Goal: Transaction & Acquisition: Purchase product/service

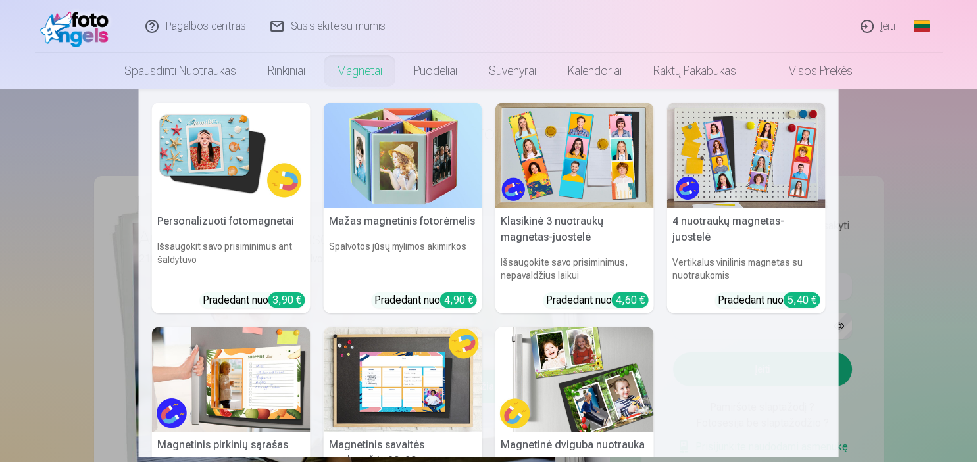
click at [914, 116] on nav "Personalizuoti fotomagnetai Išsaugokit savo prisiminimus ant šaldytuvo Pradedan…" at bounding box center [488, 273] width 977 height 368
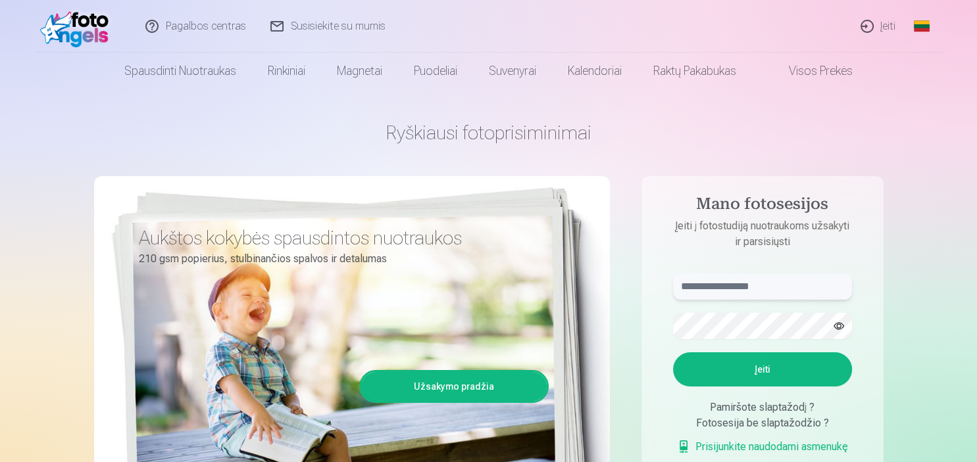
click at [765, 283] on input "text" at bounding box center [762, 287] width 179 height 26
type input "**********"
click at [673, 352] on button "Įeiti" at bounding box center [762, 369] width 179 height 34
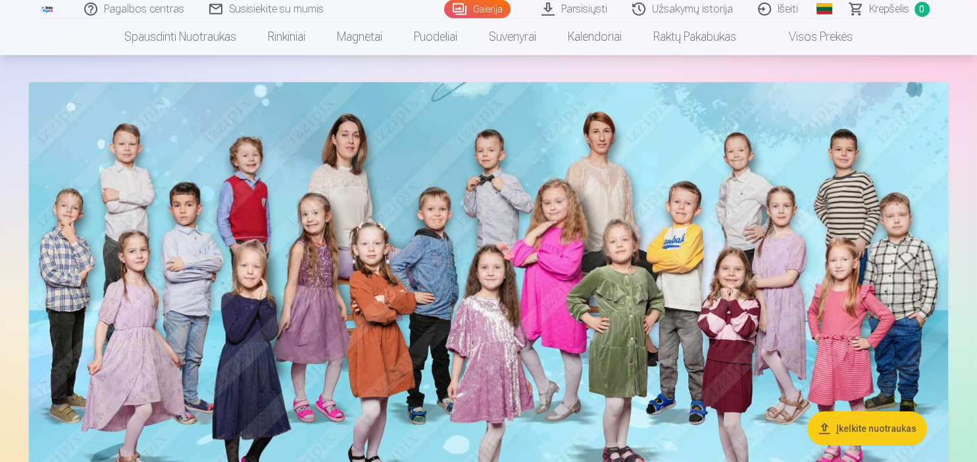
scroll to position [104, 0]
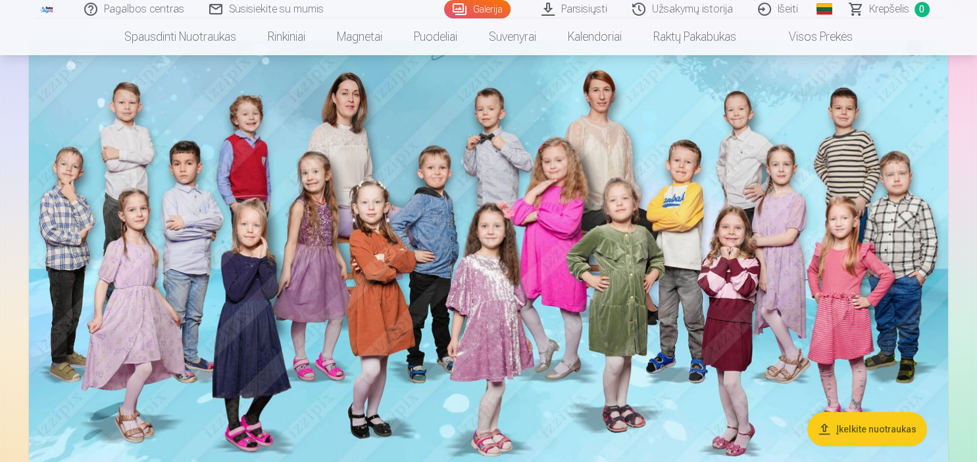
click at [581, 199] on img at bounding box center [488, 276] width 919 height 470
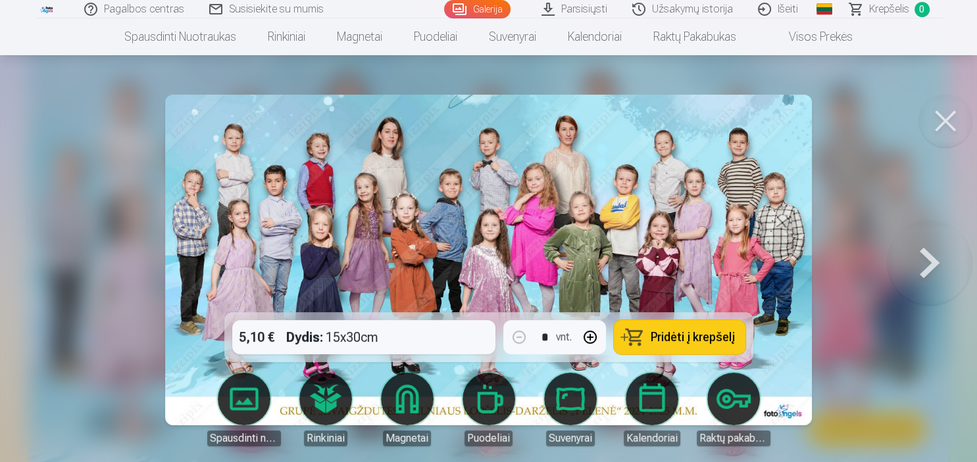
click at [656, 336] on span "Pridėti į krepšelį" at bounding box center [692, 337] width 84 height 12
click at [925, 265] on button at bounding box center [929, 260] width 84 height 78
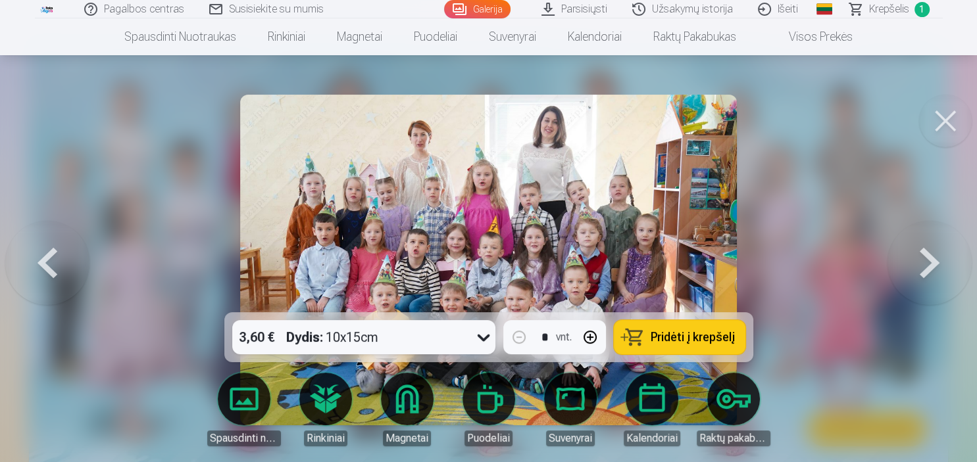
click at [925, 265] on button at bounding box center [929, 260] width 84 height 78
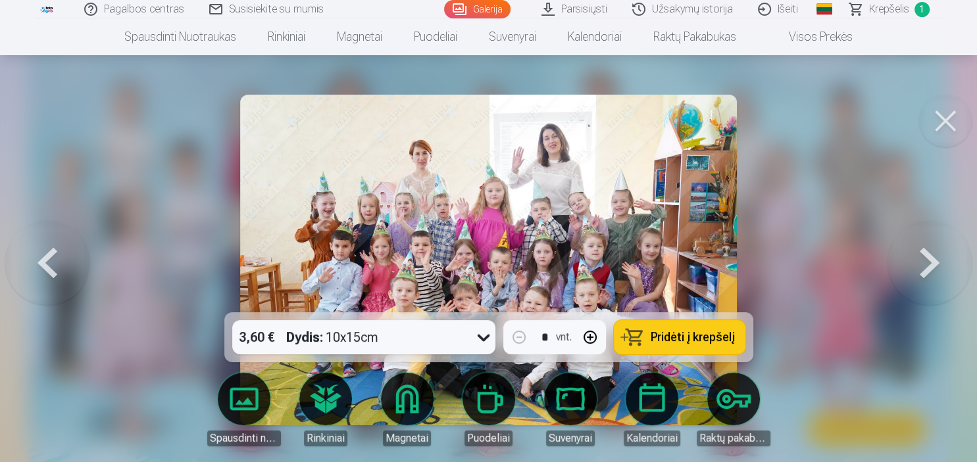
click at [925, 265] on button at bounding box center [929, 260] width 84 height 78
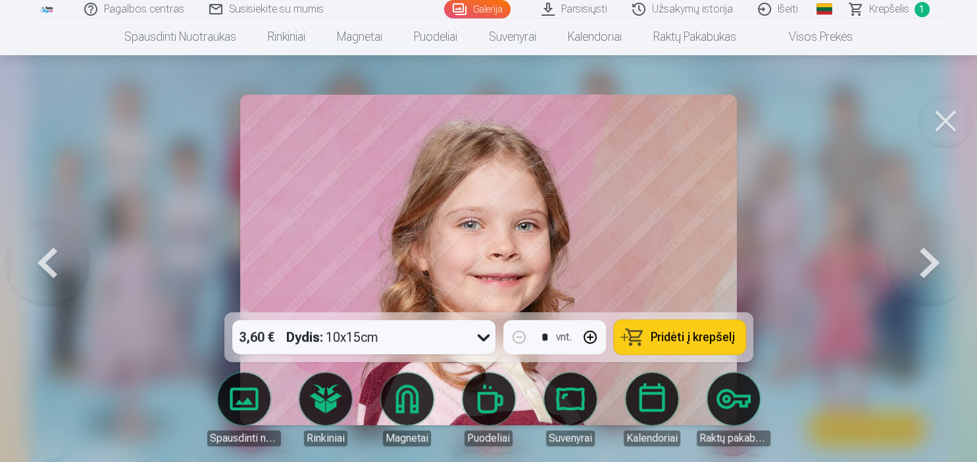
click at [925, 265] on button at bounding box center [929, 260] width 84 height 78
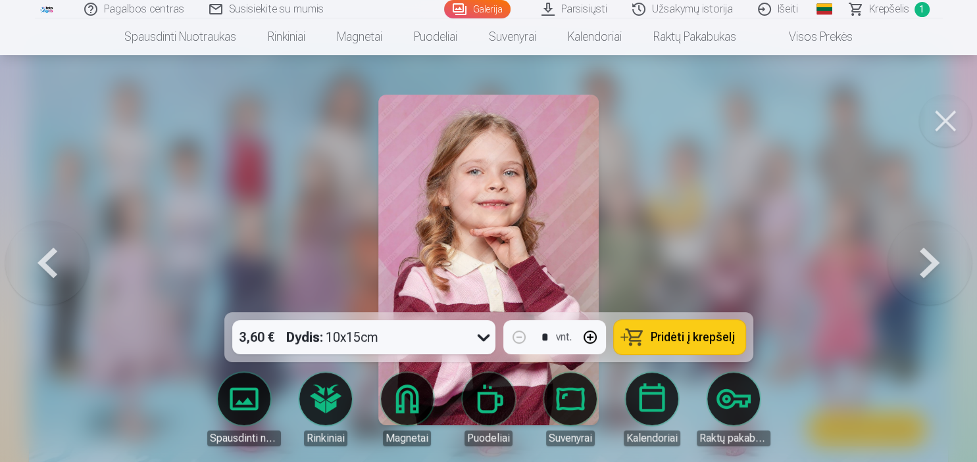
click at [798, 143] on div at bounding box center [488, 231] width 977 height 462
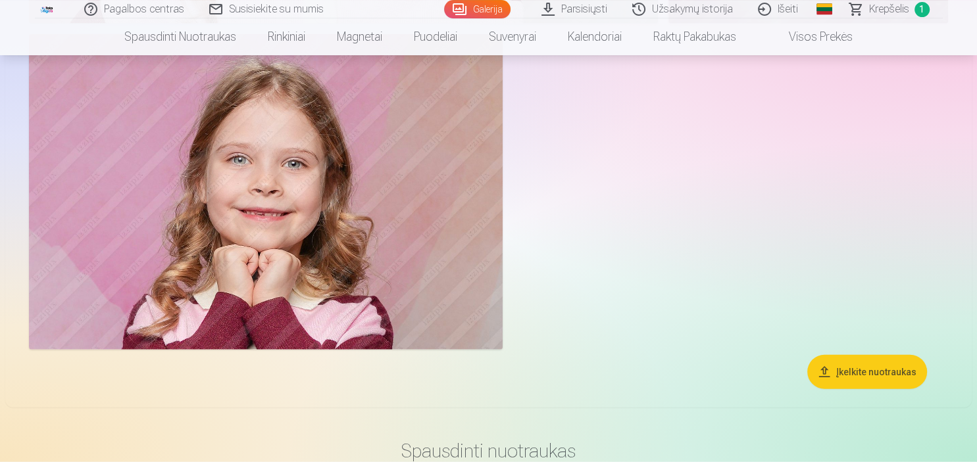
scroll to position [13000, 0]
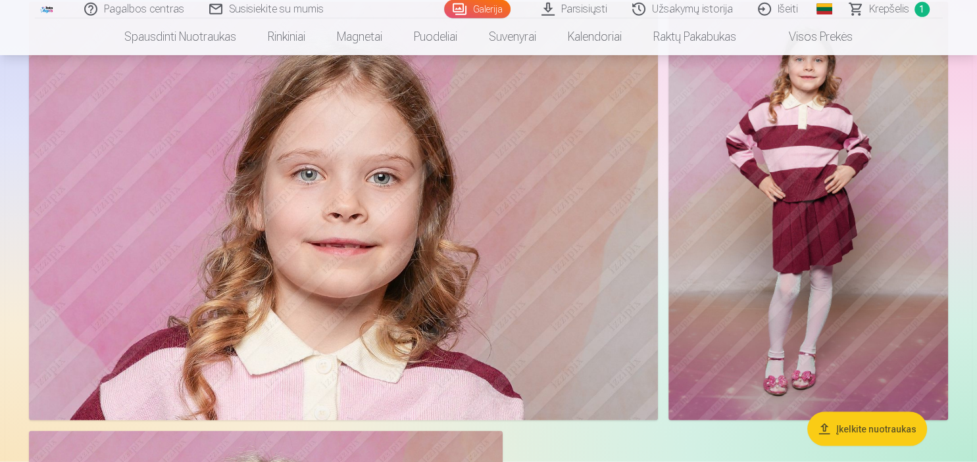
click at [480, 9] on link "Galerija" at bounding box center [477, 9] width 66 height 18
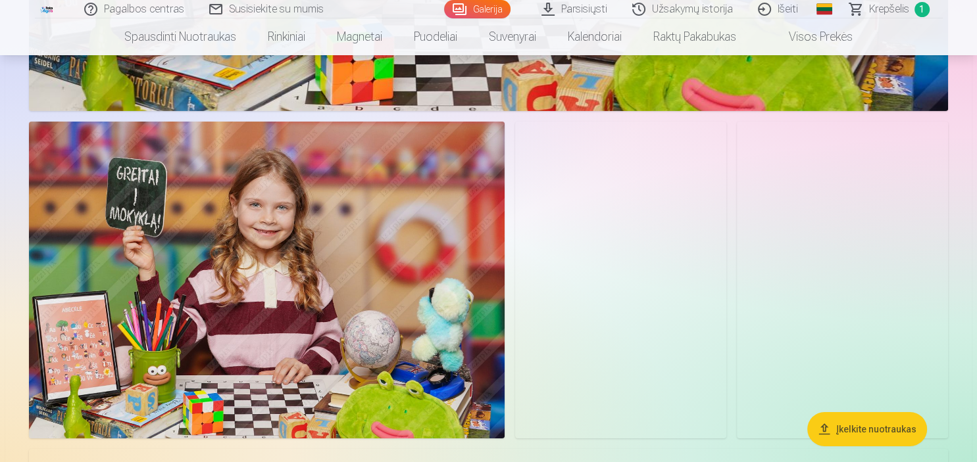
scroll to position [4409, 0]
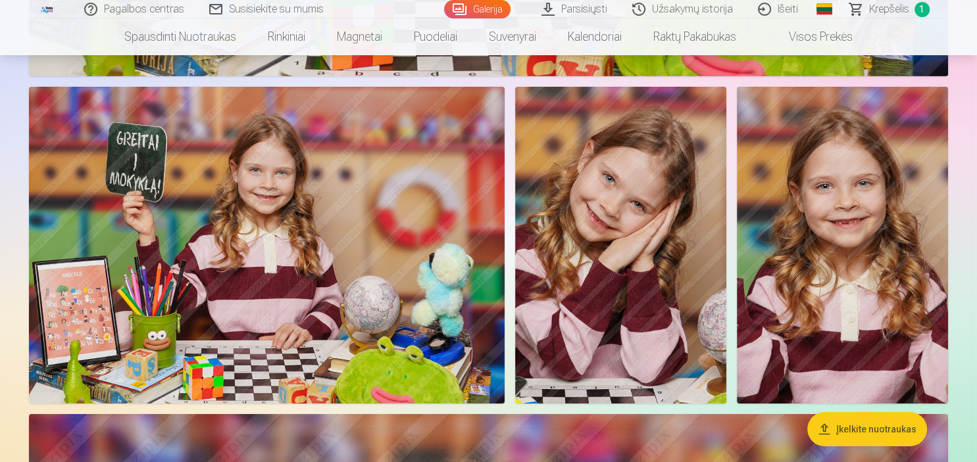
click at [424, 274] on img at bounding box center [266, 245] width 475 height 317
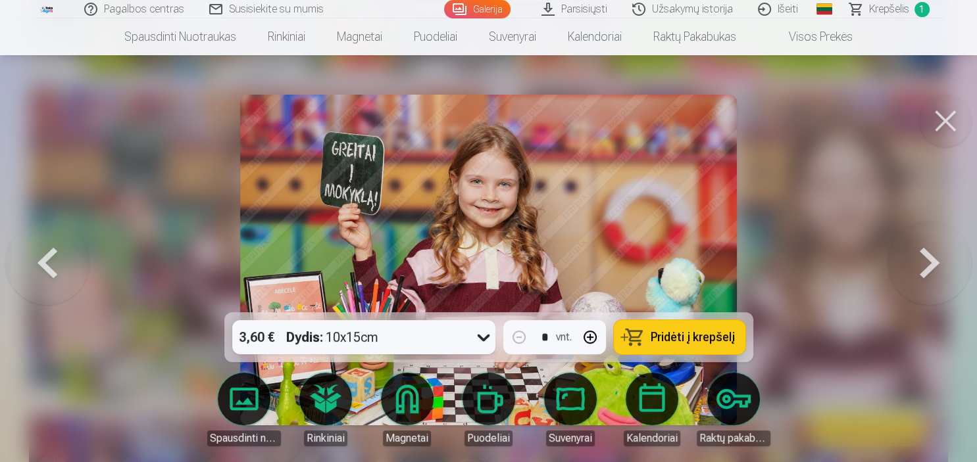
click at [648, 333] on button "Pridėti į krepšelį" at bounding box center [680, 337] width 132 height 34
click at [944, 128] on button at bounding box center [945, 121] width 53 height 53
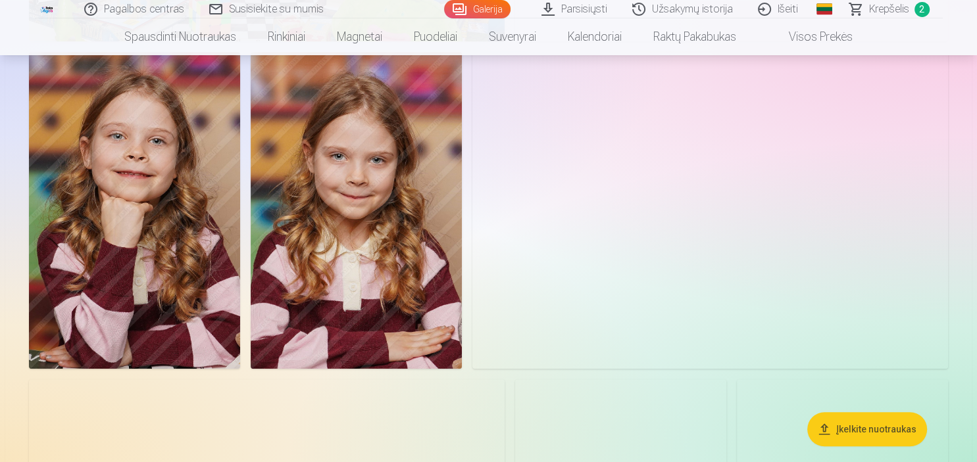
scroll to position [10555, 0]
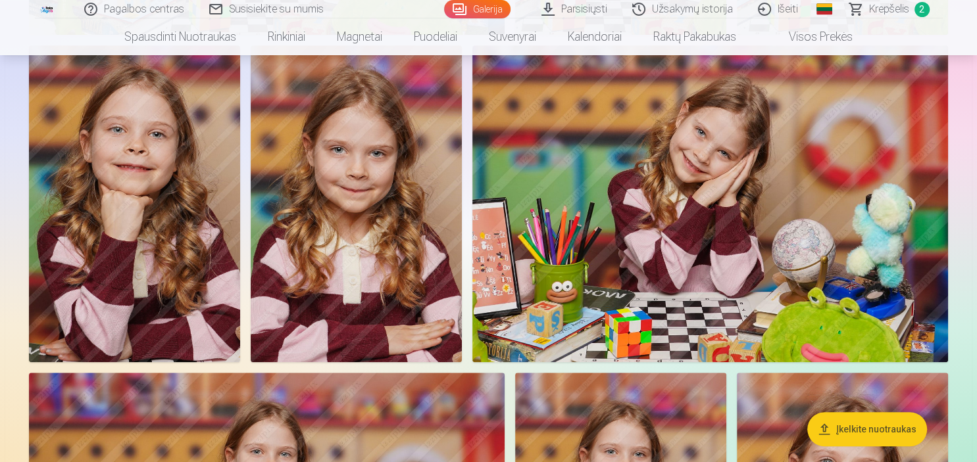
click at [819, 262] on img at bounding box center [709, 203] width 475 height 317
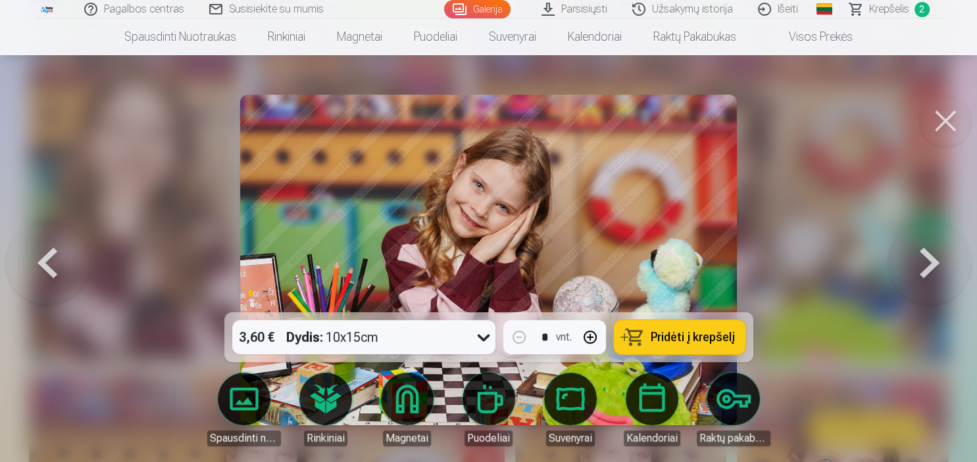
click at [696, 335] on span "Pridėti į krepšelį" at bounding box center [692, 337] width 84 height 12
click at [947, 126] on button at bounding box center [945, 121] width 53 height 53
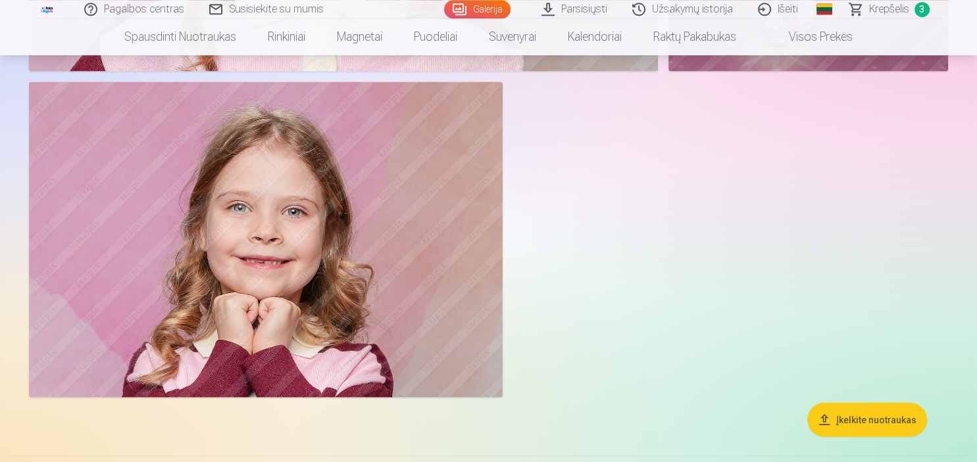
scroll to position [12522, 0]
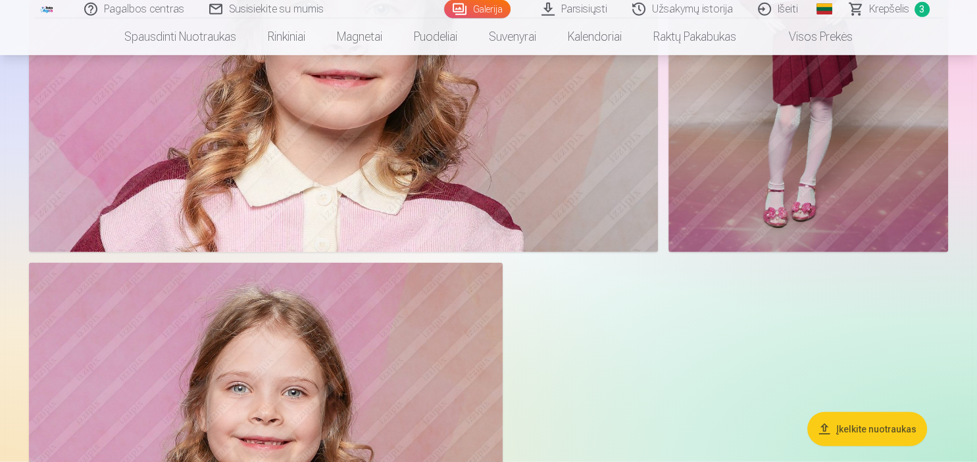
click at [871, 421] on button "Įkelkite nuotraukas" at bounding box center [867, 429] width 120 height 34
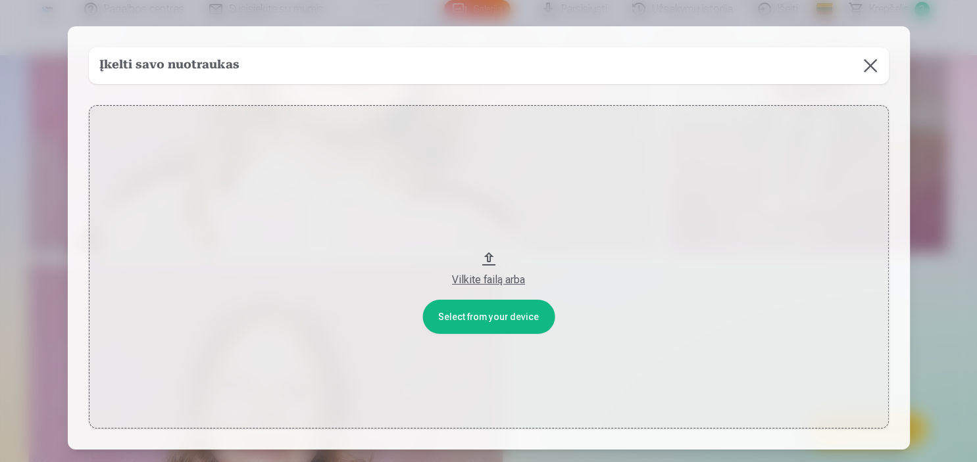
click at [866, 66] on button at bounding box center [870, 65] width 37 height 37
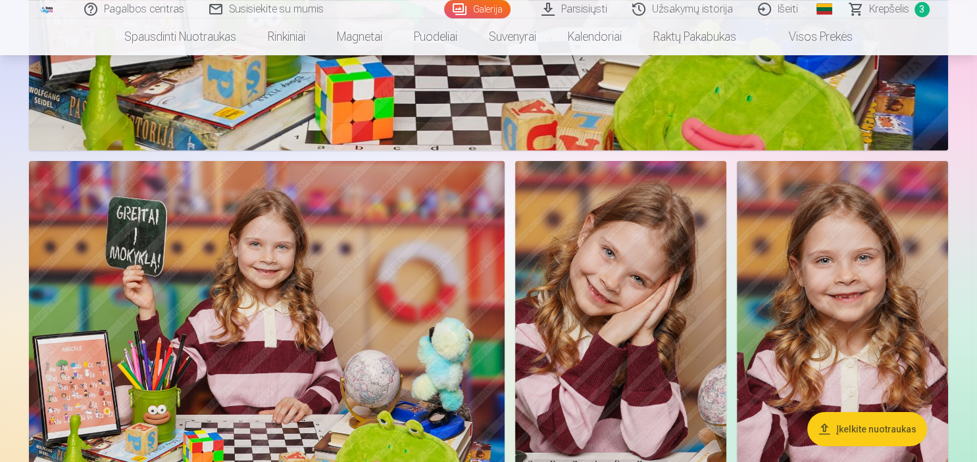
scroll to position [4363, 0]
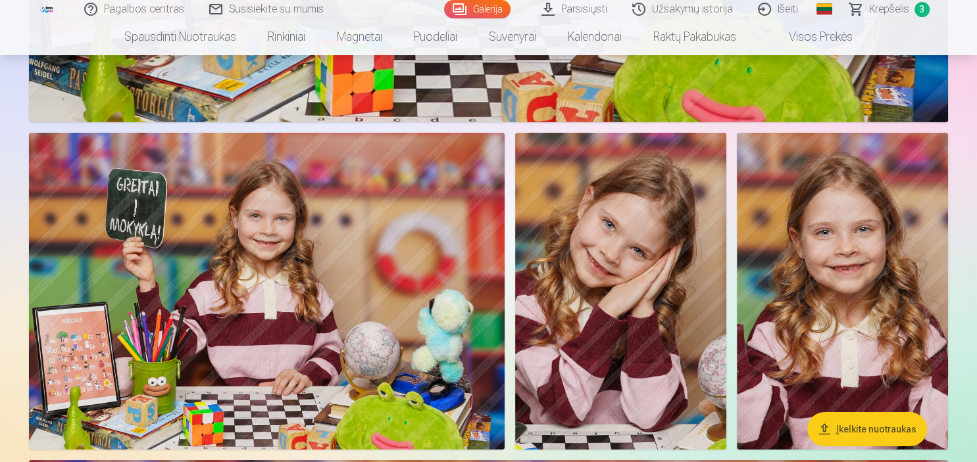
click at [591, 256] on img at bounding box center [620, 291] width 211 height 317
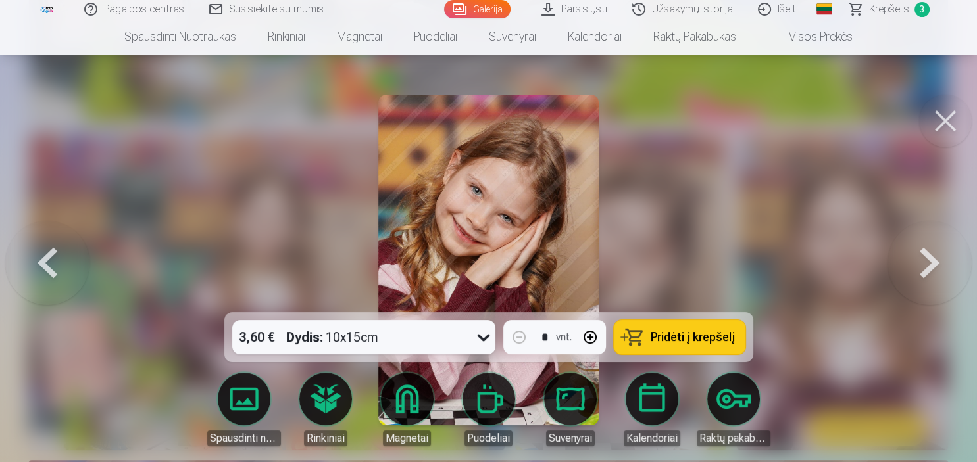
click at [658, 341] on span "Pridėti į krepšelį" at bounding box center [692, 337] width 84 height 12
click at [941, 120] on button at bounding box center [945, 121] width 53 height 53
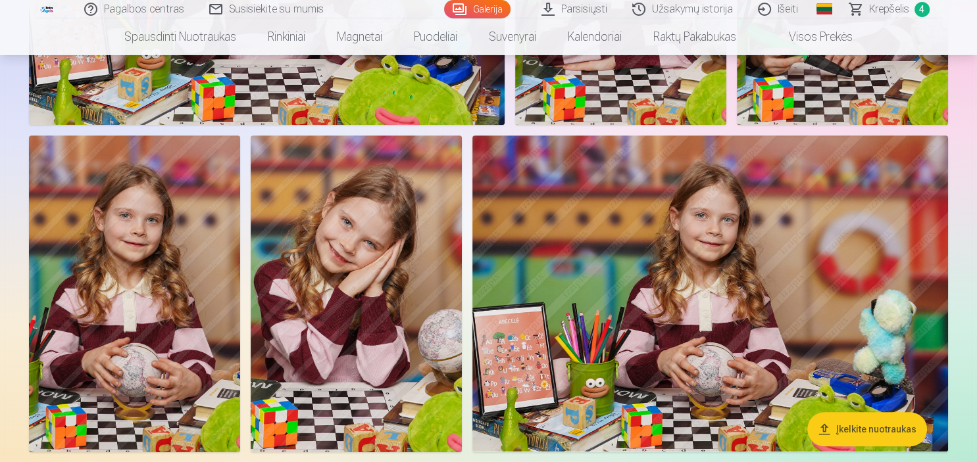
scroll to position [5659, 0]
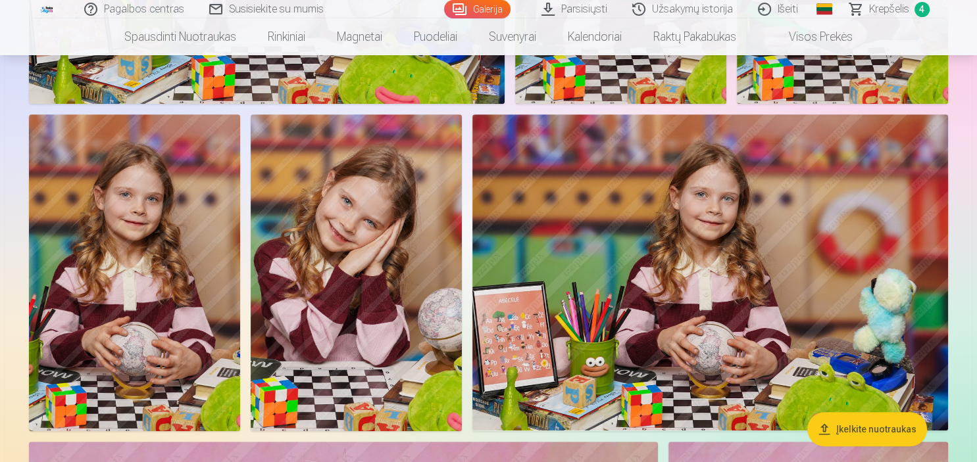
click at [401, 323] on img at bounding box center [356, 272] width 211 height 317
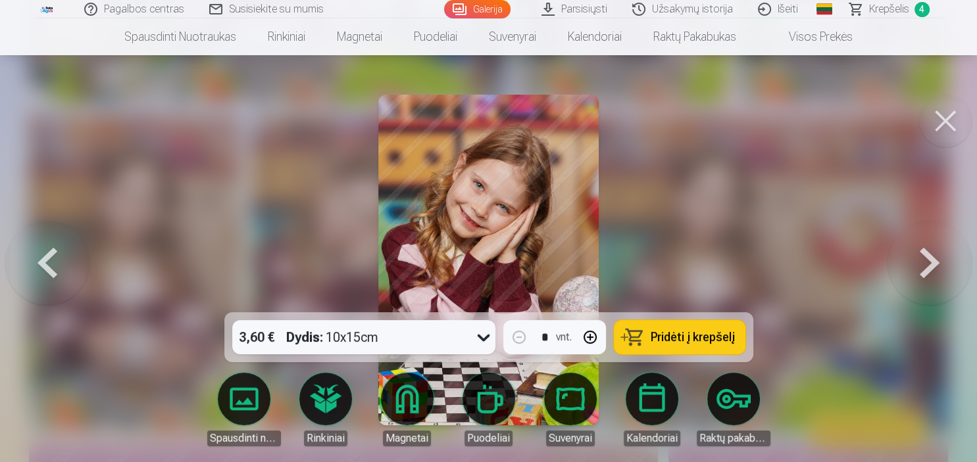
click at [694, 339] on span "Pridėti į krepšelį" at bounding box center [692, 337] width 84 height 12
click at [938, 122] on button at bounding box center [945, 121] width 53 height 53
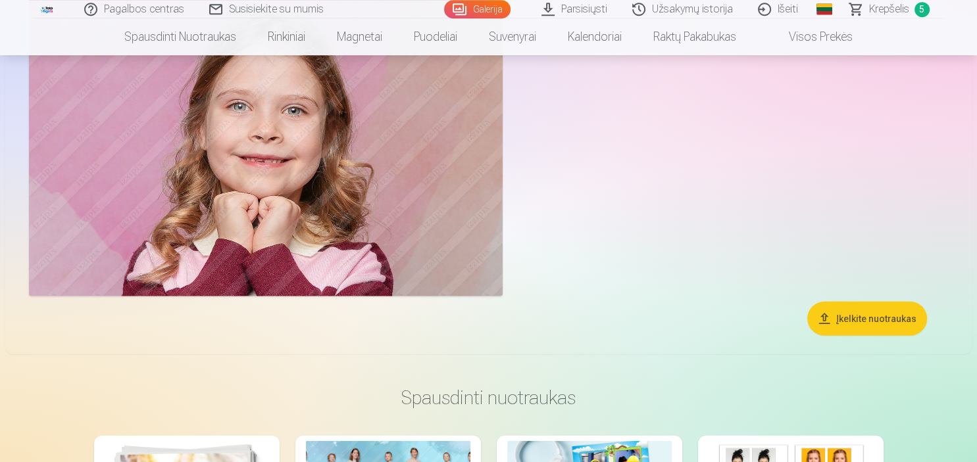
scroll to position [12812, 0]
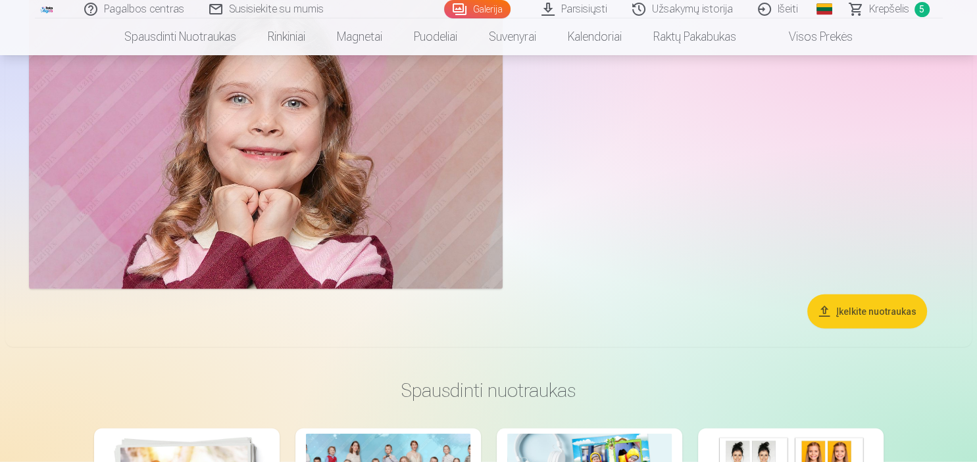
click at [880, 11] on span "Krepšelis" at bounding box center [889, 9] width 40 height 16
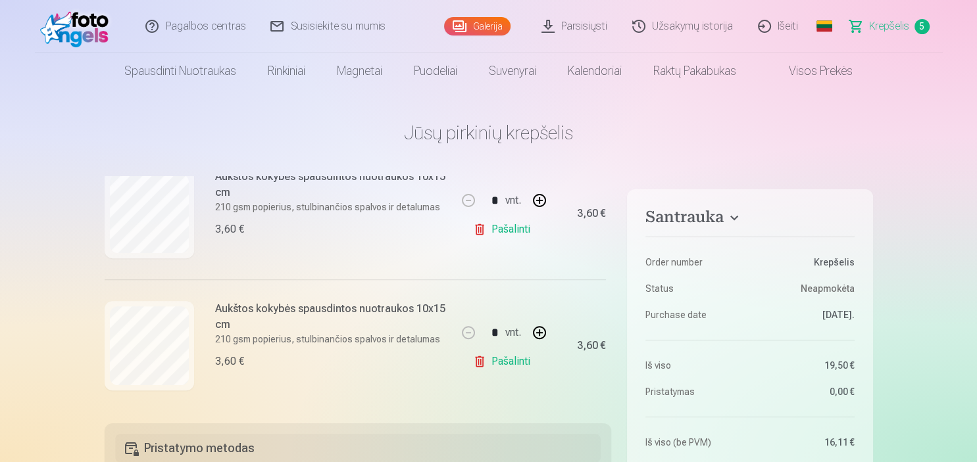
scroll to position [576, 0]
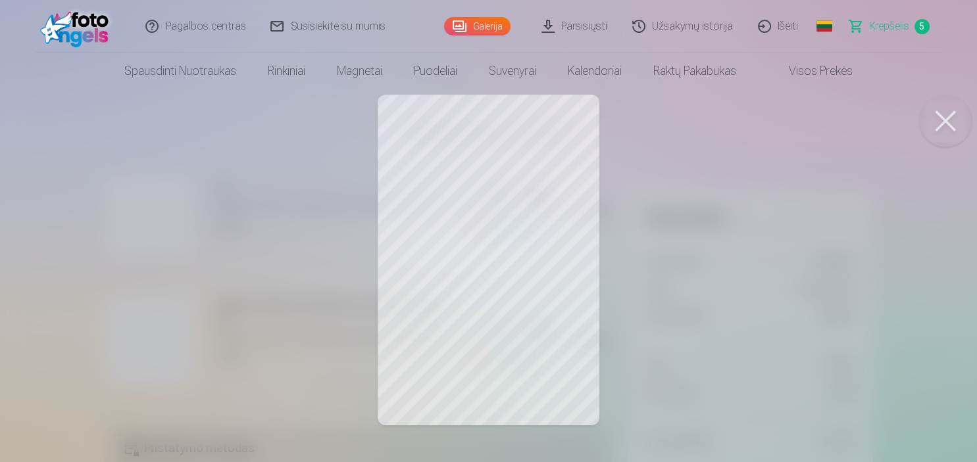
click at [946, 117] on button at bounding box center [945, 121] width 53 height 53
click at [933, 116] on button at bounding box center [945, 121] width 53 height 53
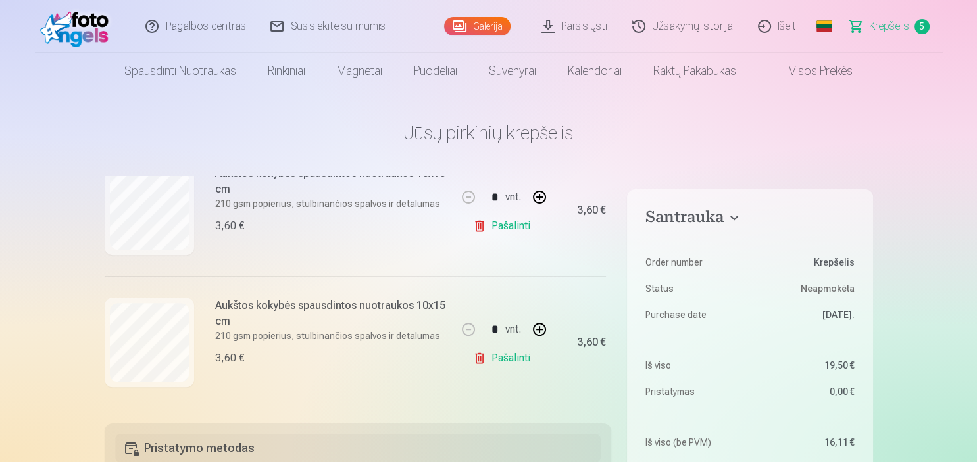
click at [498, 227] on link "Pašalinti" at bounding box center [504, 226] width 62 height 26
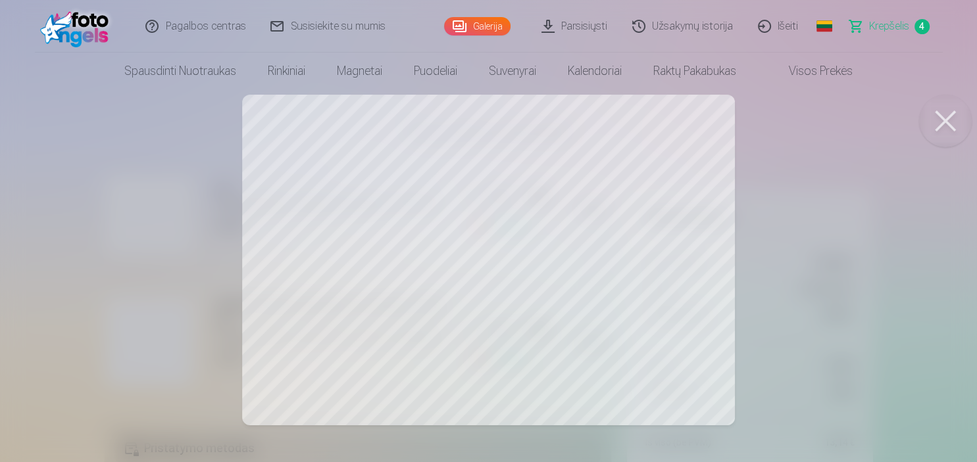
click at [943, 122] on button at bounding box center [945, 121] width 53 height 53
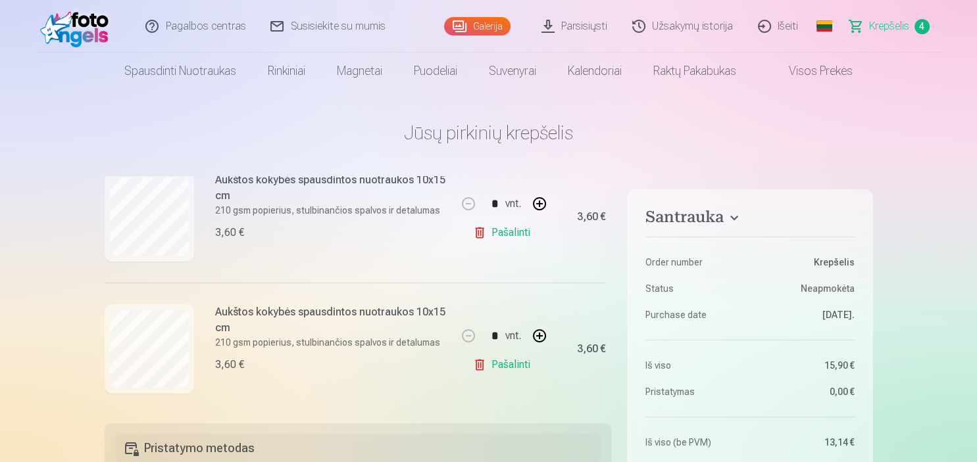
scroll to position [301, 0]
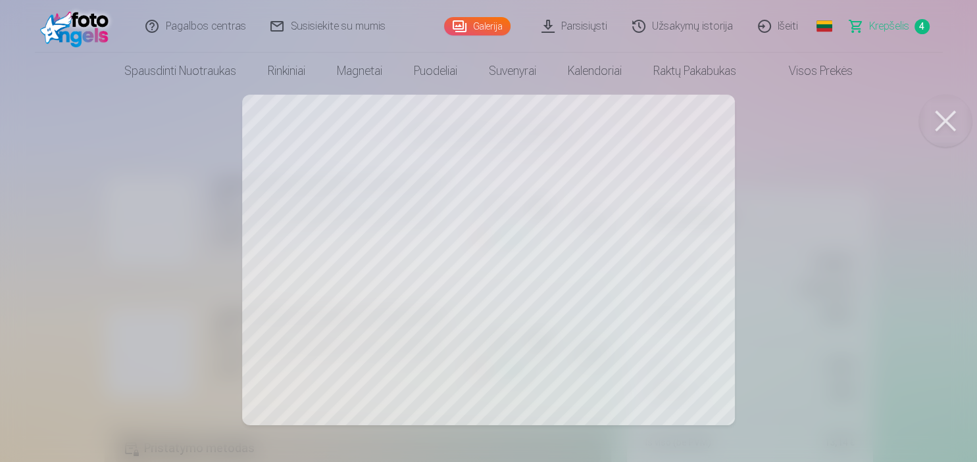
click at [942, 122] on button at bounding box center [945, 121] width 53 height 53
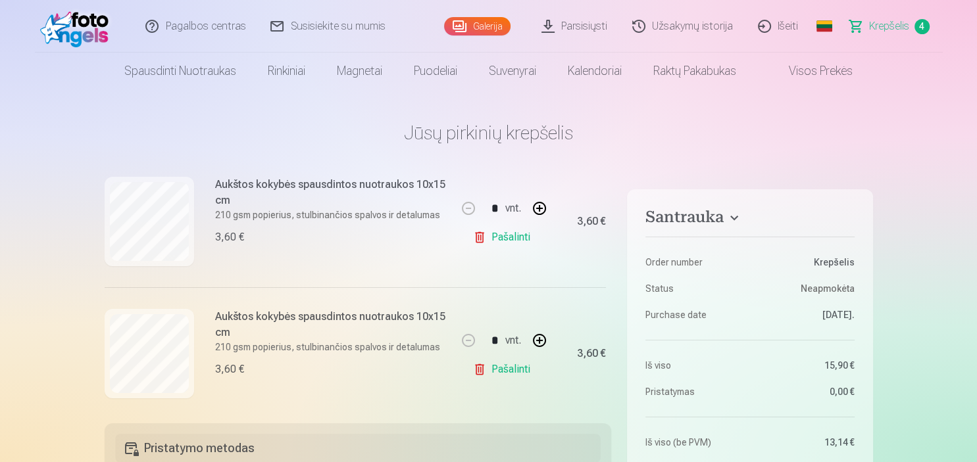
click at [498, 368] on link "Pašalinti" at bounding box center [504, 369] width 62 height 26
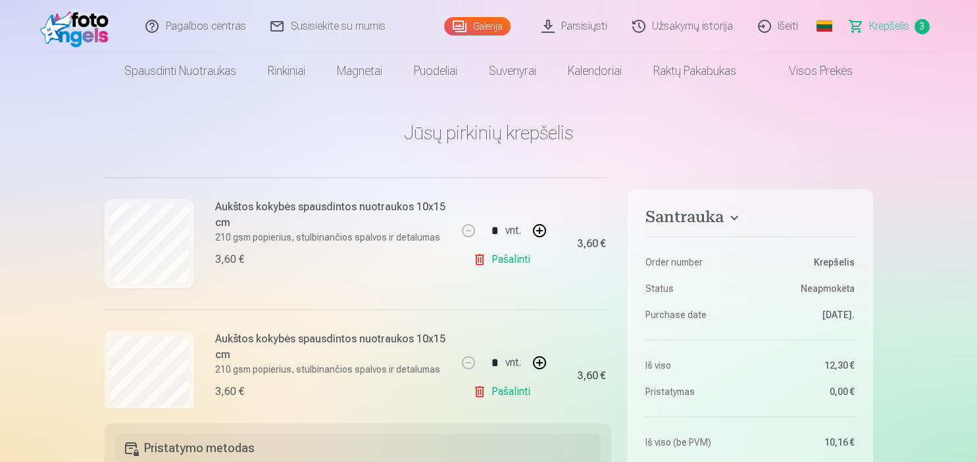
scroll to position [312, 0]
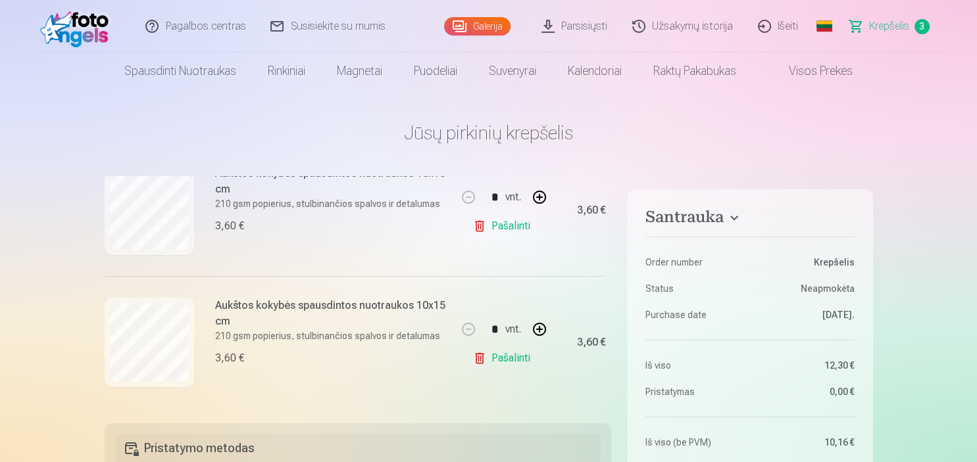
click at [471, 30] on link "Galerija" at bounding box center [477, 26] width 66 height 18
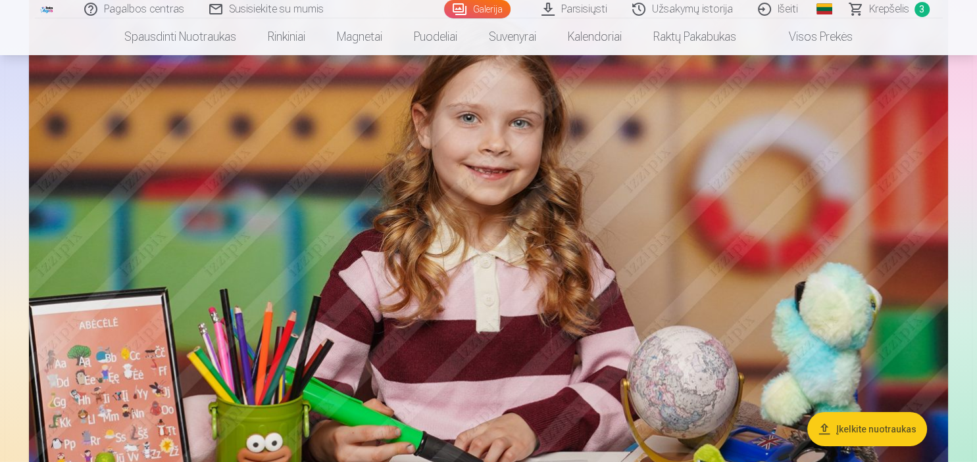
scroll to position [3903, 0]
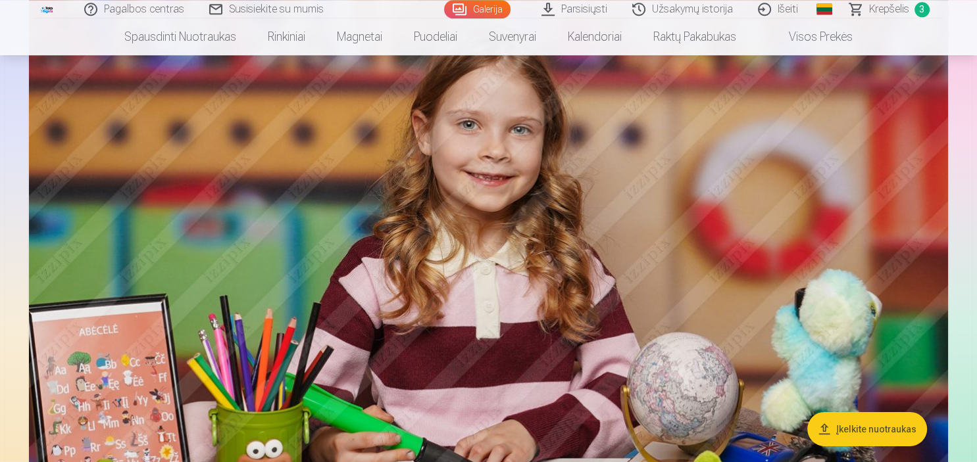
click at [706, 205] on img at bounding box center [488, 276] width 919 height 612
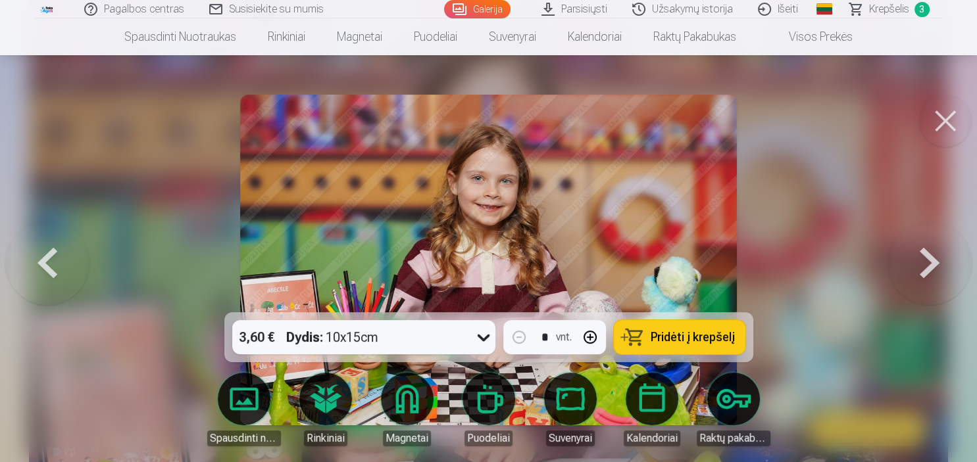
click at [480, 342] on icon at bounding box center [483, 337] width 21 height 21
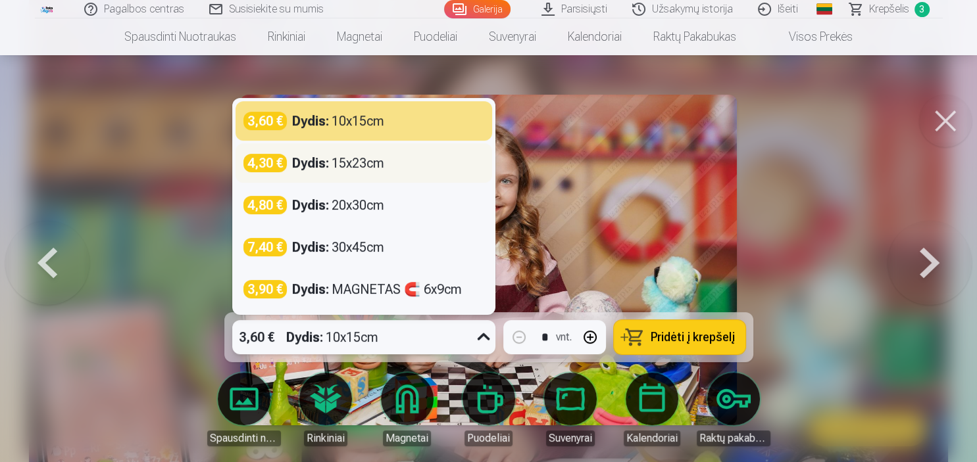
click at [350, 168] on div "Dydis : 15x23cm" at bounding box center [338, 163] width 92 height 18
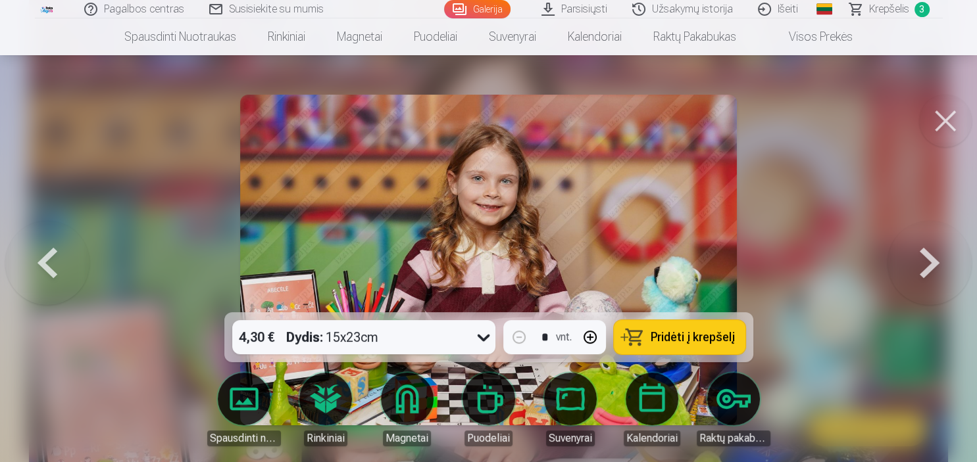
click at [659, 343] on span "Pridėti į krepšelį" at bounding box center [692, 337] width 84 height 12
click at [944, 126] on button at bounding box center [945, 121] width 53 height 53
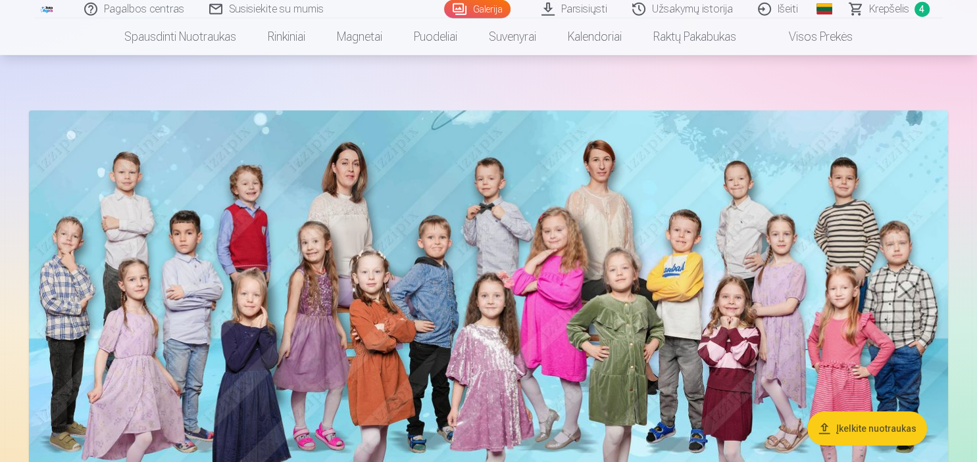
scroll to position [18, 0]
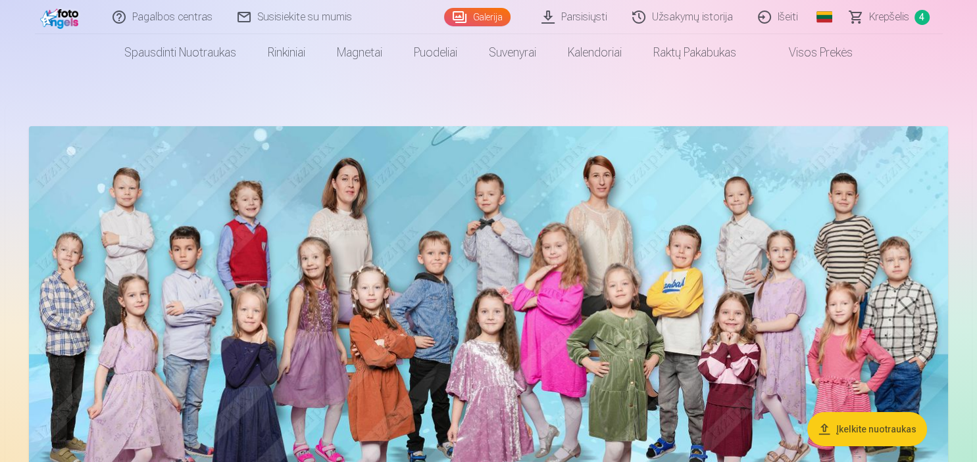
click at [886, 16] on span "Krepšelis" at bounding box center [889, 17] width 40 height 16
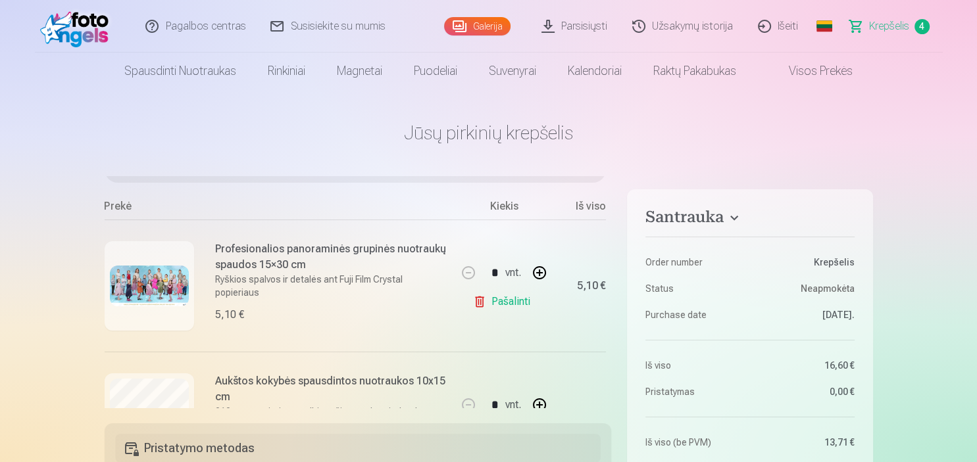
scroll to position [106, 0]
click at [166, 279] on img at bounding box center [149, 284] width 79 height 40
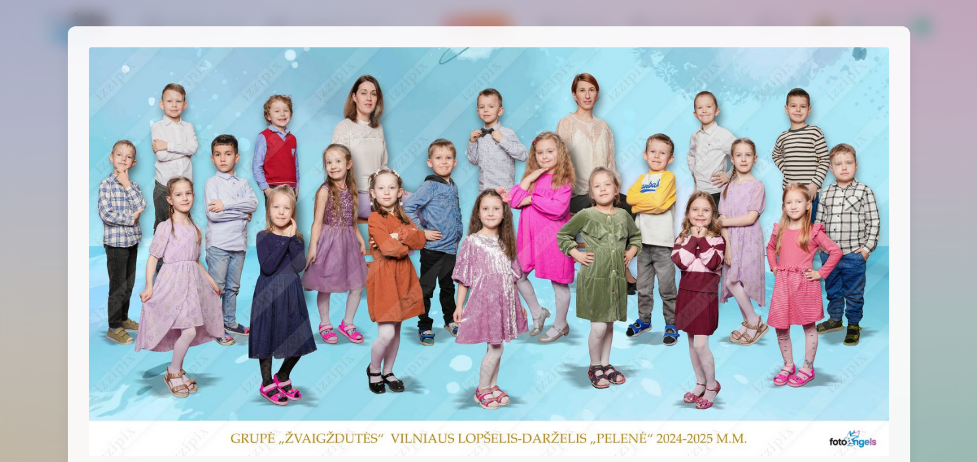
click at [947, 69] on div at bounding box center [488, 231] width 977 height 462
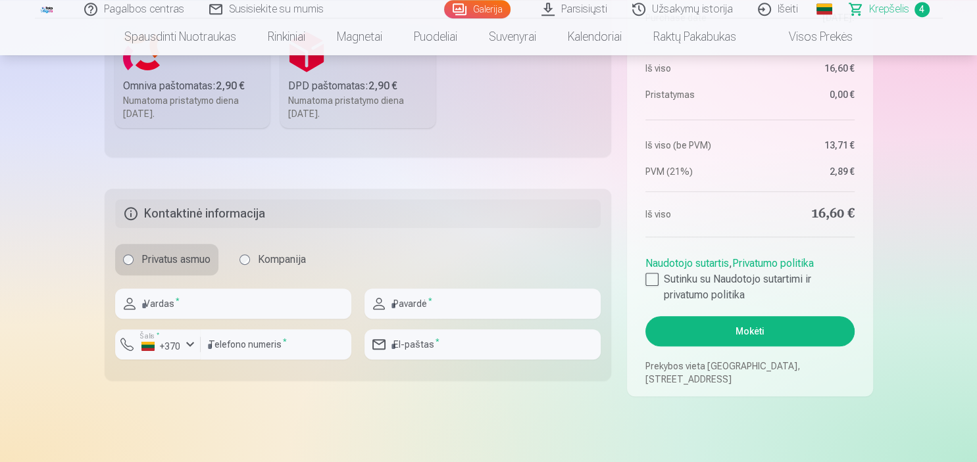
scroll to position [521, 0]
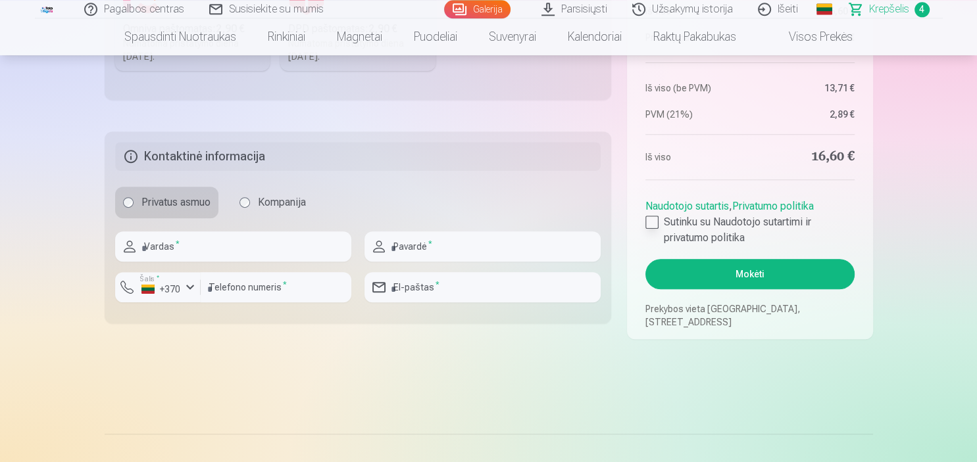
click at [656, 220] on div at bounding box center [651, 222] width 13 height 13
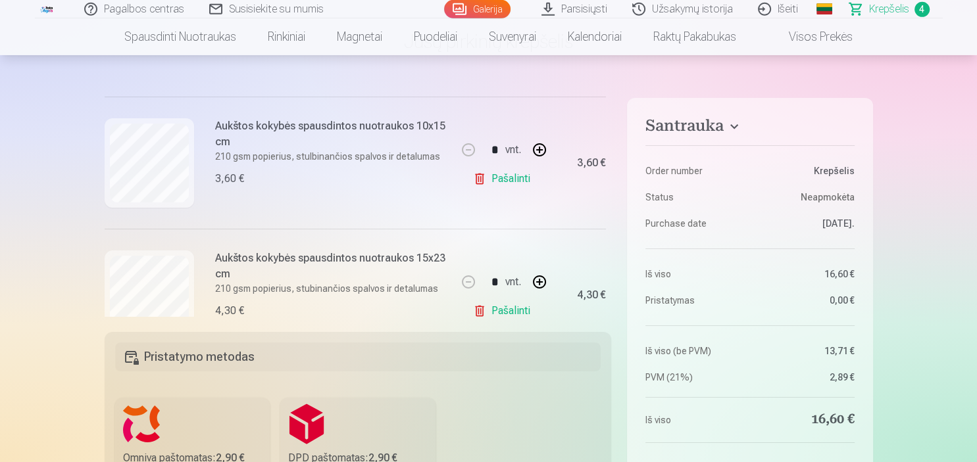
scroll to position [403, 0]
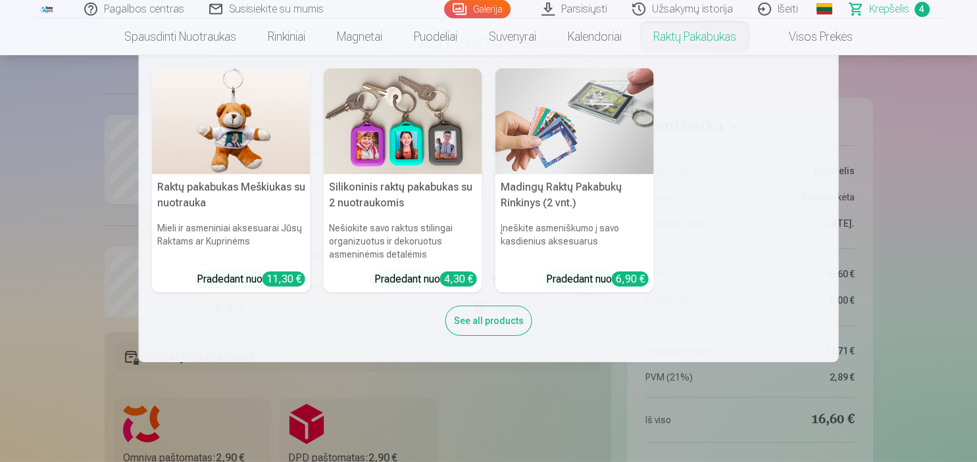
click at [917, 118] on nav "Raktų pakabukas Meškiukas su nuotrauka Mieli ir asmeniniai aksesuarai Jūsų Rakt…" at bounding box center [488, 208] width 977 height 307
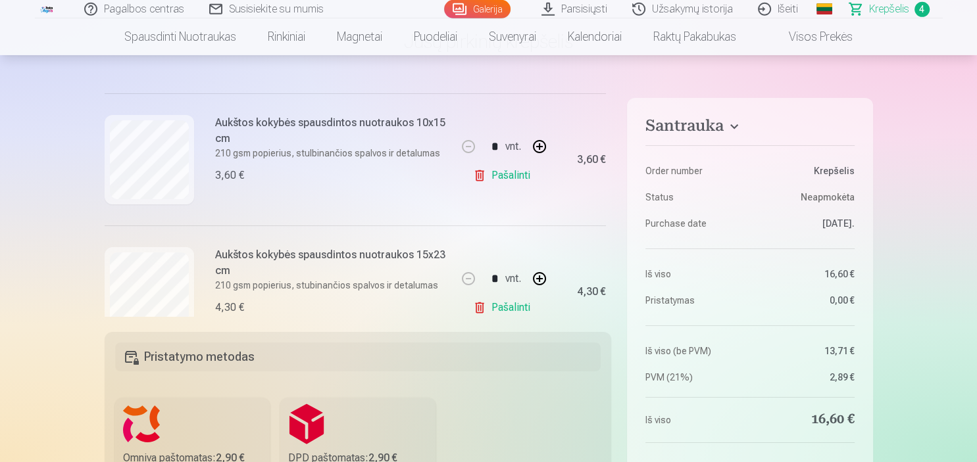
click at [504, 307] on link "Pašalinti" at bounding box center [504, 308] width 62 height 26
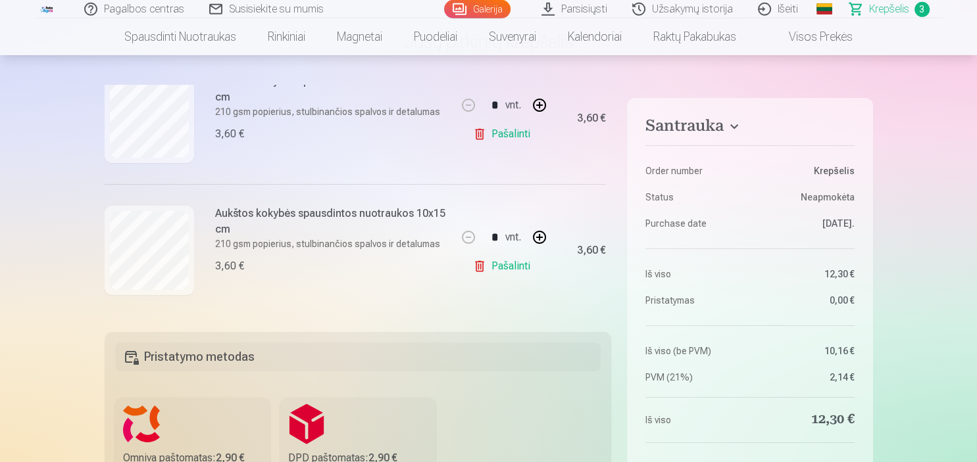
scroll to position [312, 0]
click at [486, 10] on link "Galerija" at bounding box center [477, 9] width 66 height 18
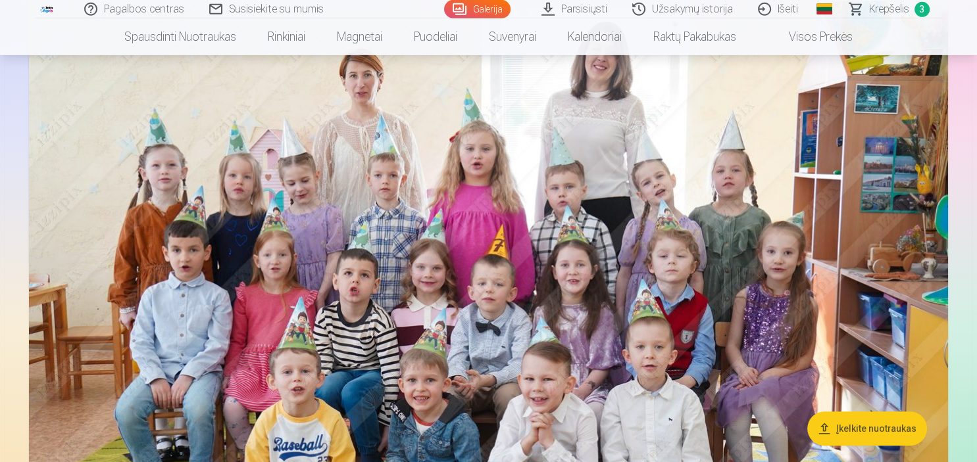
scroll to position [625, 0]
click at [759, 289] on img at bounding box center [488, 306] width 919 height 612
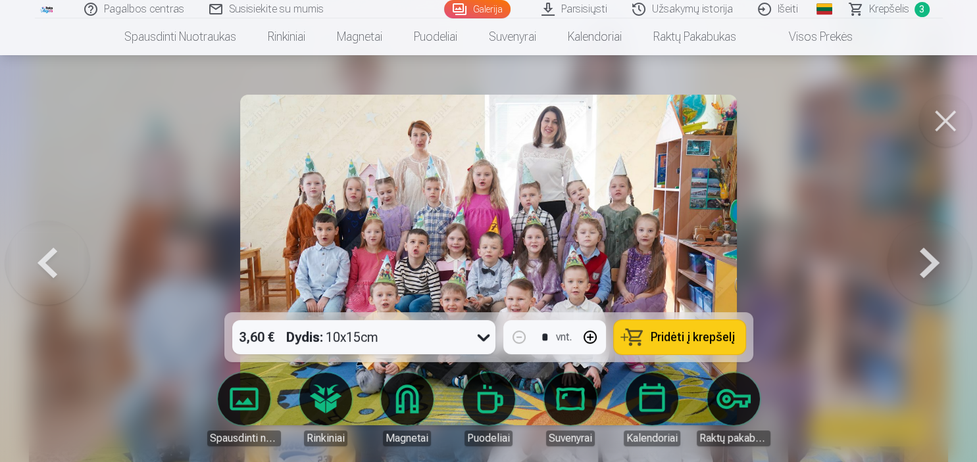
click at [944, 122] on button at bounding box center [945, 121] width 53 height 53
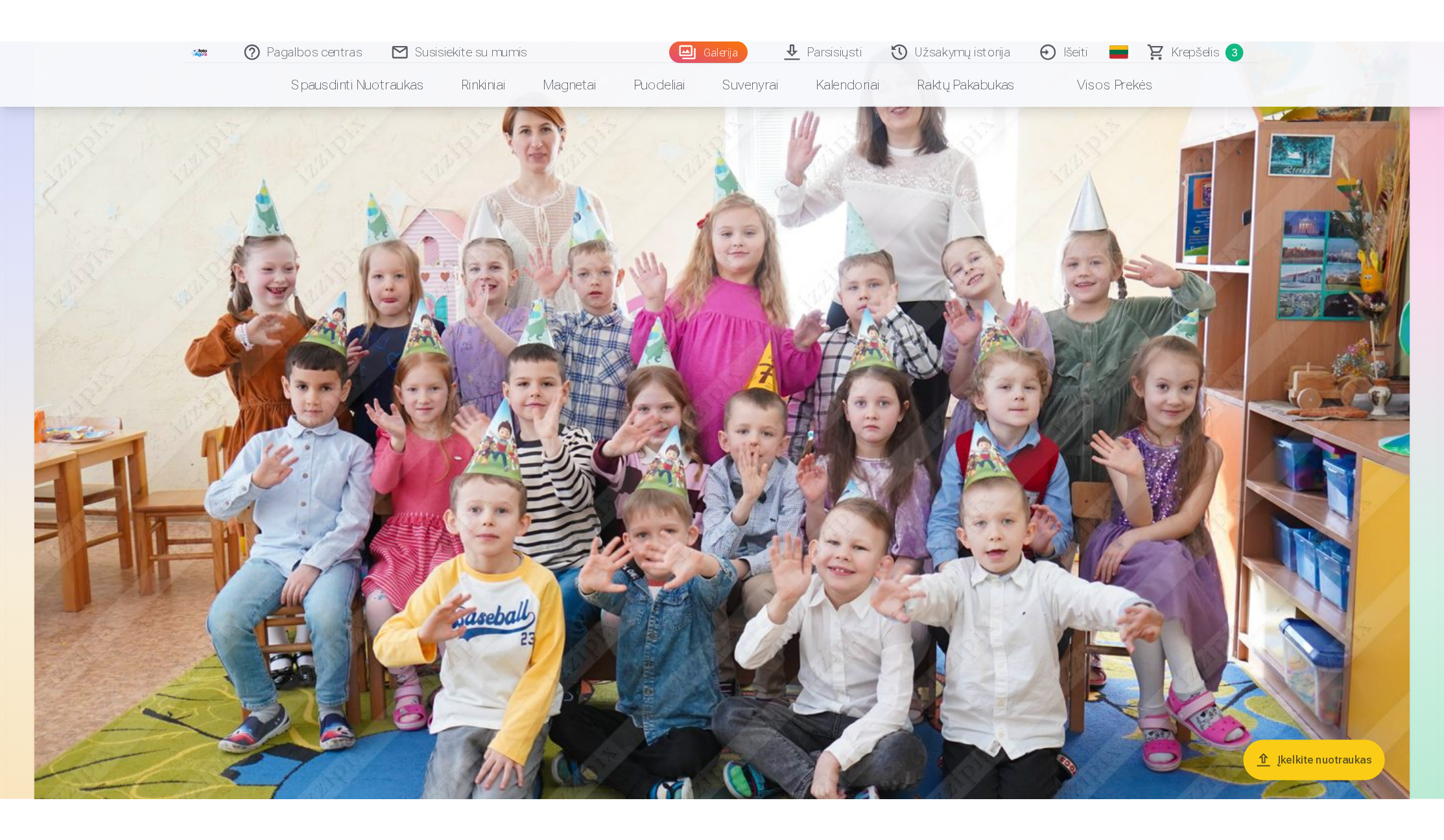
scroll to position [925, 0]
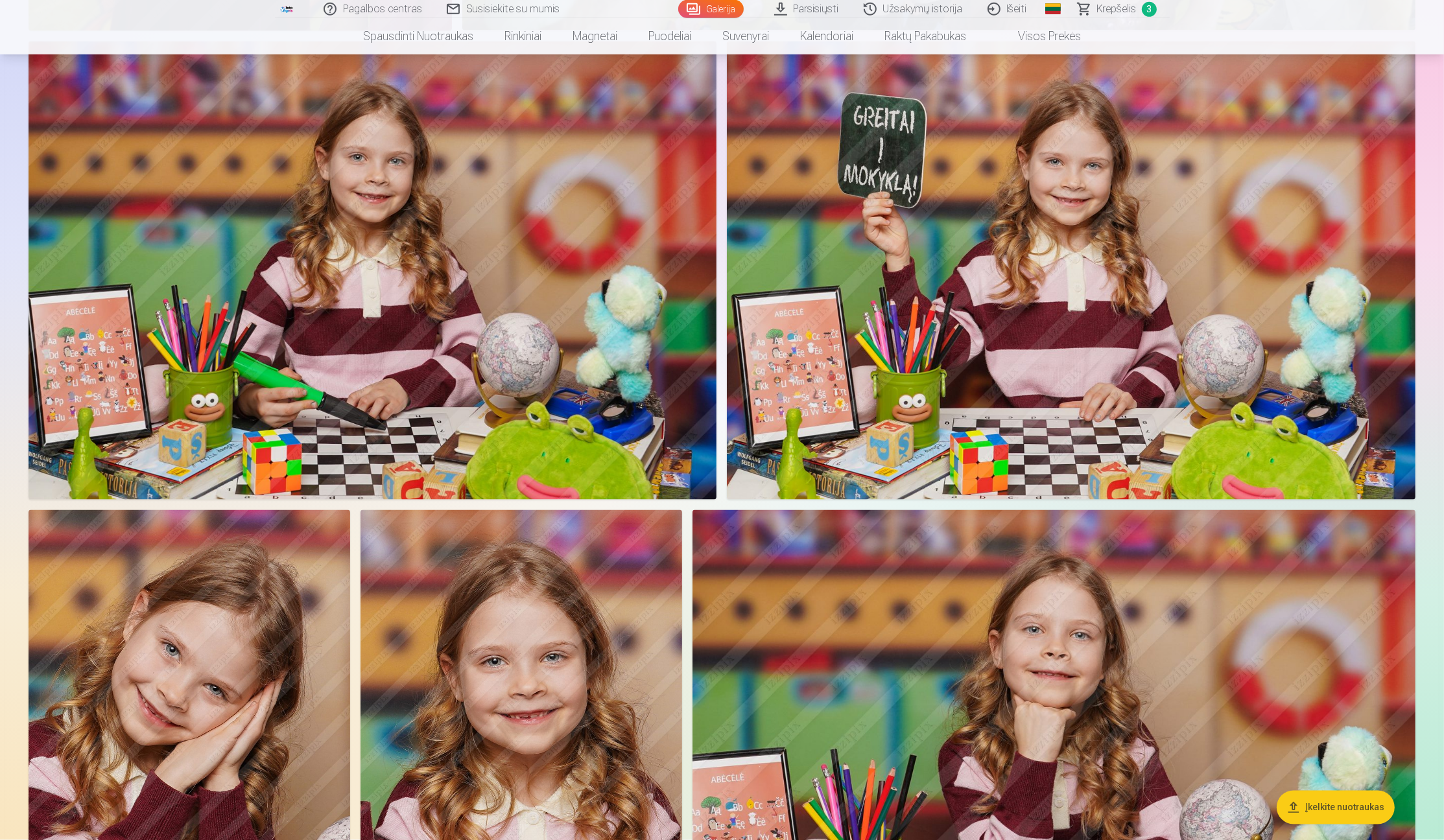
scroll to position [2897, 0]
click at [559, 241] on img at bounding box center [373, 271] width 688 height 458
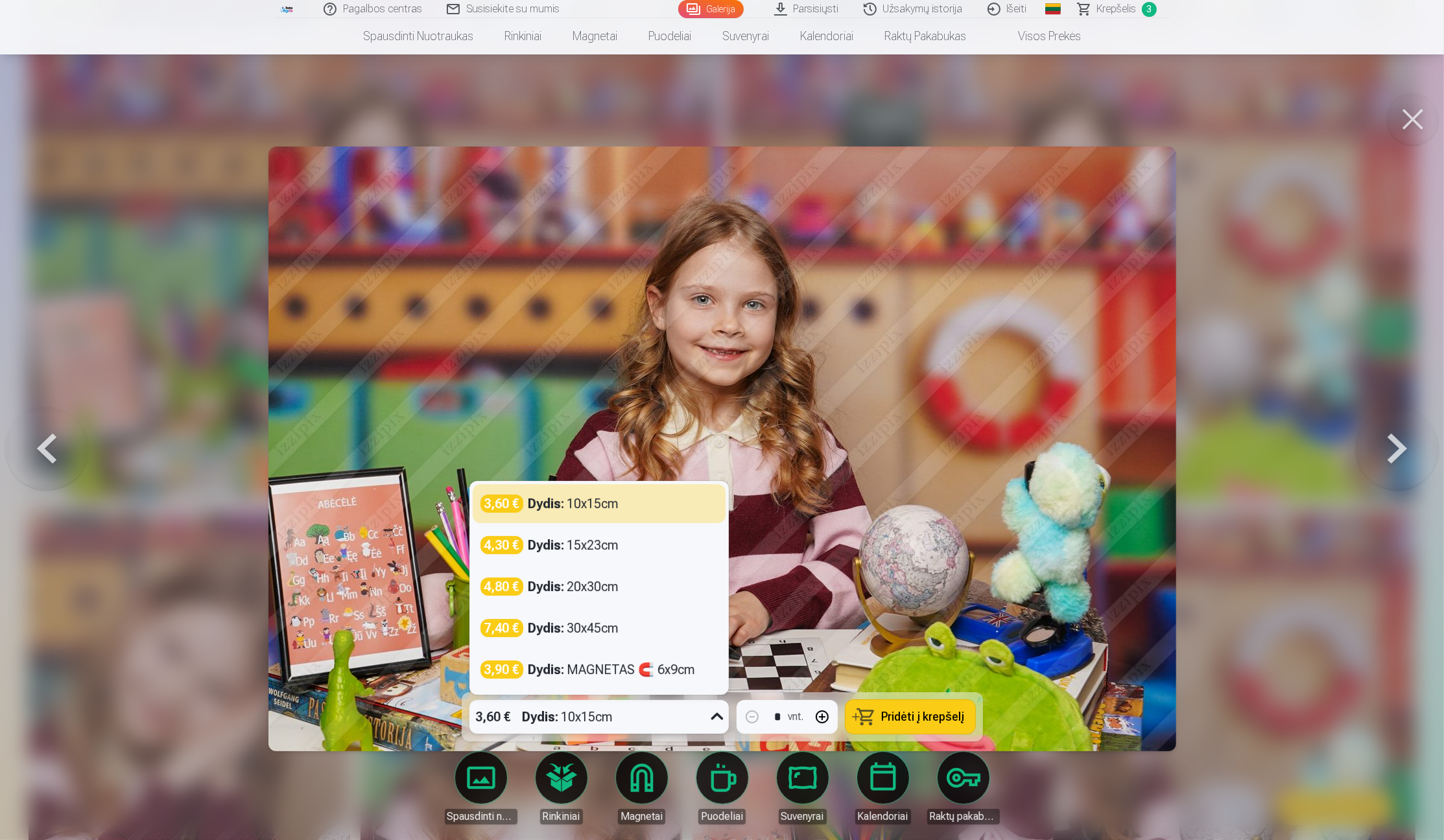
click at [719, 455] on icon at bounding box center [717, 717] width 21 height 21
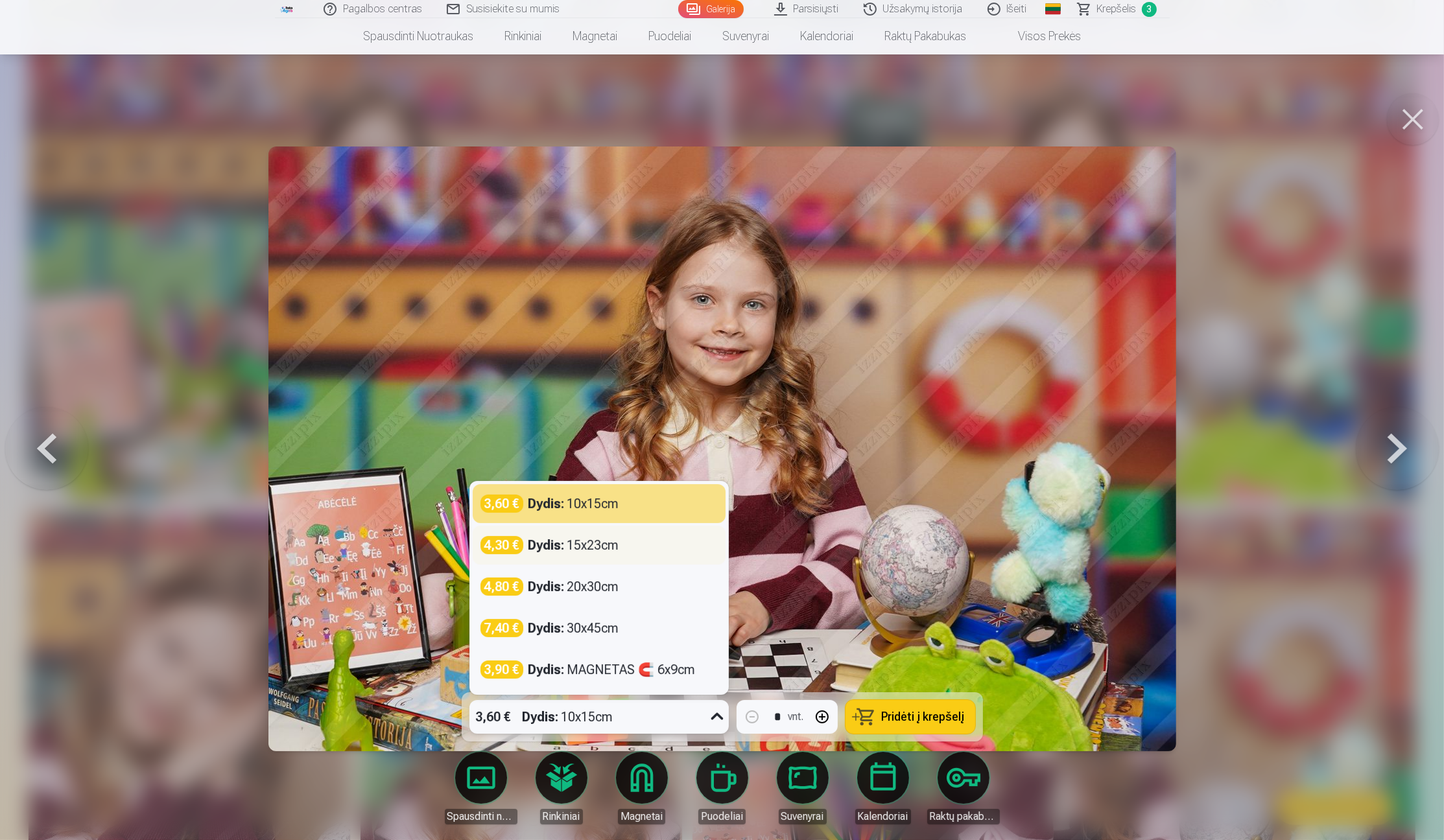
click at [588, 455] on div "Dydis : 15x23cm" at bounding box center [574, 545] width 91 height 18
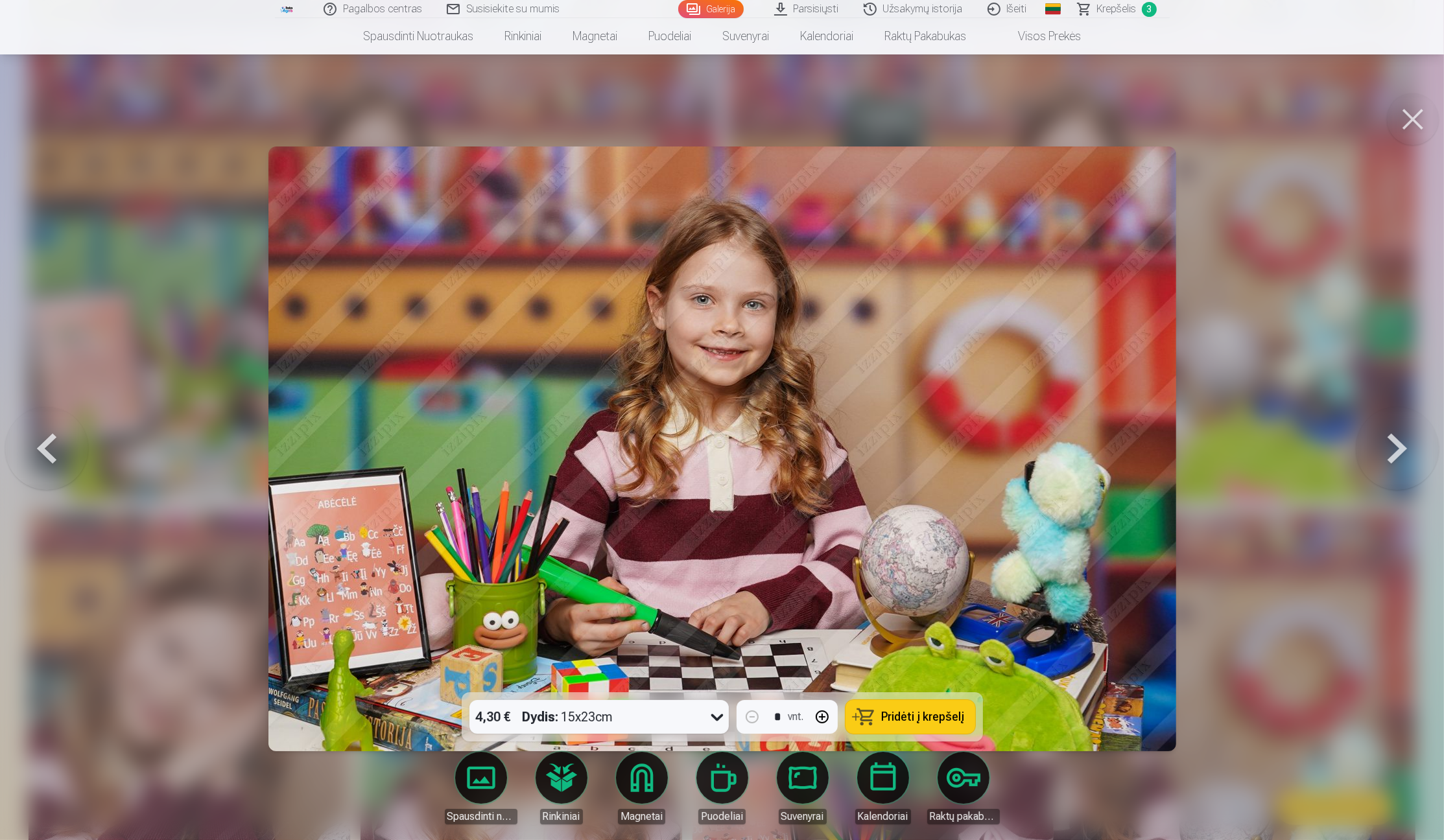
click at [887, 455] on span "Pridėti į krepšelį" at bounding box center [923, 717] width 83 height 12
click at [963, 120] on button at bounding box center [1413, 119] width 52 height 52
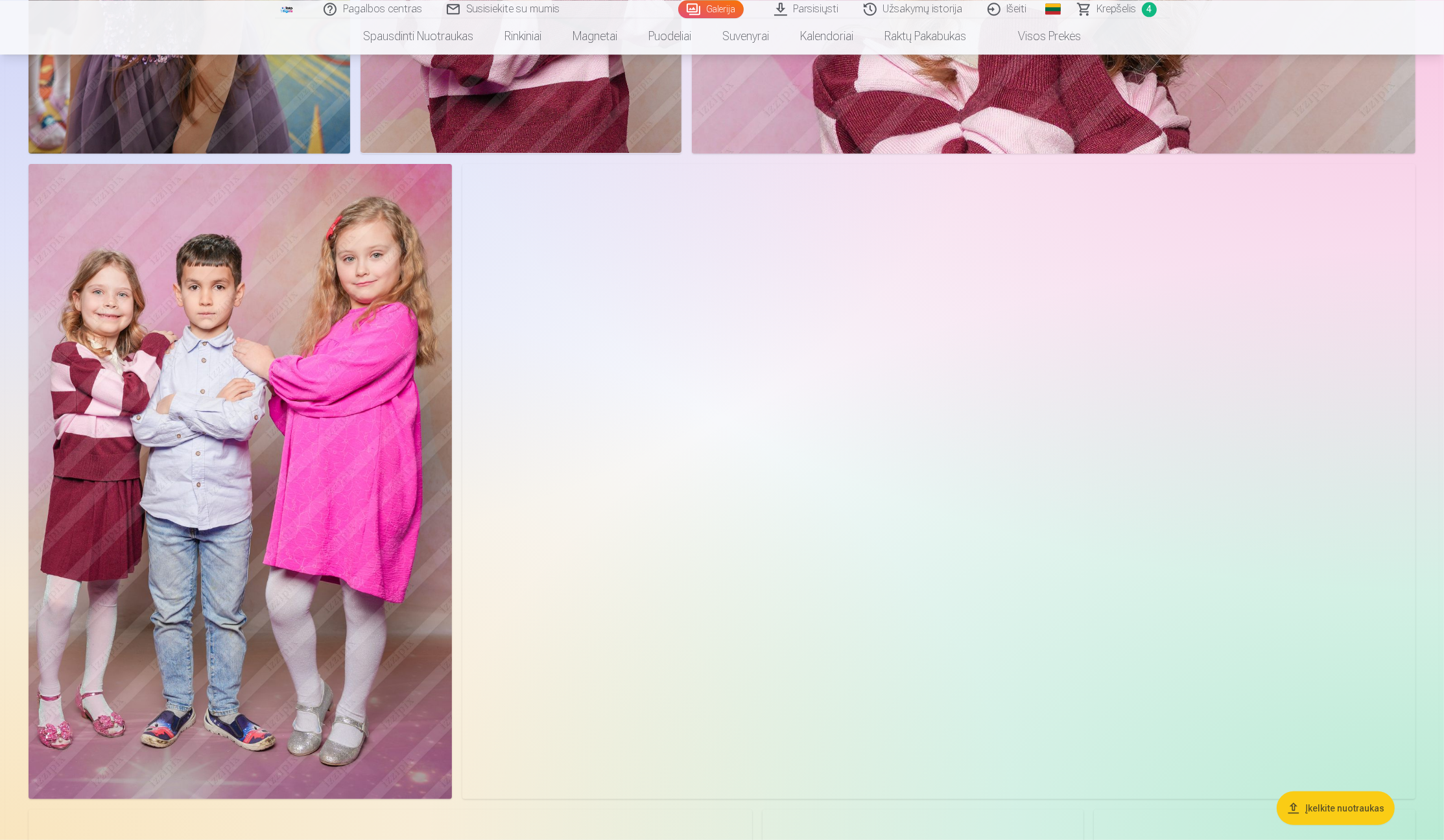
scroll to position [7809, 0]
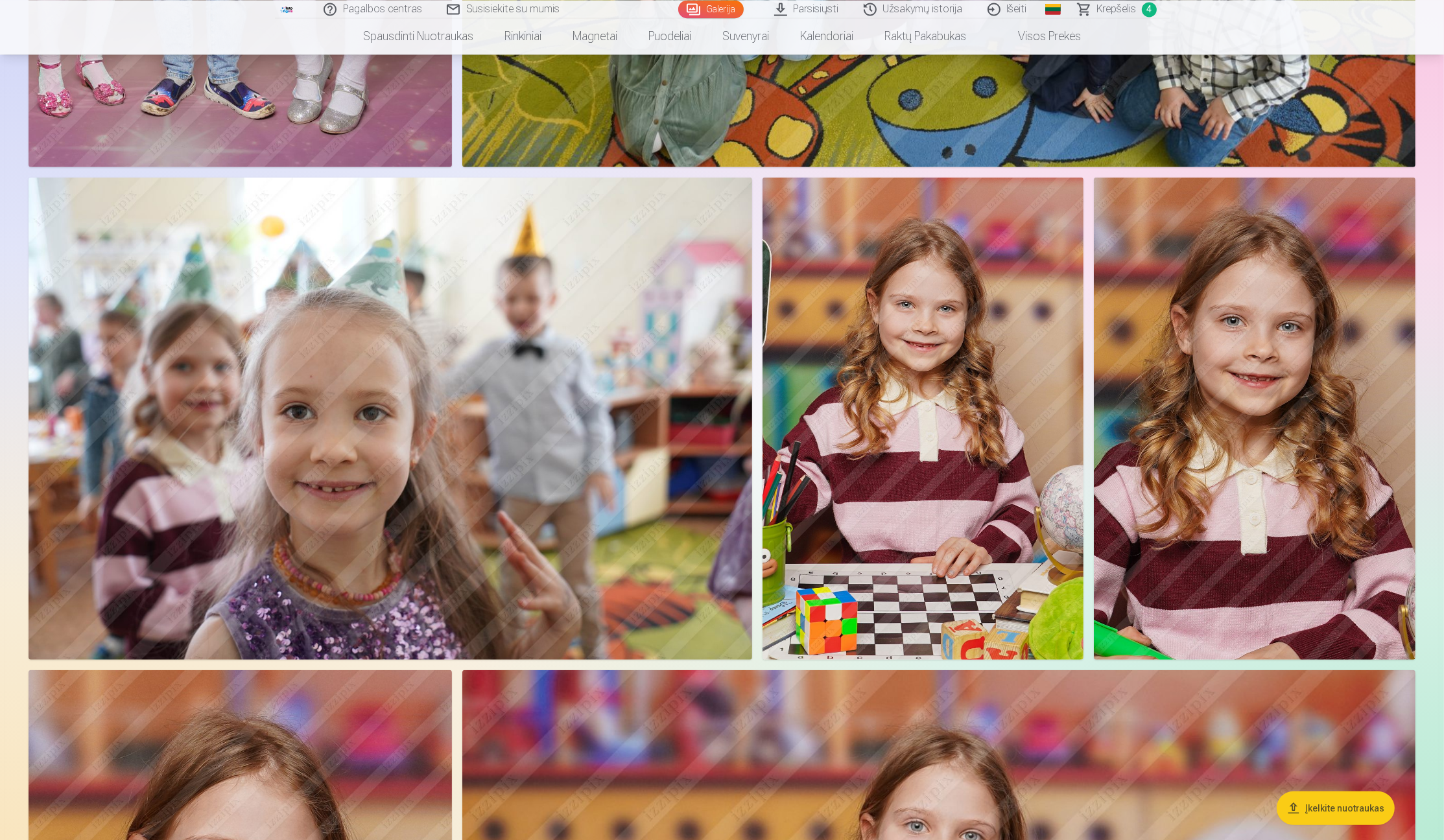
drag, startPoint x: 1439, startPoint y: 828, endPoint x: 1436, endPoint y: 807, distance: 21.2
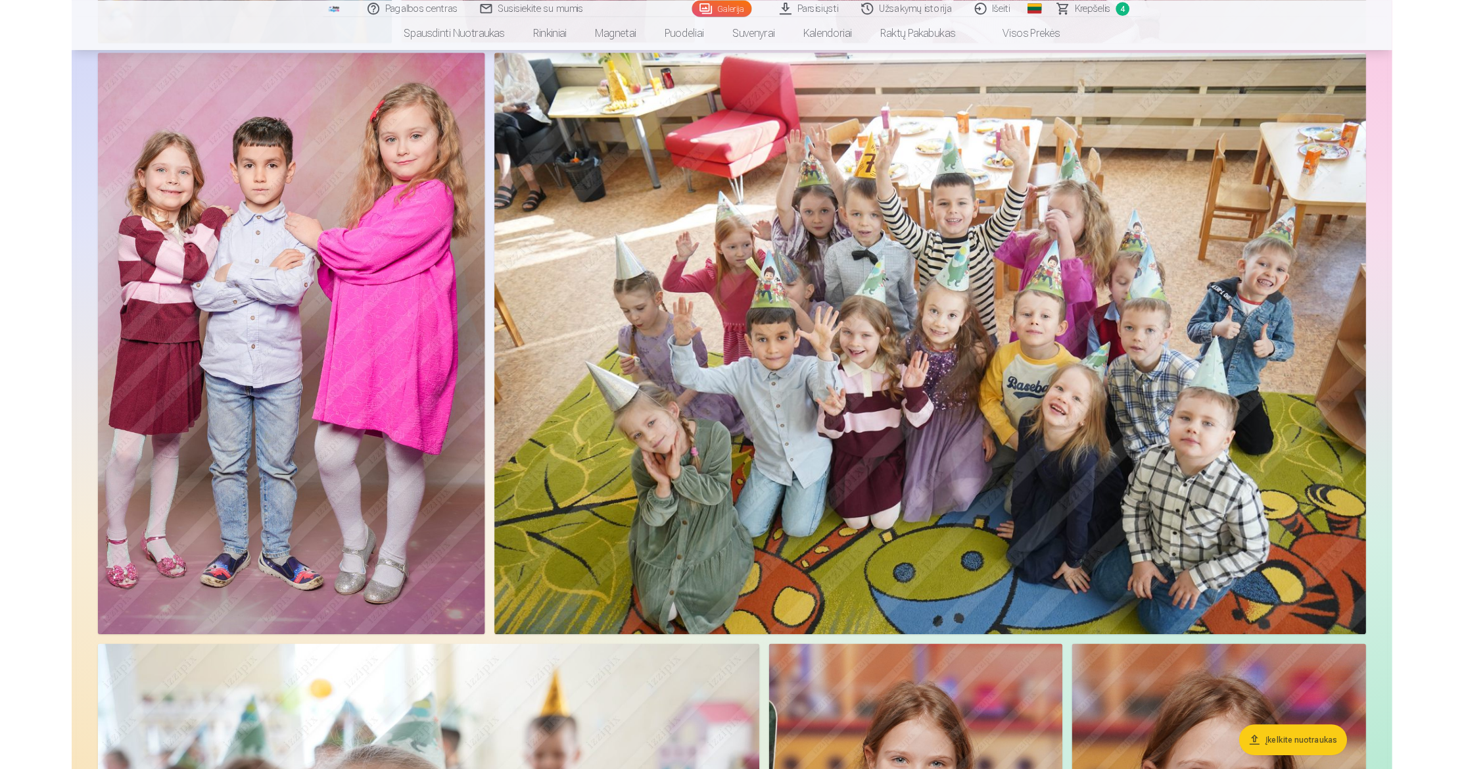
scroll to position [8008, 0]
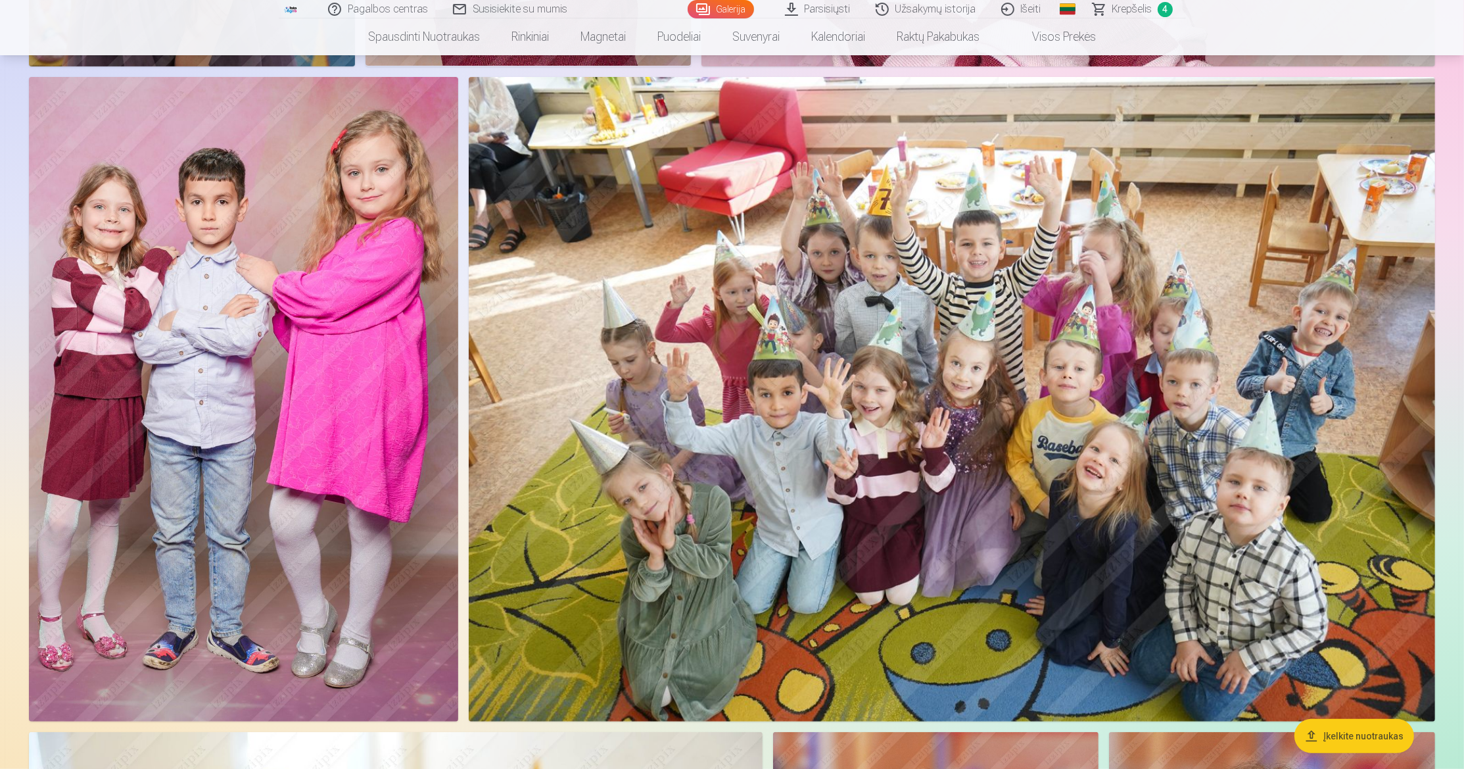
click at [976, 5] on span "Krepšelis" at bounding box center [1133, 9] width 40 height 16
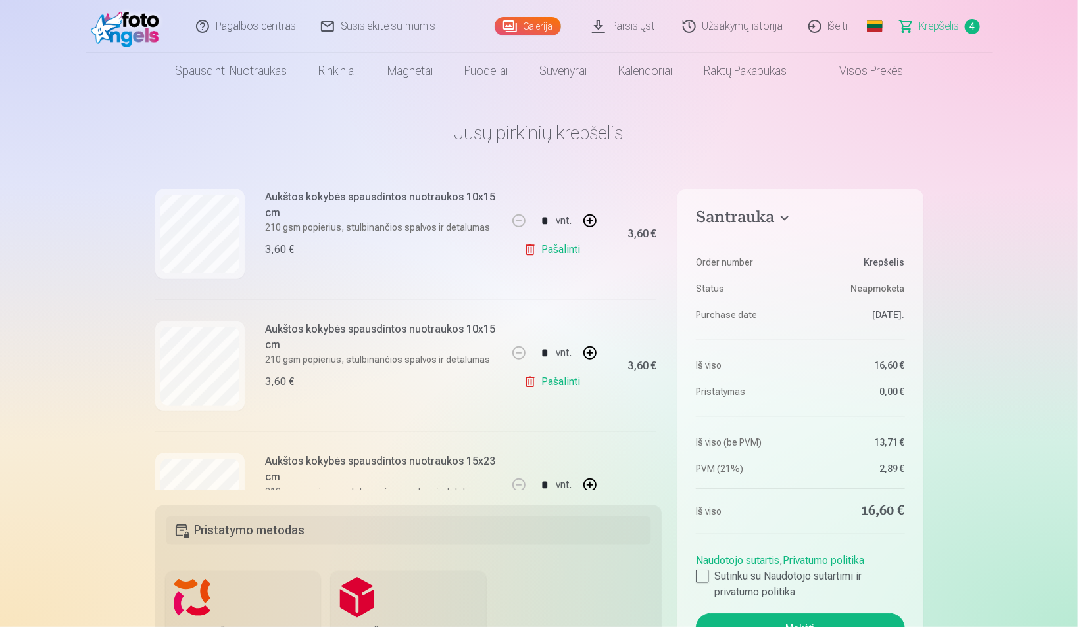
scroll to position [289, 0]
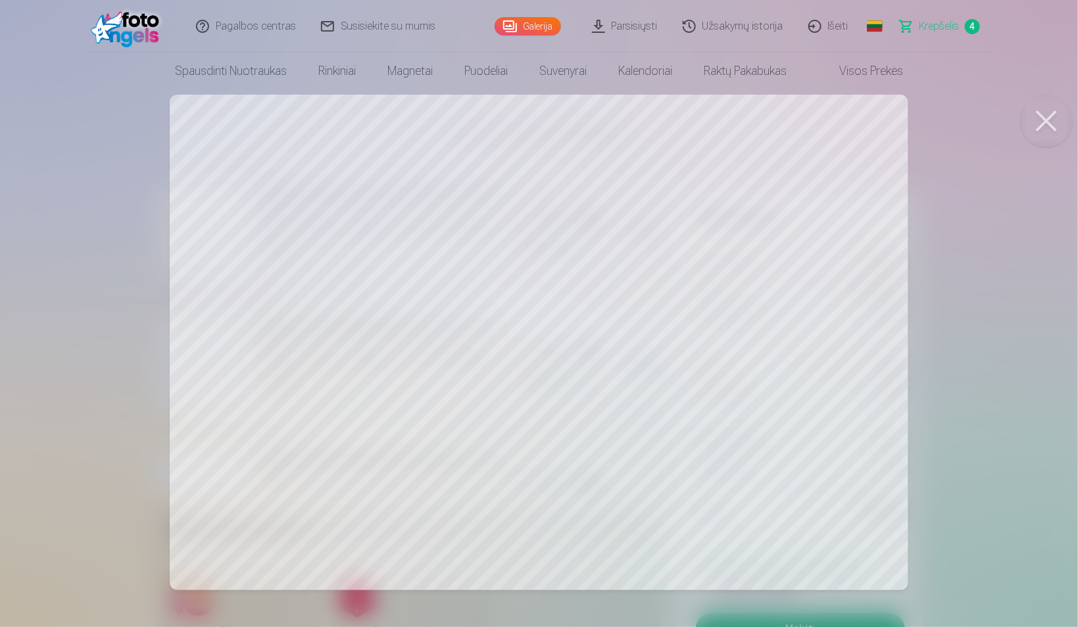
click at [976, 122] on button at bounding box center [1046, 121] width 53 height 53
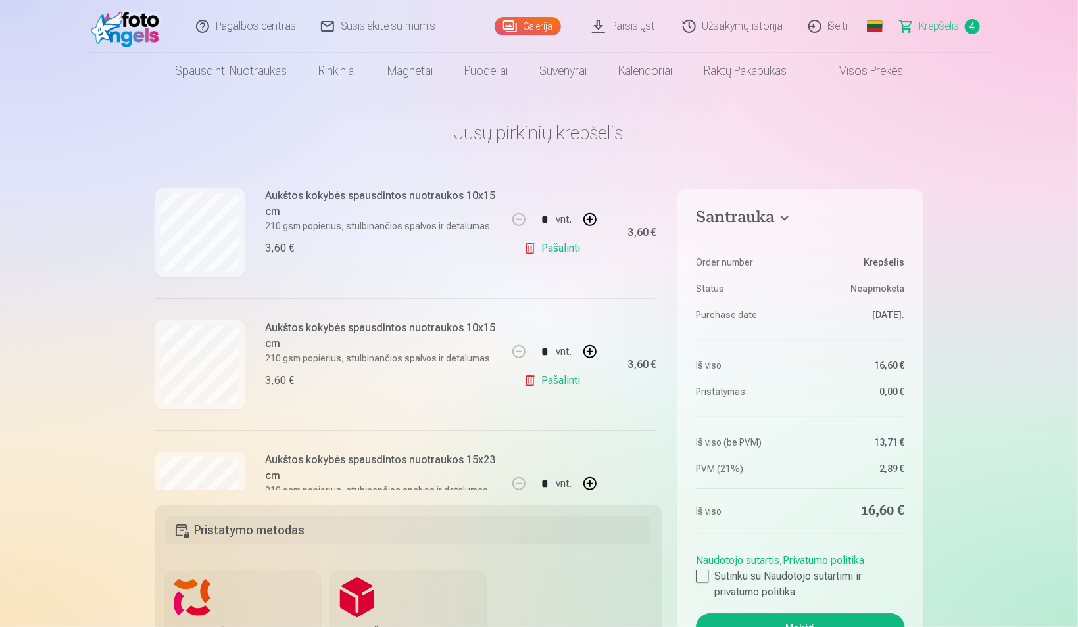
click at [533, 20] on link "Galerija" at bounding box center [527, 26] width 66 height 18
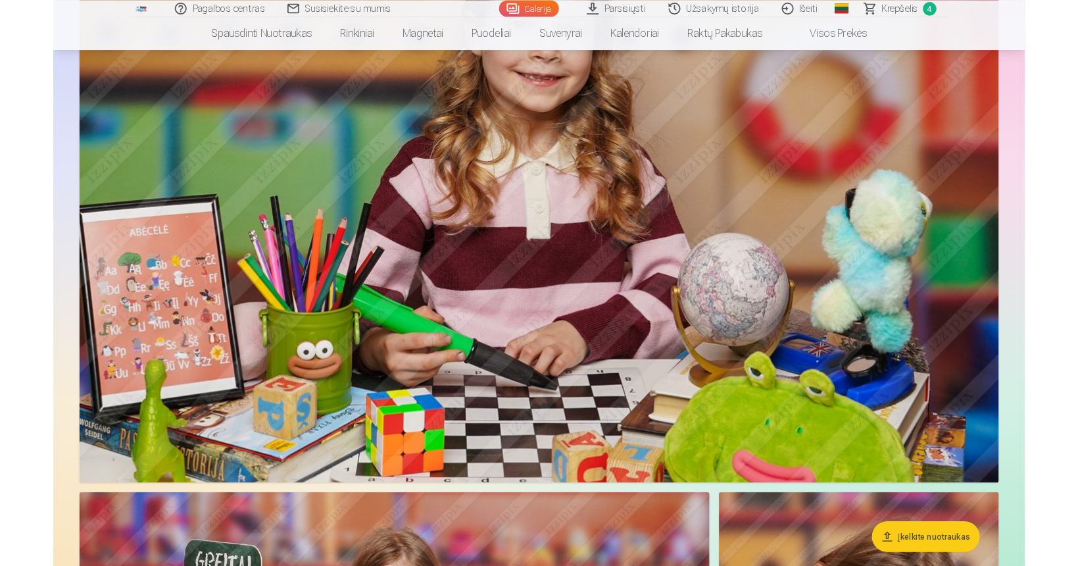
scroll to position [4366, 0]
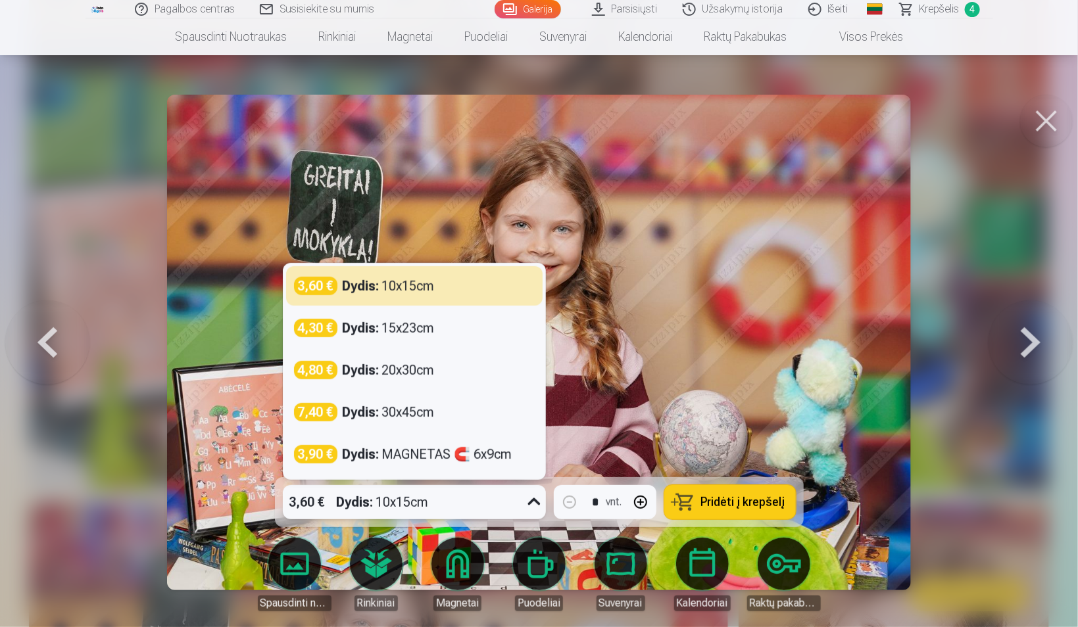
click at [530, 462] on icon at bounding box center [533, 502] width 21 height 21
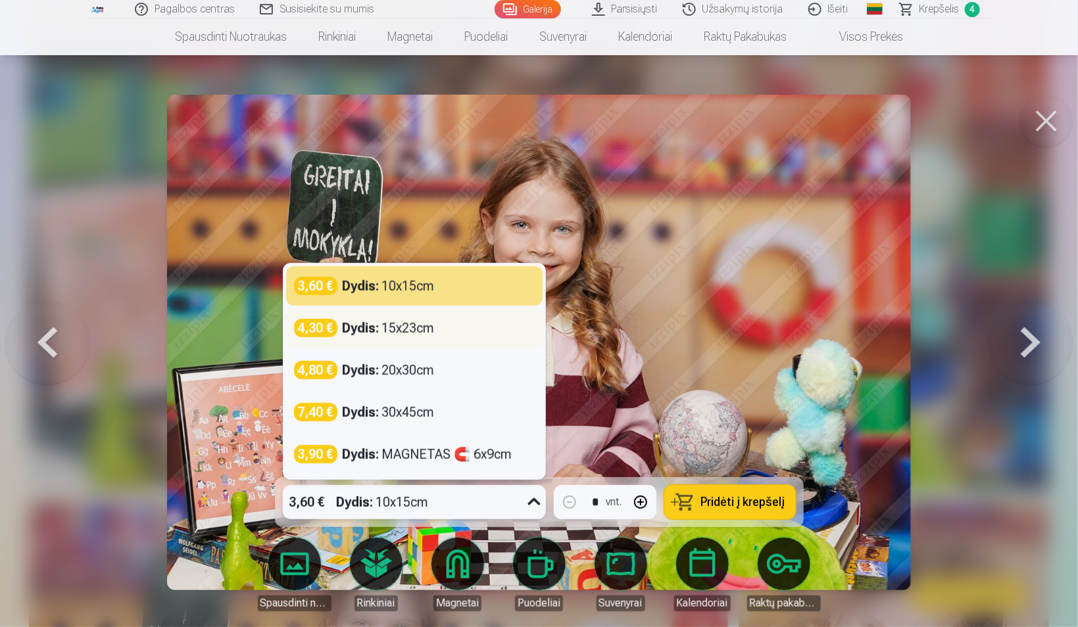
click at [410, 328] on div "Dydis : 15x23cm" at bounding box center [389, 328] width 92 height 18
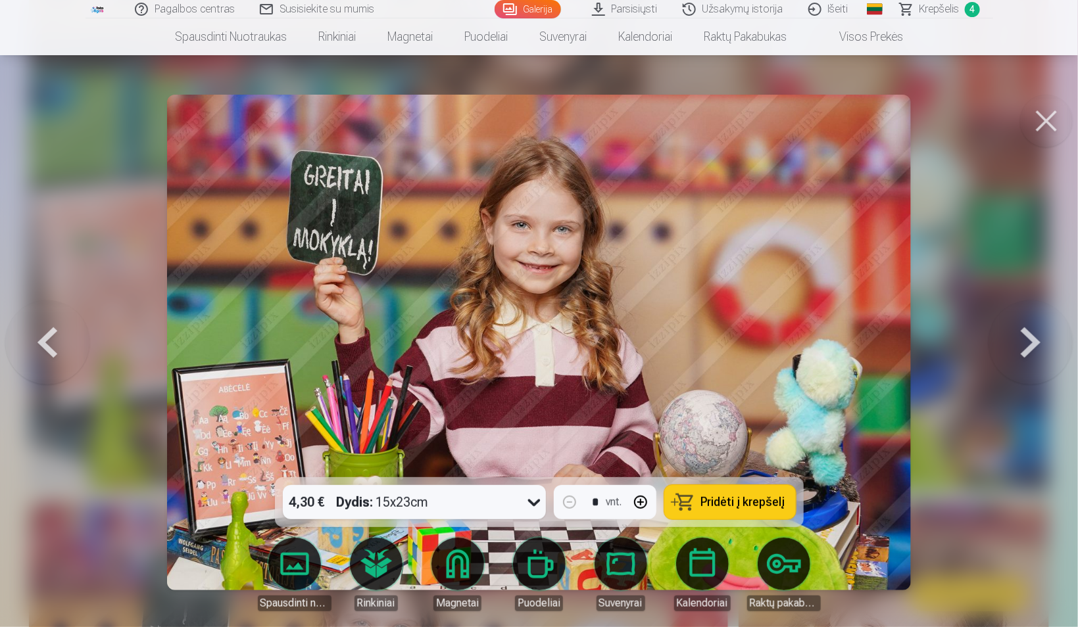
click at [718, 462] on span "Pridėti į krepšelį" at bounding box center [743, 502] width 84 height 12
click at [976, 128] on button at bounding box center [1046, 121] width 53 height 53
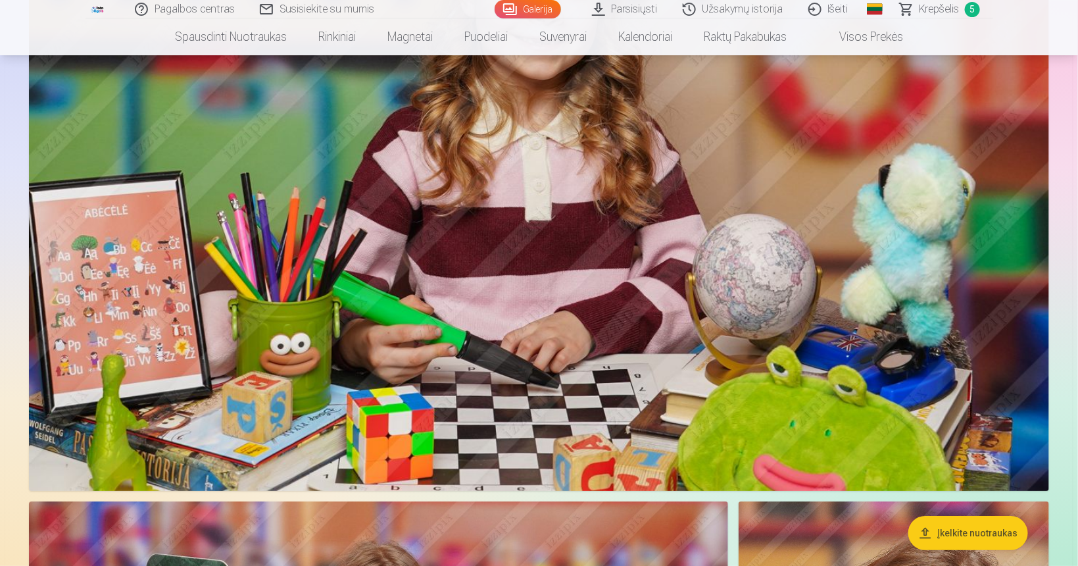
click at [928, 7] on span "Krepšelis" at bounding box center [939, 9] width 40 height 16
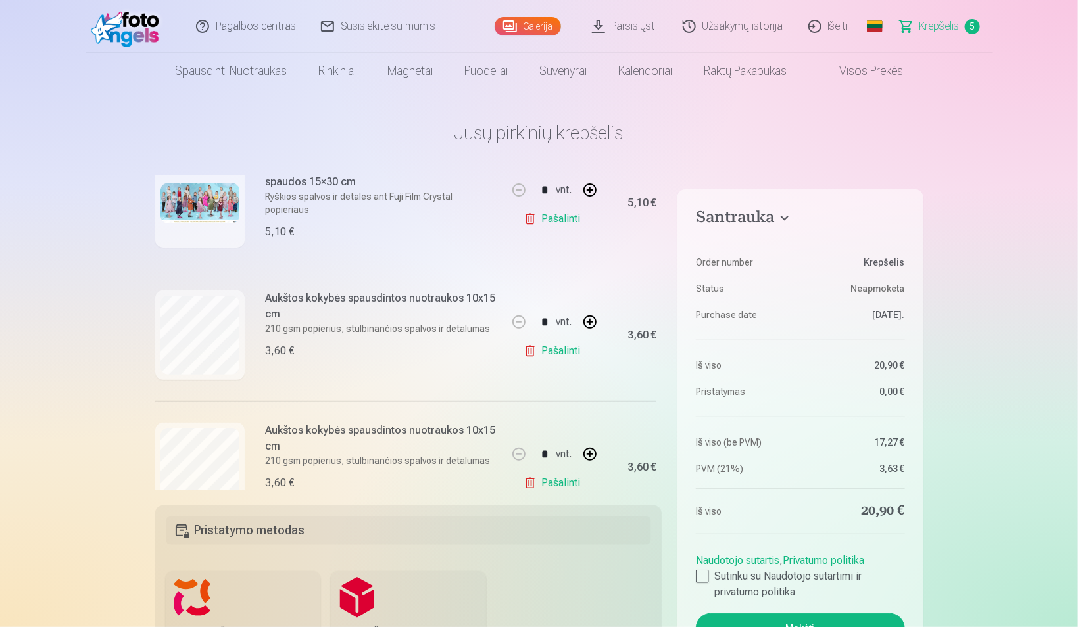
scroll to position [192, 0]
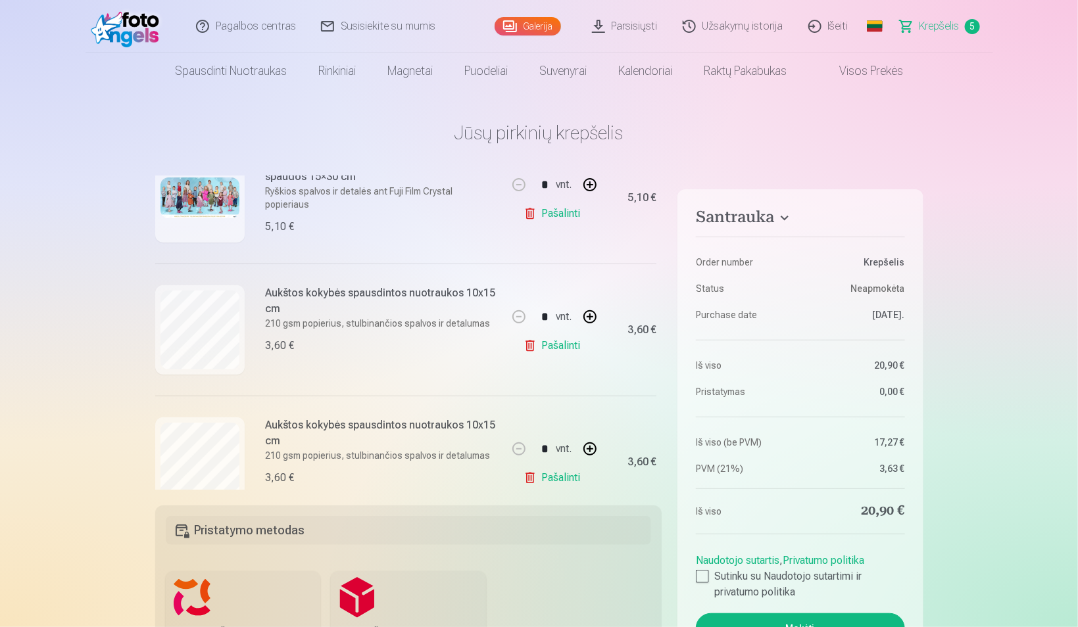
click at [557, 344] on link "Pašalinti" at bounding box center [554, 346] width 62 height 26
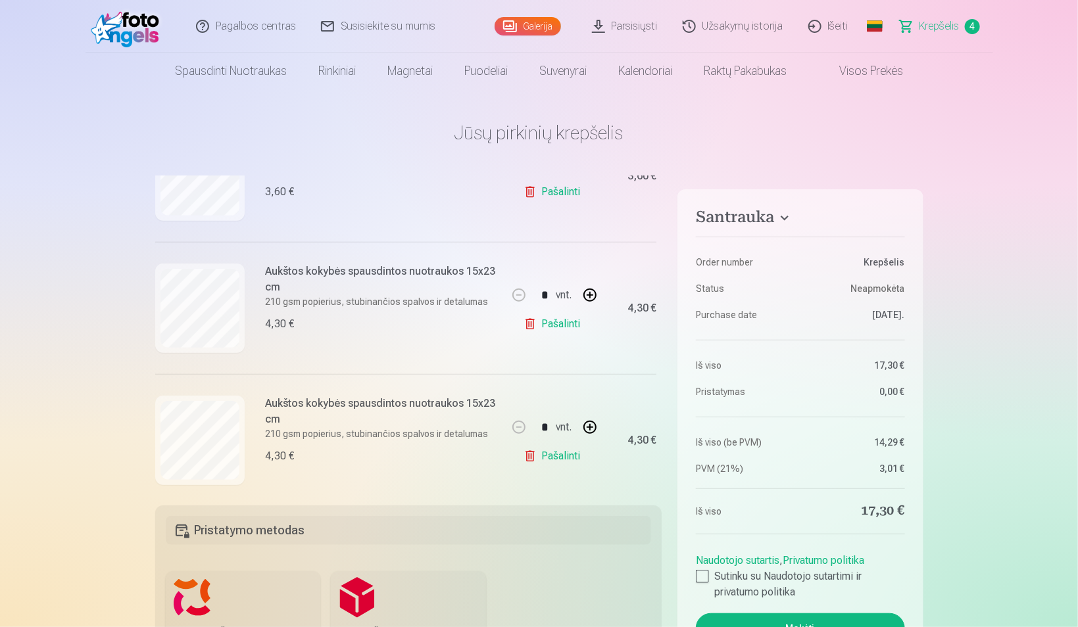
scroll to position [362, 0]
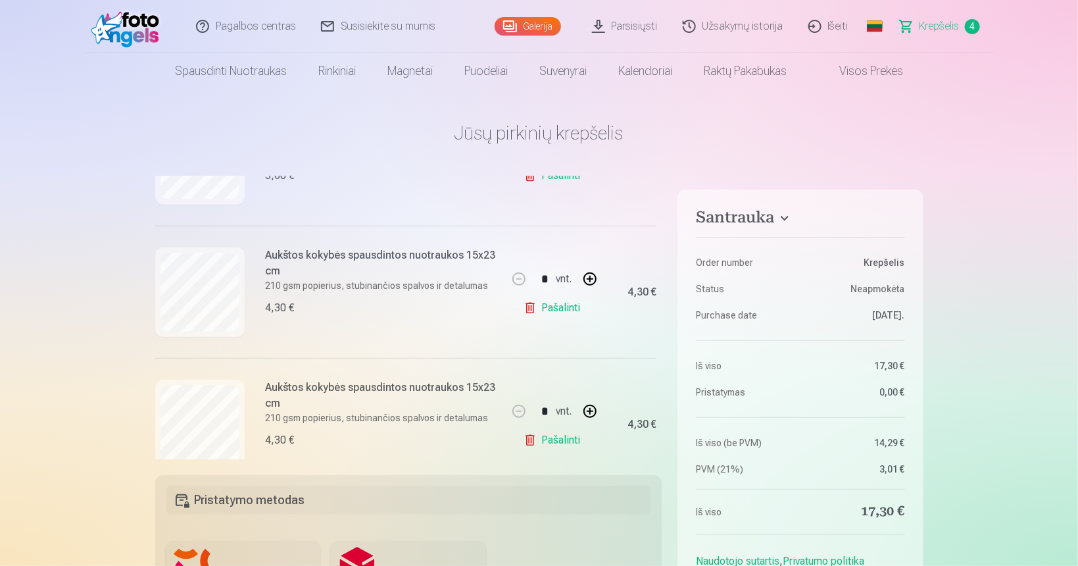
click at [521, 25] on link "Galerija" at bounding box center [527, 26] width 66 height 18
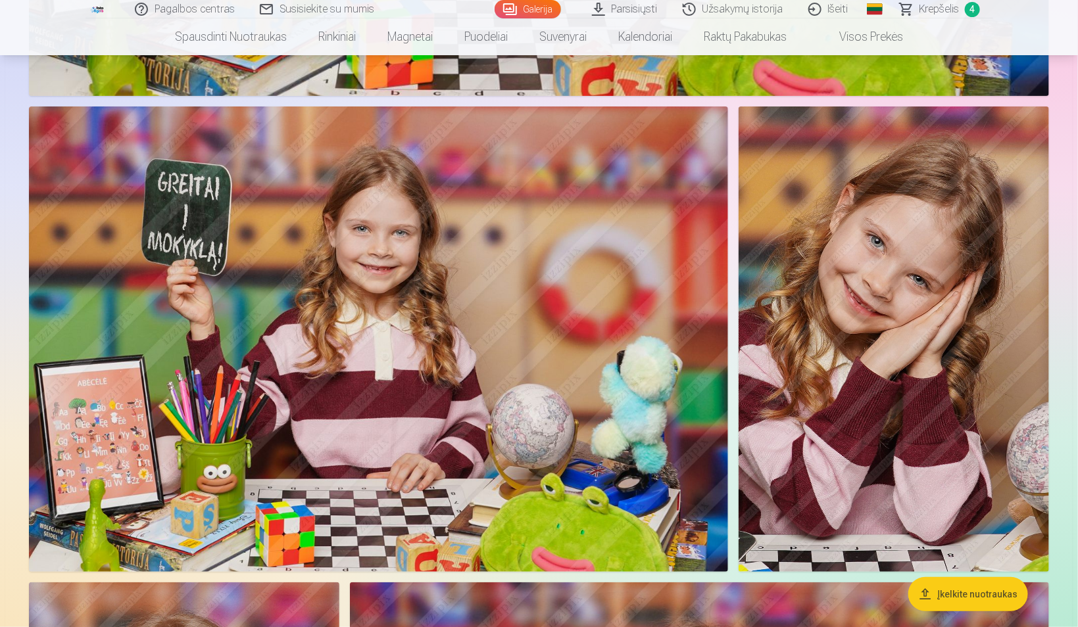
scroll to position [4783, 0]
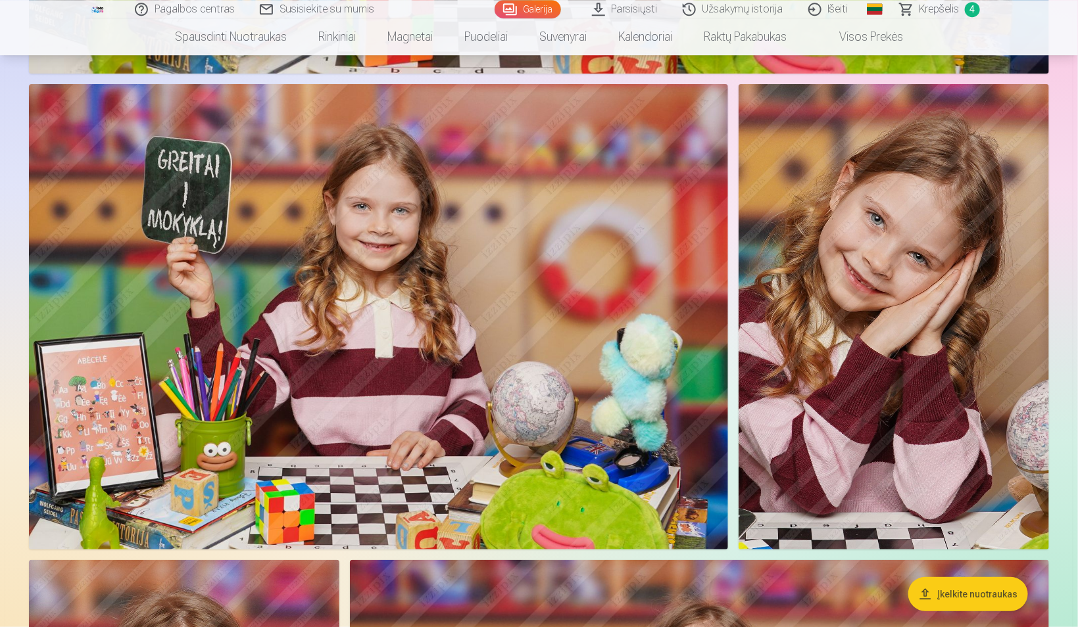
click at [567, 228] on img at bounding box center [378, 317] width 699 height 466
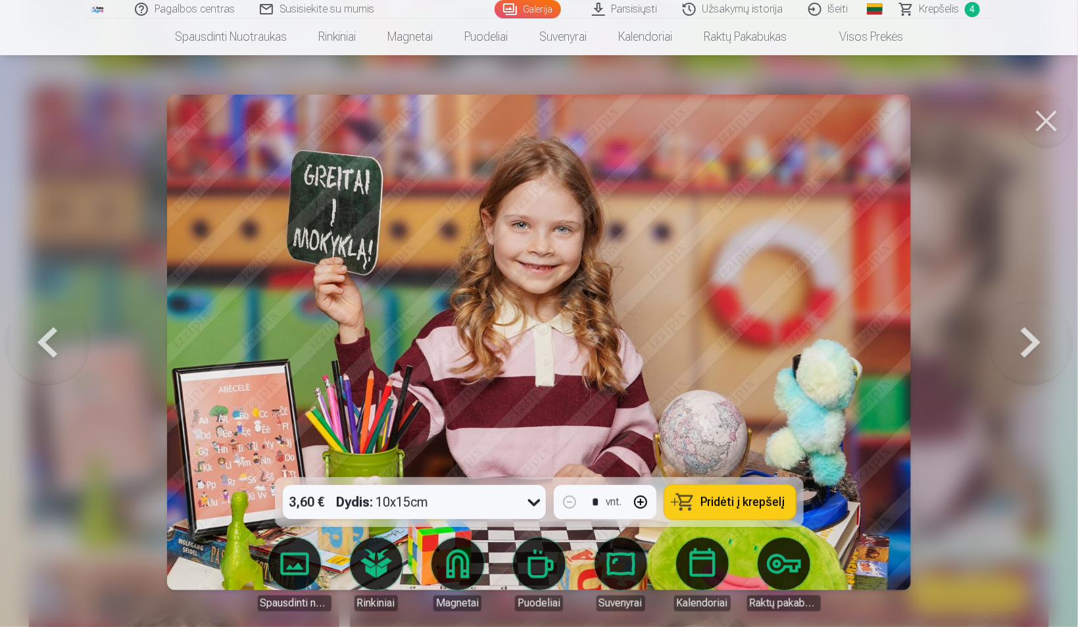
click at [976, 124] on button at bounding box center [1046, 121] width 53 height 53
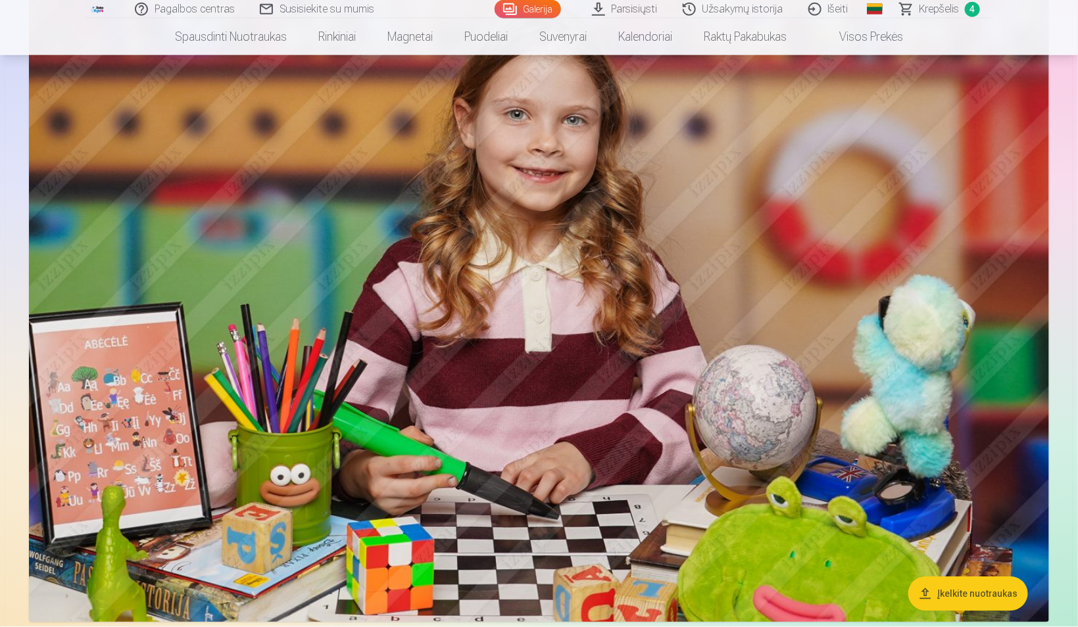
scroll to position [4256, 0]
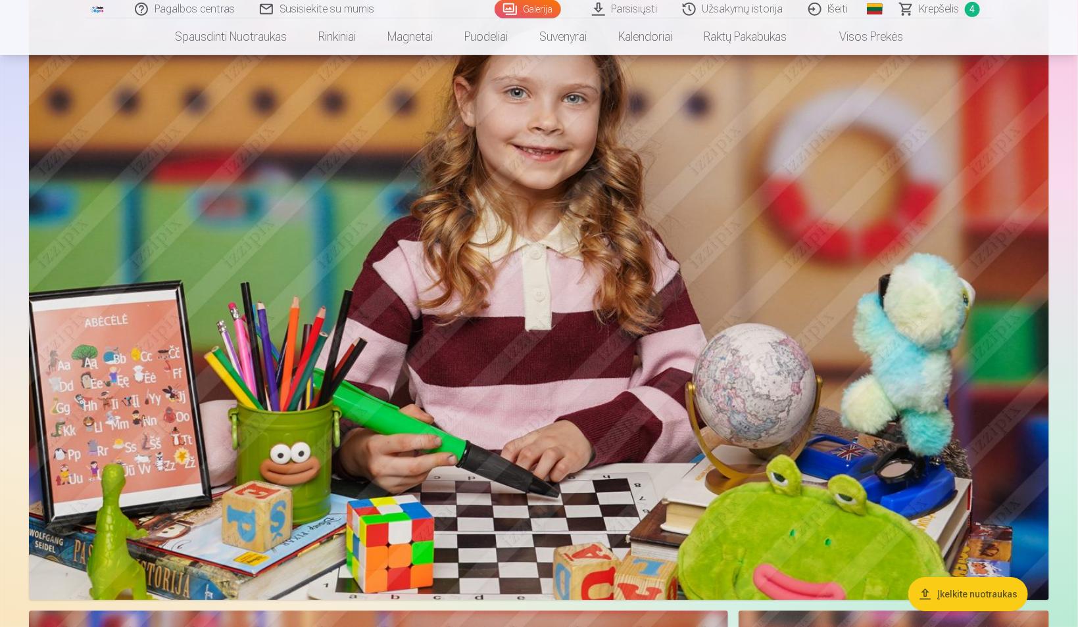
click at [630, 264] on img at bounding box center [539, 260] width 1020 height 680
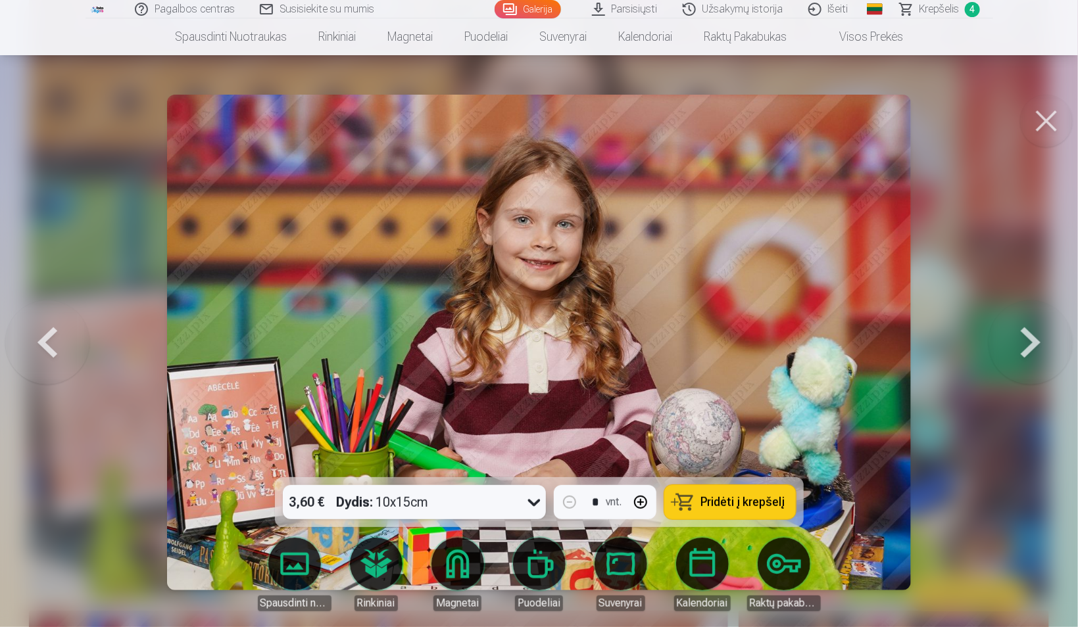
click at [527, 462] on icon at bounding box center [533, 502] width 21 height 21
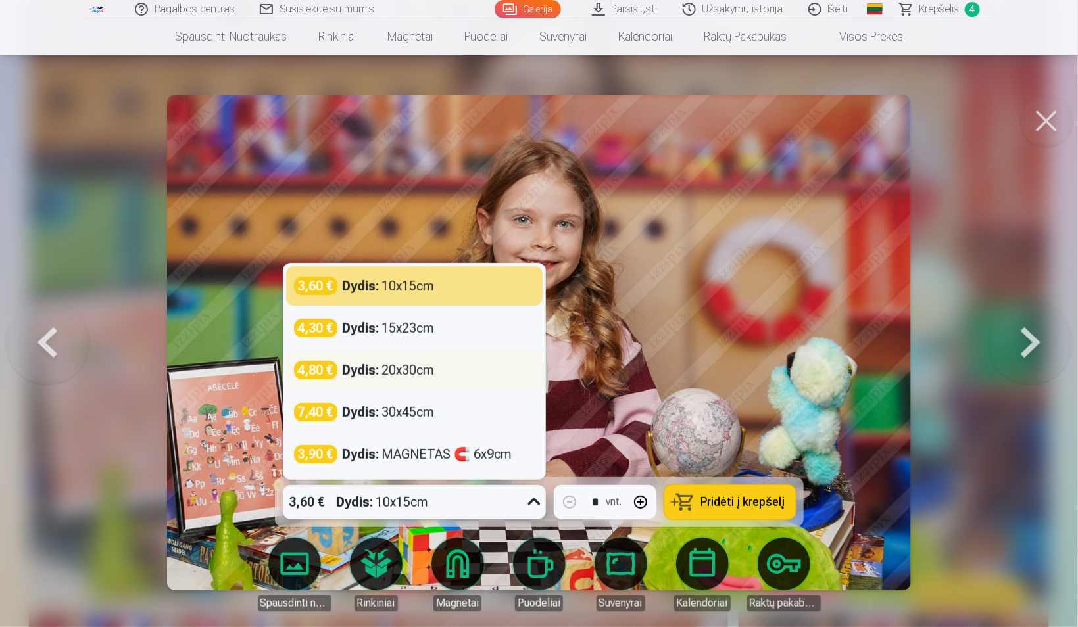
click at [425, 370] on div "Dydis : 20x30cm" at bounding box center [389, 370] width 92 height 18
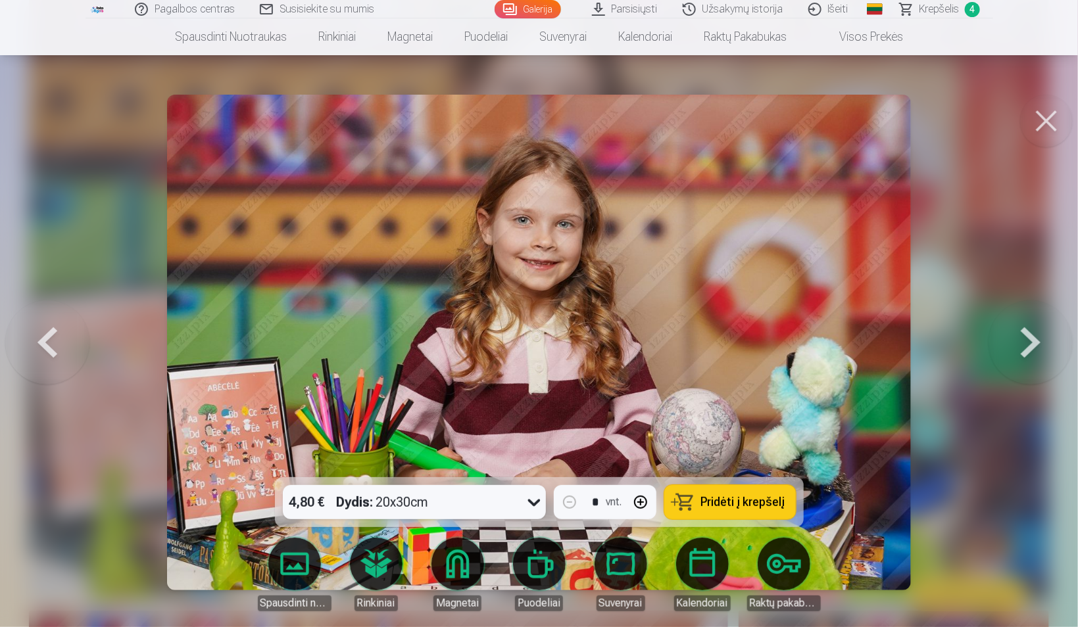
click at [700, 462] on button "Pridėti į krepšelį" at bounding box center [730, 502] width 132 height 34
click at [944, 12] on span "Krepšelis" at bounding box center [939, 9] width 40 height 16
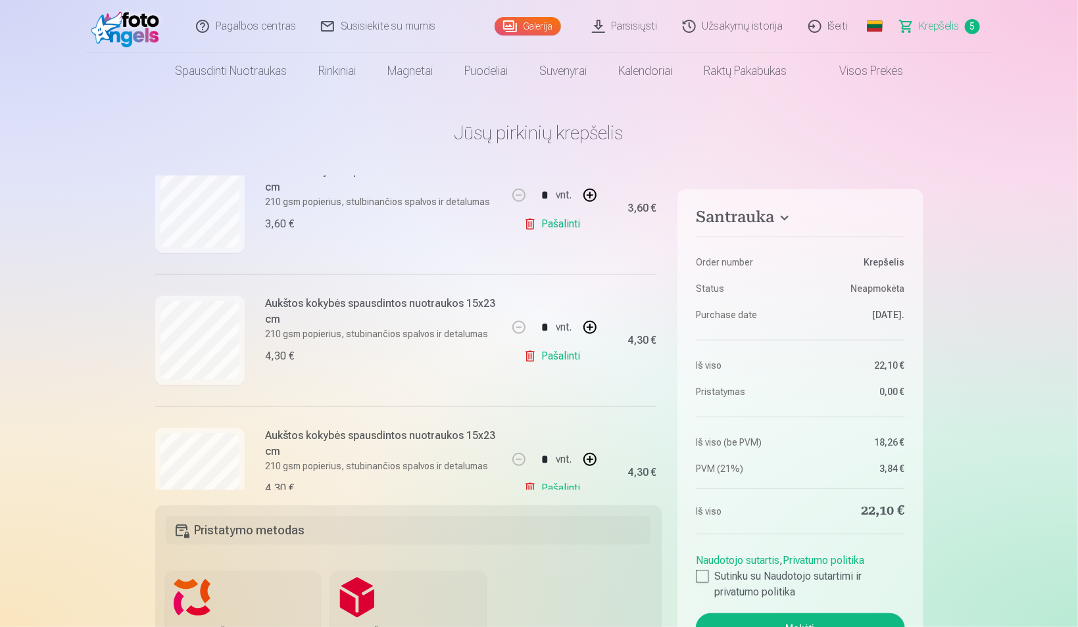
scroll to position [321, 0]
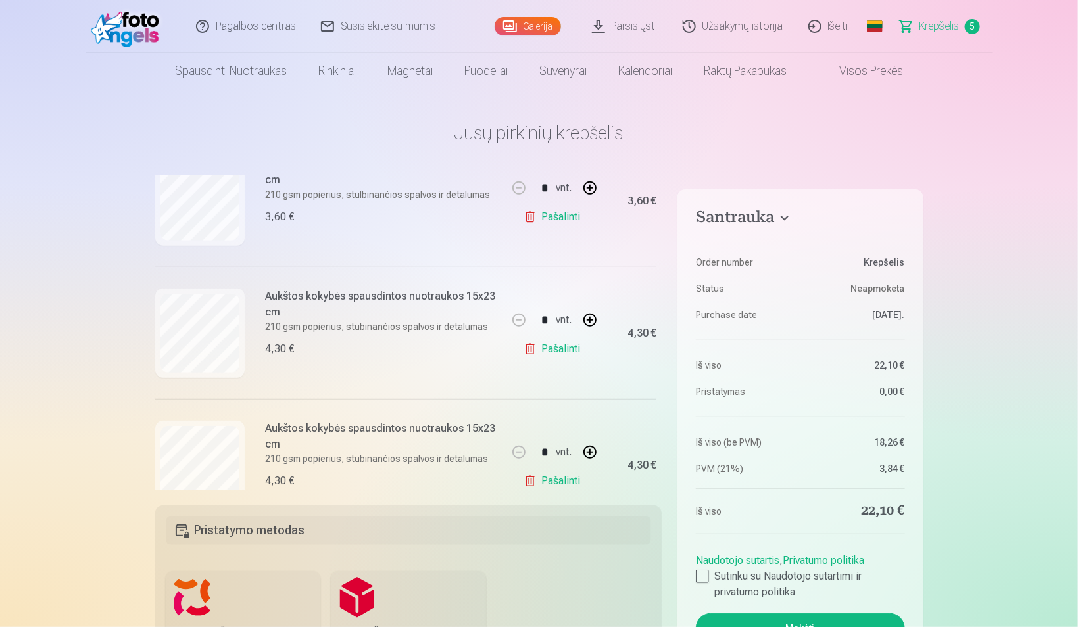
click at [551, 347] on link "Pašalinti" at bounding box center [554, 349] width 62 height 26
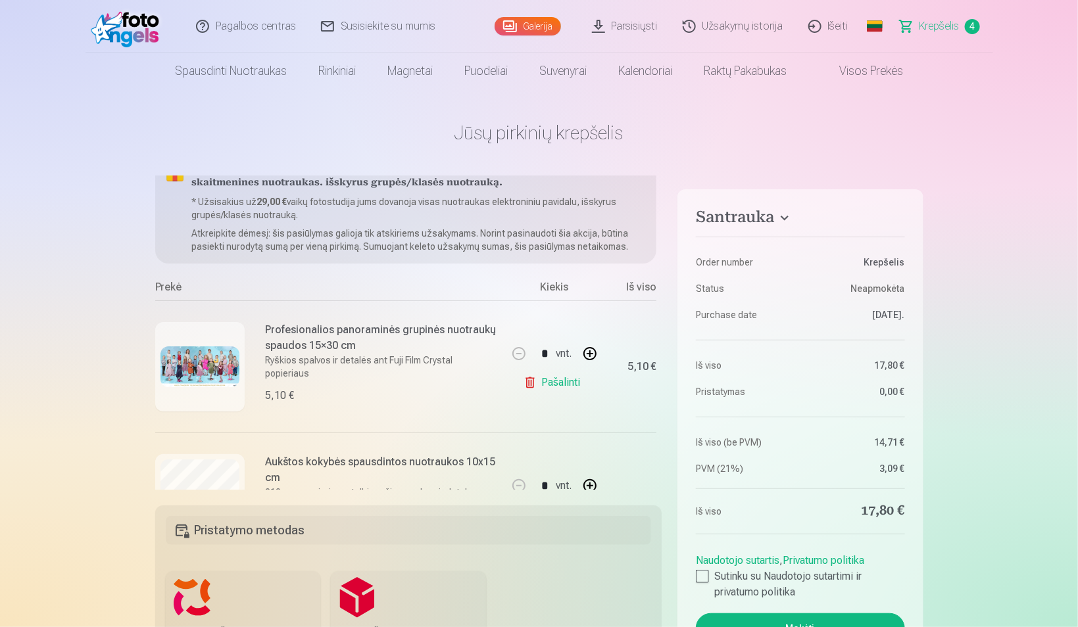
scroll to position [12, 0]
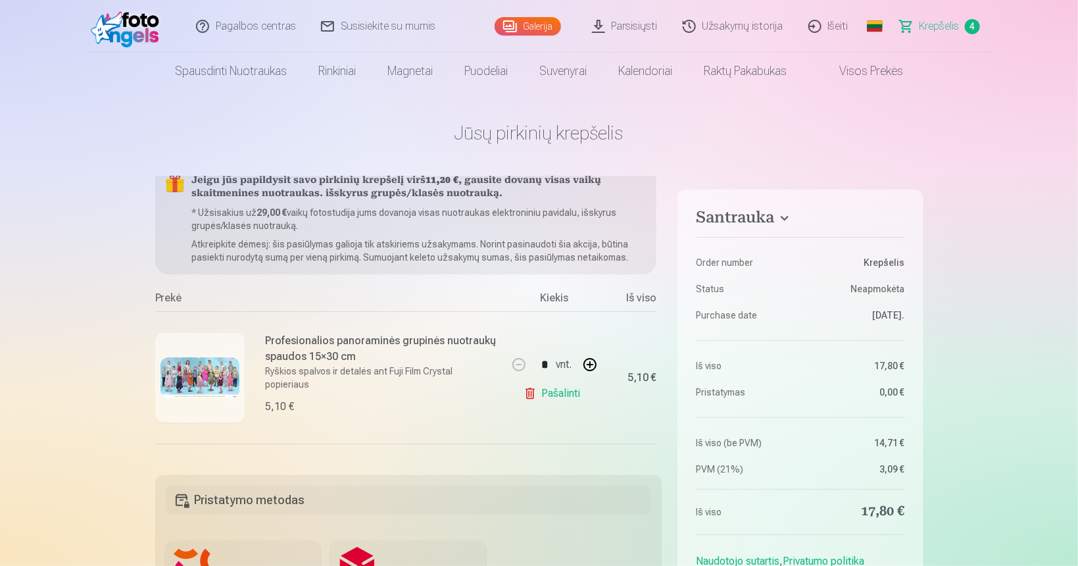
click at [529, 30] on link "Galerija" at bounding box center [527, 26] width 66 height 18
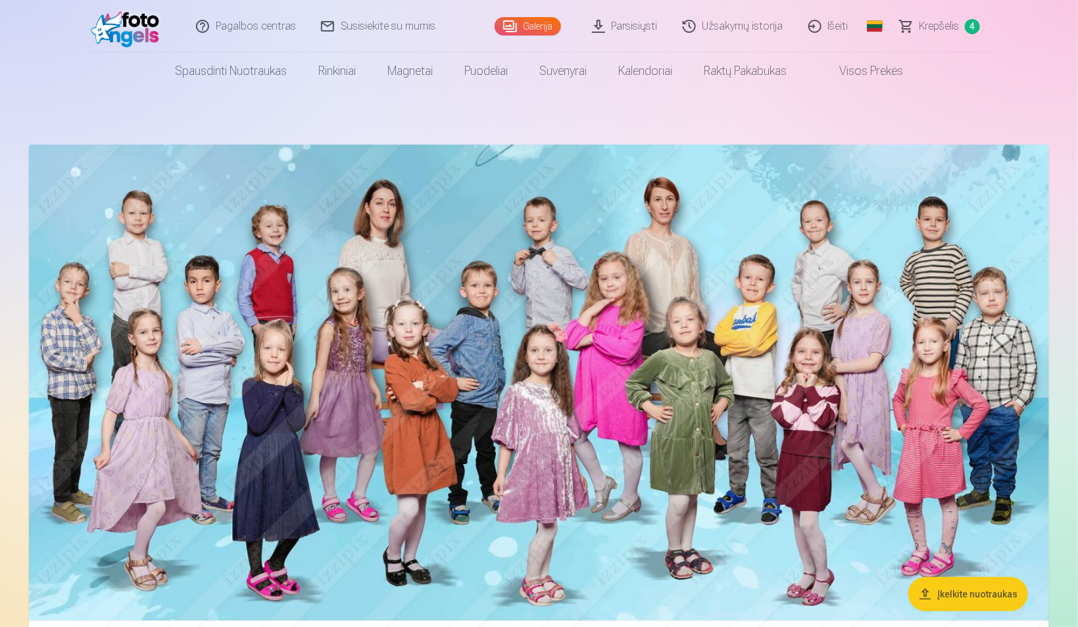
click at [512, 251] on img at bounding box center [539, 405] width 1020 height 521
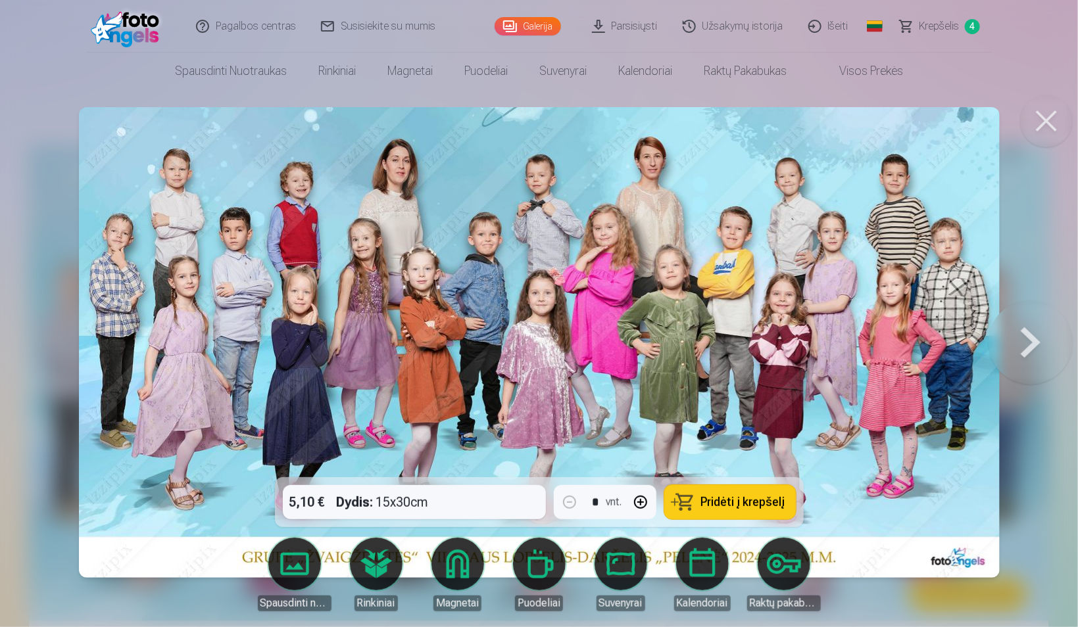
click at [452, 462] on div "5,10 € Dydis : 15x30cm * vnt. Pridėti į krepšelį" at bounding box center [539, 502] width 529 height 50
click at [976, 127] on button at bounding box center [1046, 121] width 53 height 53
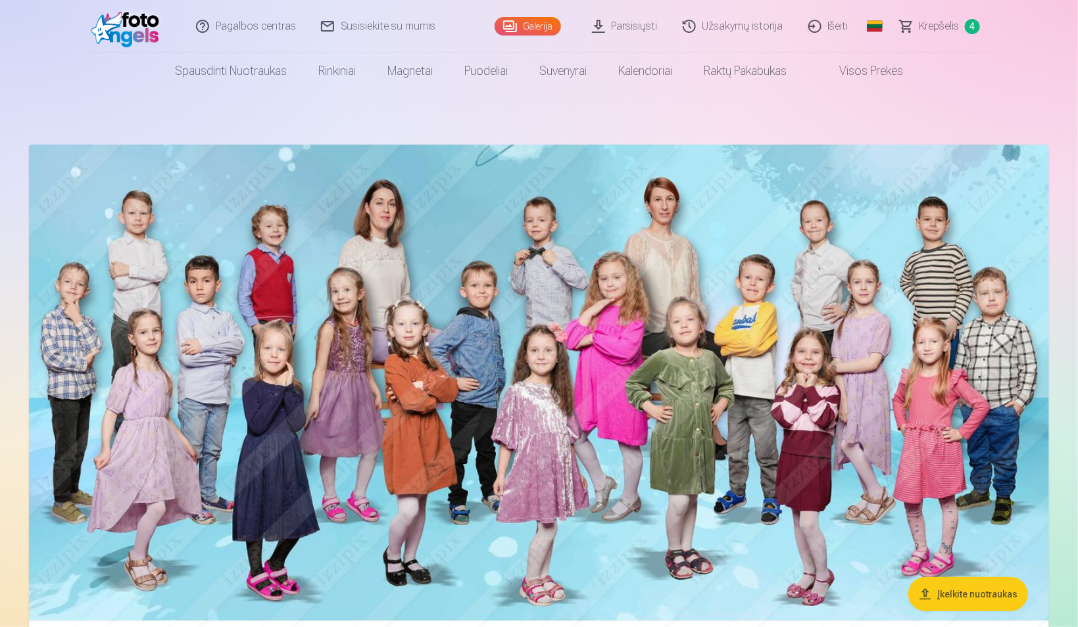
click at [938, 28] on span "Krepšelis" at bounding box center [939, 26] width 40 height 16
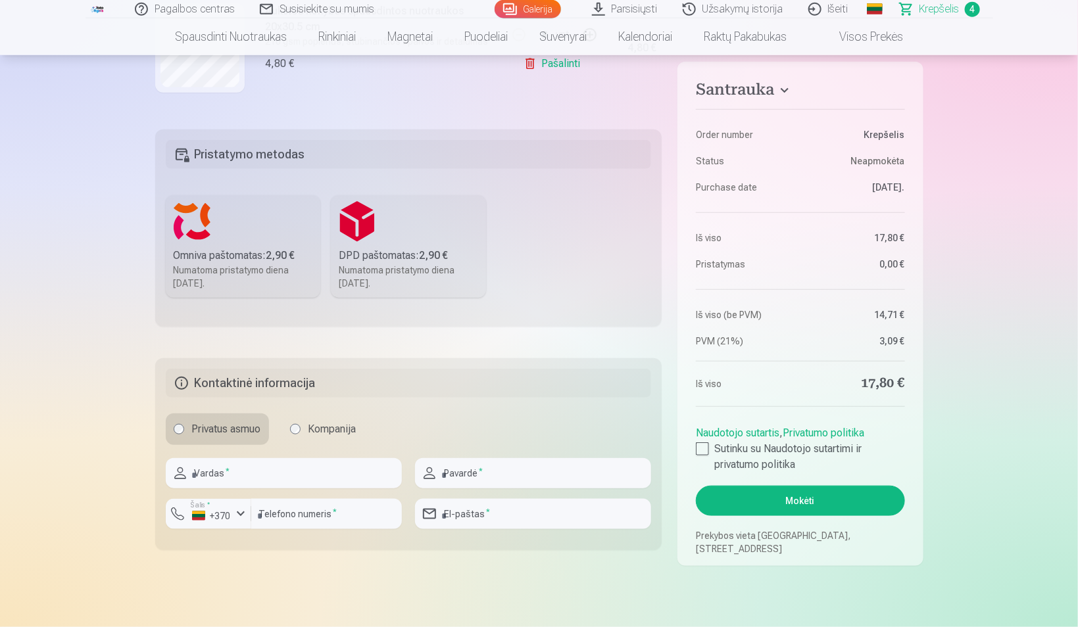
scroll to position [386, 0]
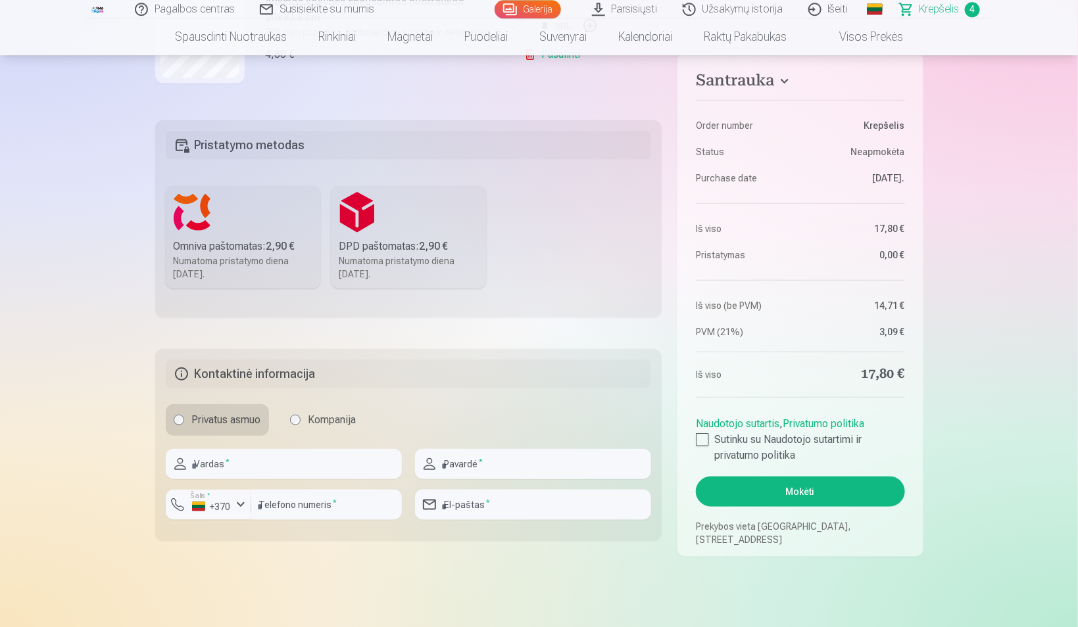
click at [407, 275] on div "Numatoma pristatymo diena 27.09.2025." at bounding box center [408, 267] width 139 height 26
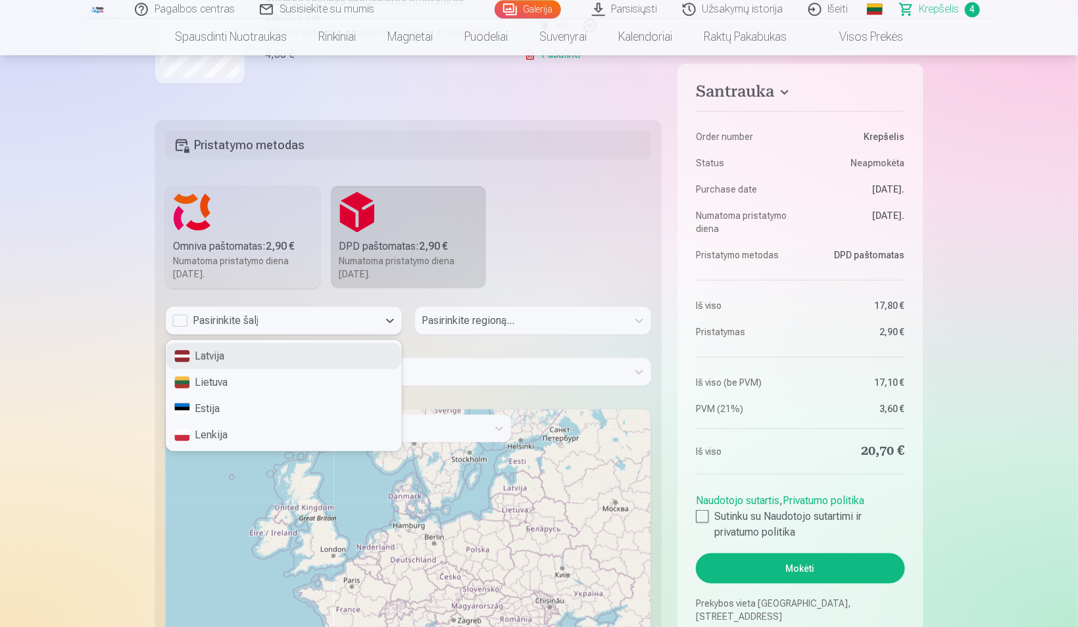
click at [181, 322] on div "Pasirinkite šalį" at bounding box center [271, 320] width 199 height 16
click at [203, 382] on div "Lietuva" at bounding box center [283, 382] width 235 height 26
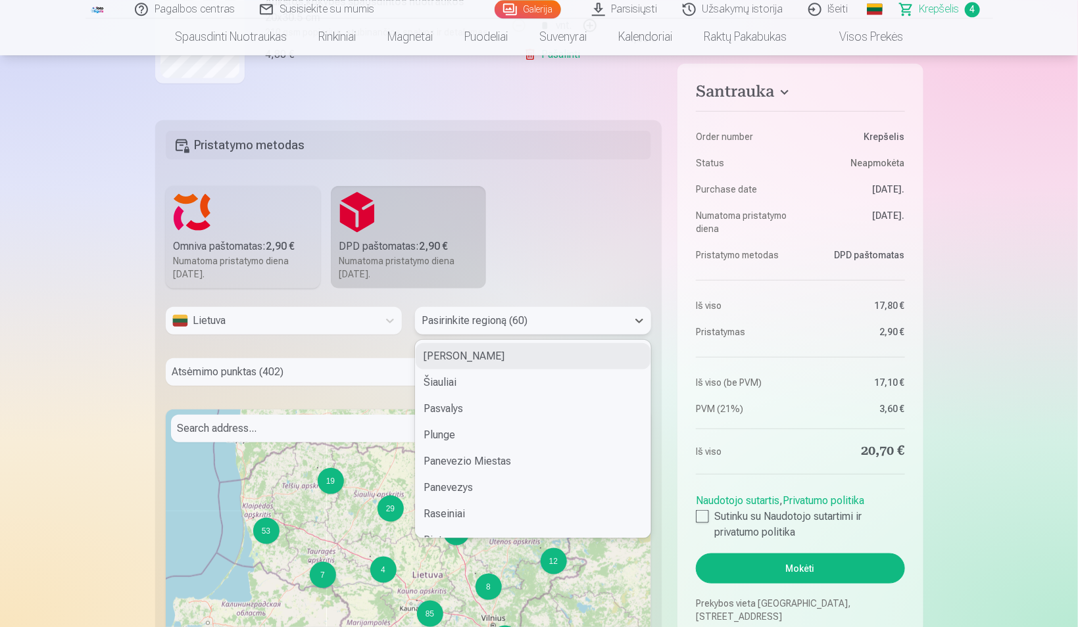
click at [460, 320] on div at bounding box center [521, 320] width 199 height 18
type input "**"
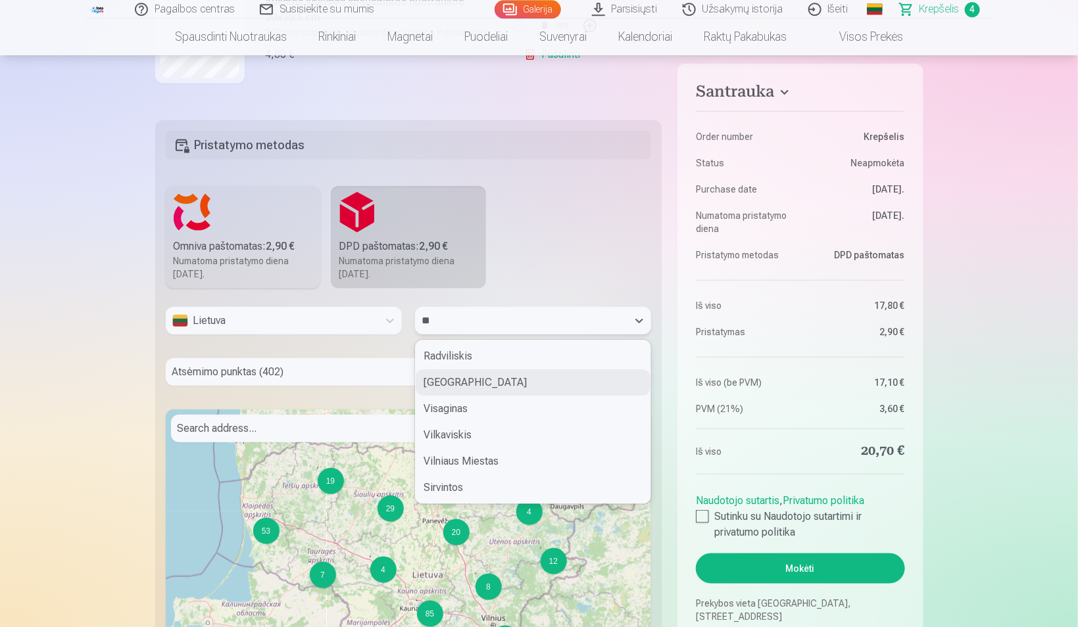
click at [458, 371] on div "Vilnius" at bounding box center [533, 382] width 235 height 26
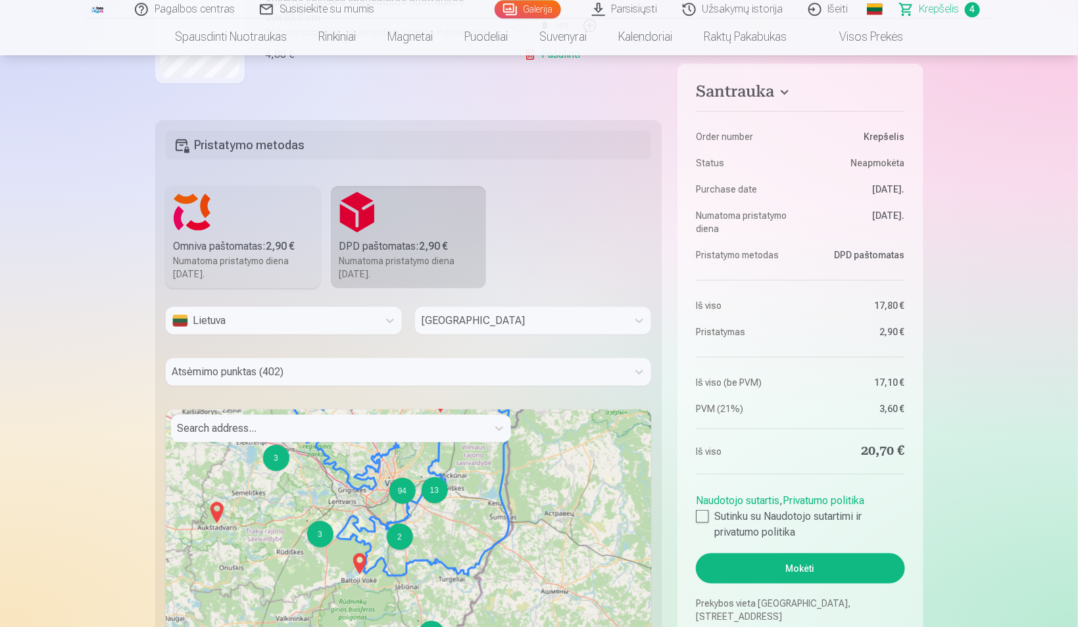
drag, startPoint x: 381, startPoint y: 563, endPoint x: 374, endPoint y: 443, distance: 120.5
click at [374, 443] on div "4 2 2 2 4 3 2 2 2 8 2 2 4 2 2 2 13 2 3 16 4 3 8 2 5 5 5 3 64 3 3 2 13 94 + − Le…" at bounding box center [409, 573] width 486 height 329
click at [399, 462] on div "94" at bounding box center [401, 489] width 26 height 26
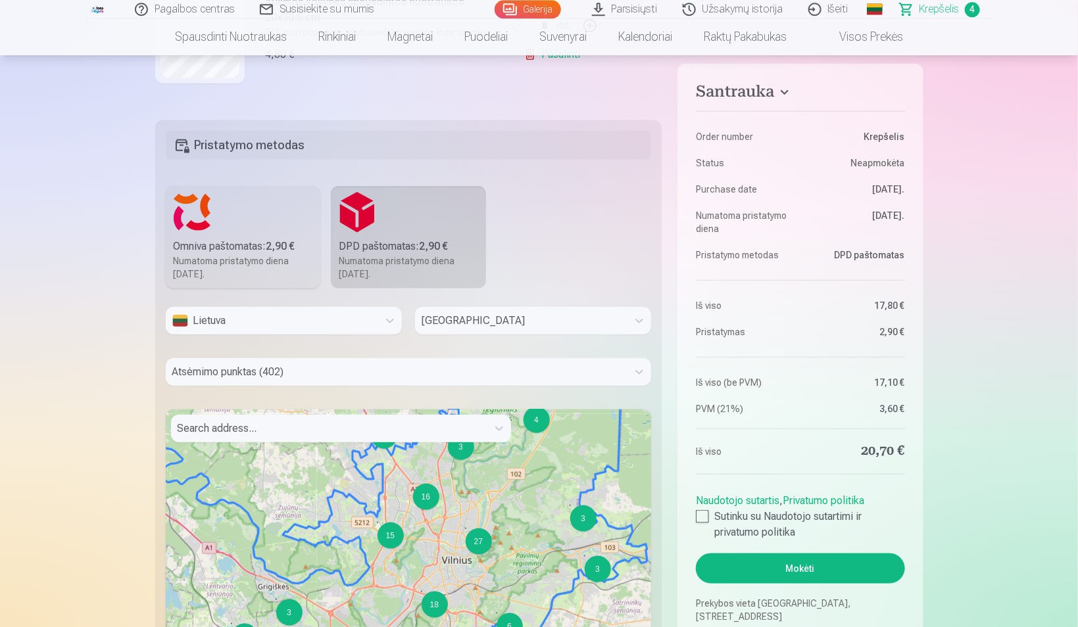
drag, startPoint x: 412, startPoint y: 534, endPoint x: 377, endPoint y: 457, distance: 84.2
click at [377, 457] on div "4 2 2 4 3 3 3 2 3 2 6 3 27 15 18 16 + − Leaflet | © OpenStreetMap contributors" at bounding box center [409, 573] width 486 height 329
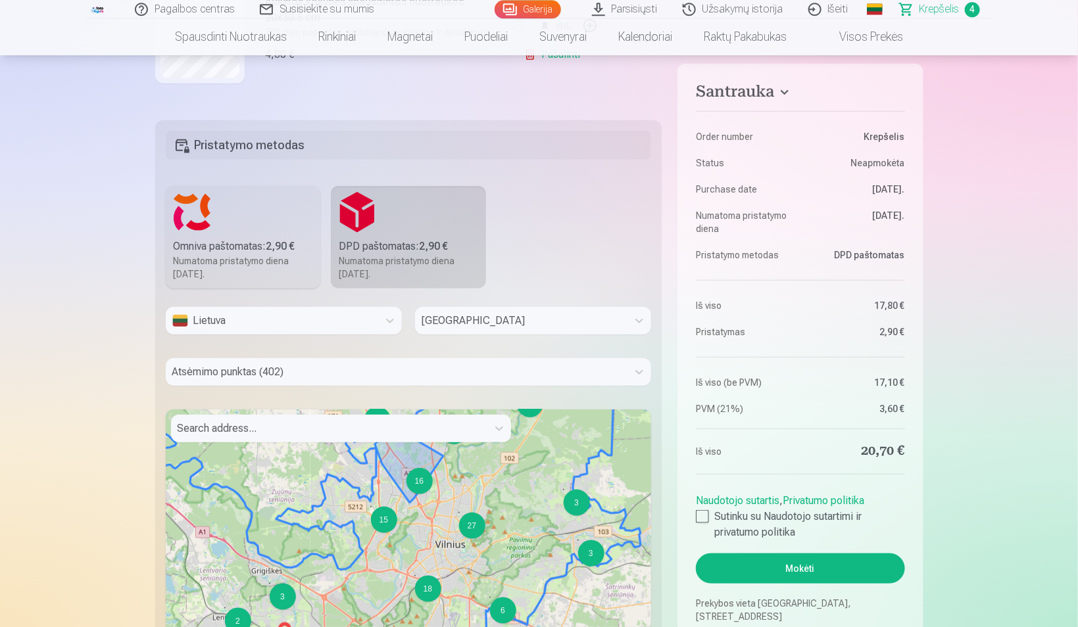
click at [420, 462] on div "16" at bounding box center [419, 481] width 26 height 26
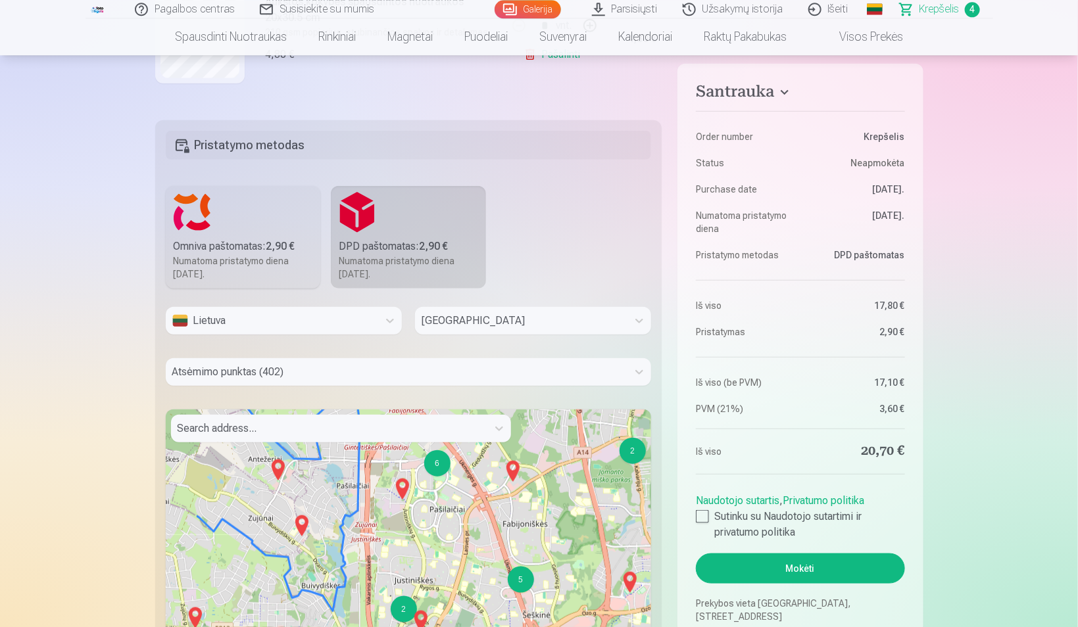
drag, startPoint x: 409, startPoint y: 533, endPoint x: 475, endPoint y: 435, distance: 118.4
click at [475, 435] on div "2 2 2 4 3 4 2 3 4 3 2 4 2 3 4 3 2 5 6 + − Leaflet | © OpenStreetMap contributors" at bounding box center [409, 573] width 486 height 329
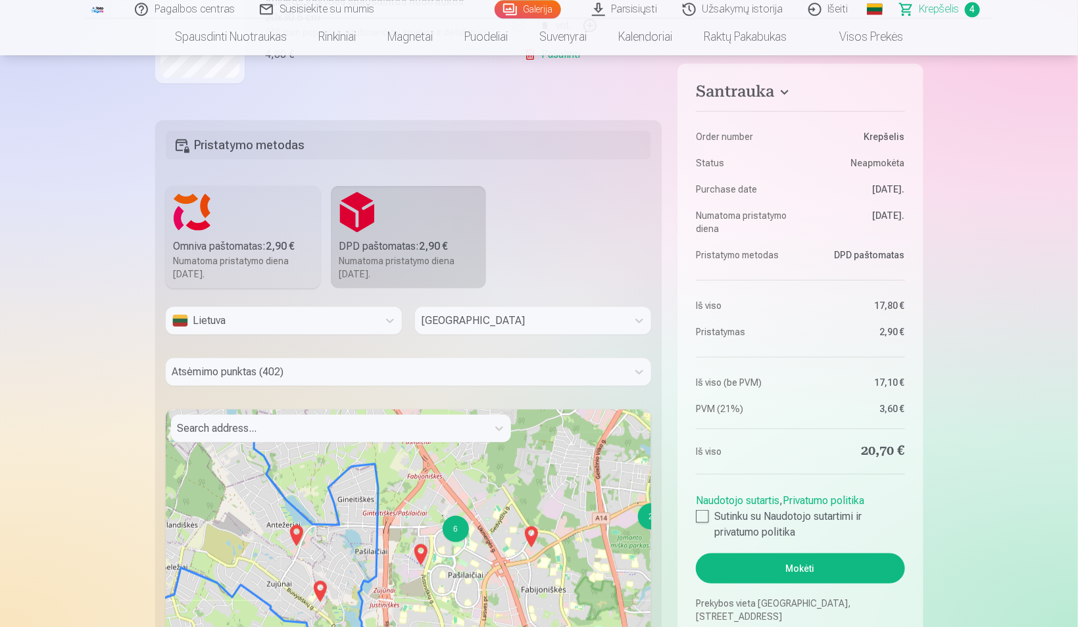
drag, startPoint x: 474, startPoint y: 514, endPoint x: 501, endPoint y: 567, distance: 59.1
click at [501, 462] on div "2 2 4 3 4 2 3 4 3 2 4 2 3 4 3 2 5 6 + − Leaflet | © OpenStreetMap contributors" at bounding box center [409, 573] width 486 height 329
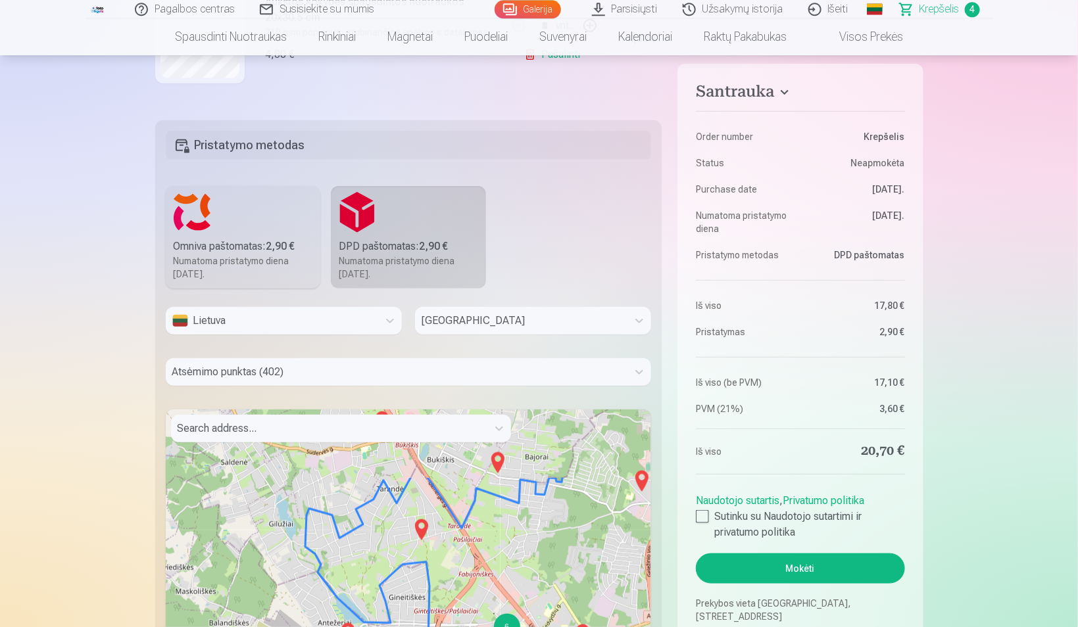
drag, startPoint x: 364, startPoint y: 483, endPoint x: 420, endPoint y: 585, distance: 116.2
click at [420, 462] on div "2 2 4 3 4 2 3 4 3 2 4 2 3 4 3 2 5 6 + − Leaflet | © OpenStreetMap contributors" at bounding box center [409, 573] width 486 height 329
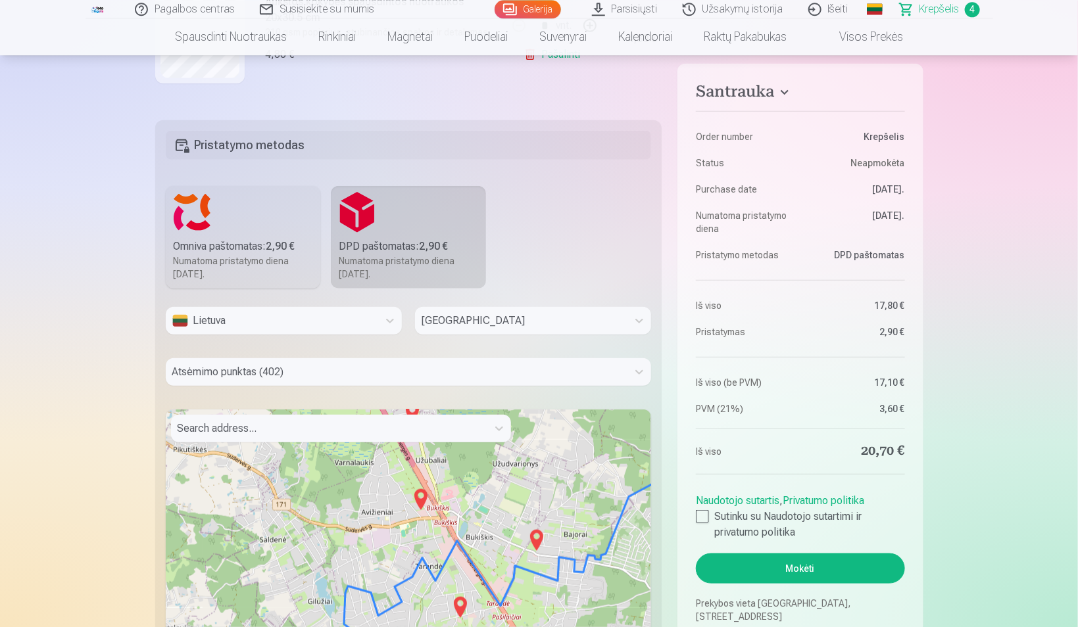
drag, startPoint x: 384, startPoint y: 471, endPoint x: 423, endPoint y: 548, distance: 86.2
click at [423, 462] on div "2 2 4 3 4 2 3 4 3 2 4 3 4 3 2 5 6 + − Leaflet | © OpenStreetMap contributors" at bounding box center [409, 573] width 486 height 329
click at [422, 462] on img at bounding box center [420, 499] width 21 height 32
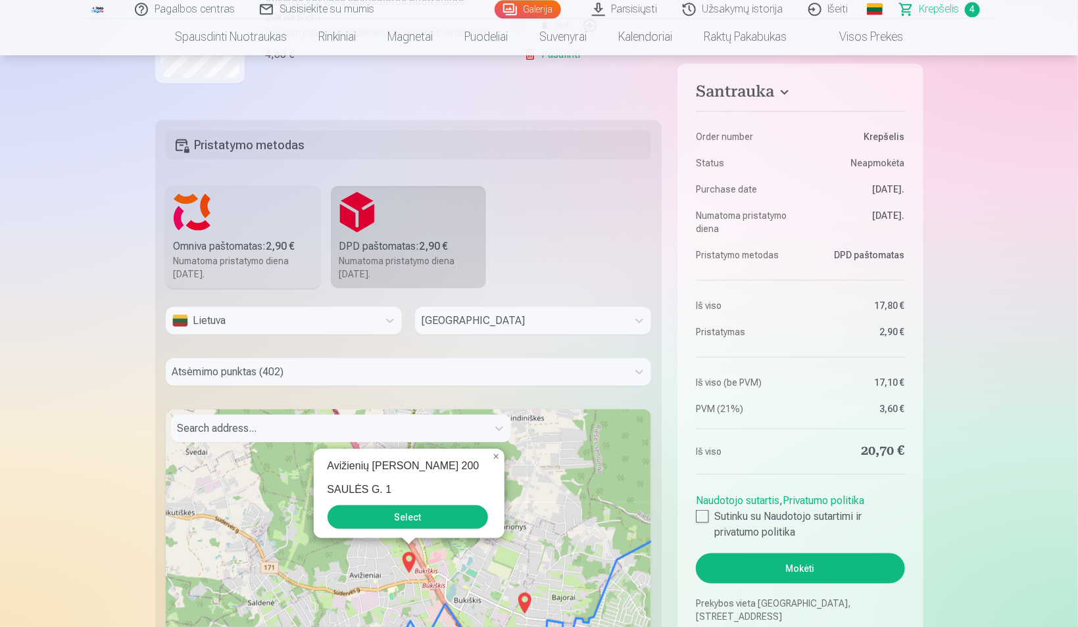
click at [408, 462] on button "Select" at bounding box center [407, 517] width 160 height 24
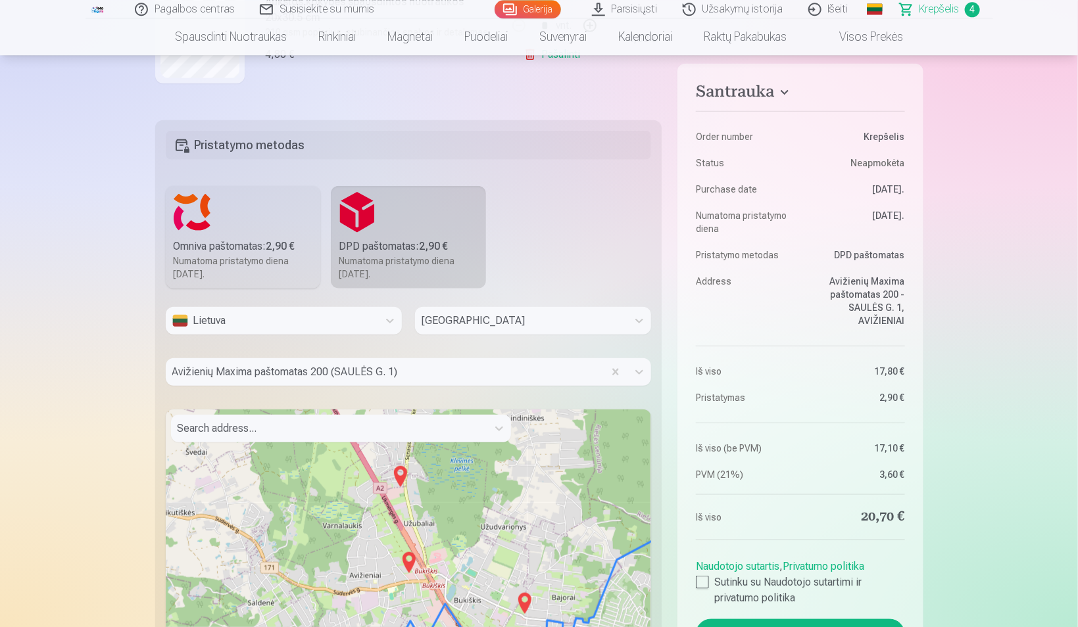
click at [669, 394] on div "Santrauka Order number Krepšelis Status Neapmokėta Purchase date 10.09.2025. Nu…" at bounding box center [539, 395] width 768 height 1211
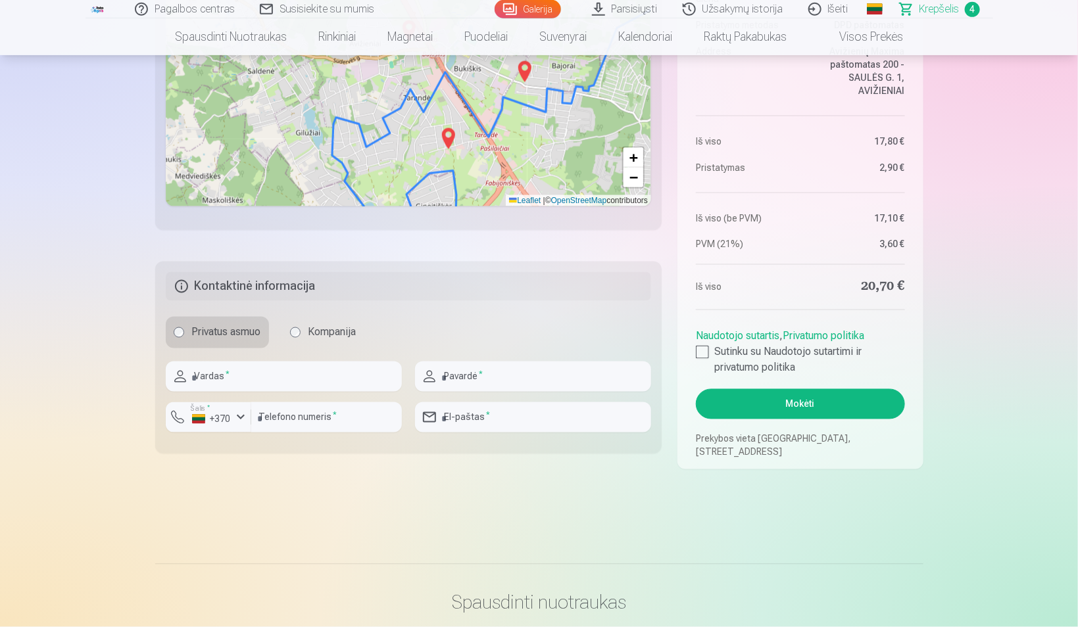
scroll to position [938, 0]
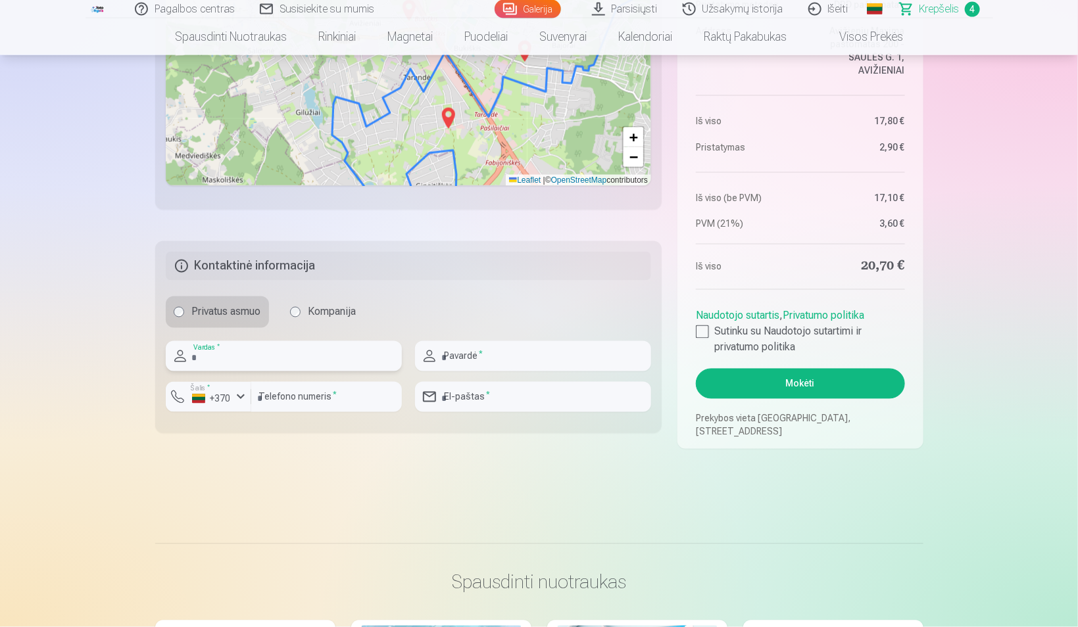
click at [272, 359] on input "text" at bounding box center [284, 356] width 236 height 30
type input "***"
click at [455, 354] on input "text" at bounding box center [533, 356] width 236 height 30
type input "*********"
click at [493, 404] on input "email" at bounding box center [533, 397] width 236 height 30
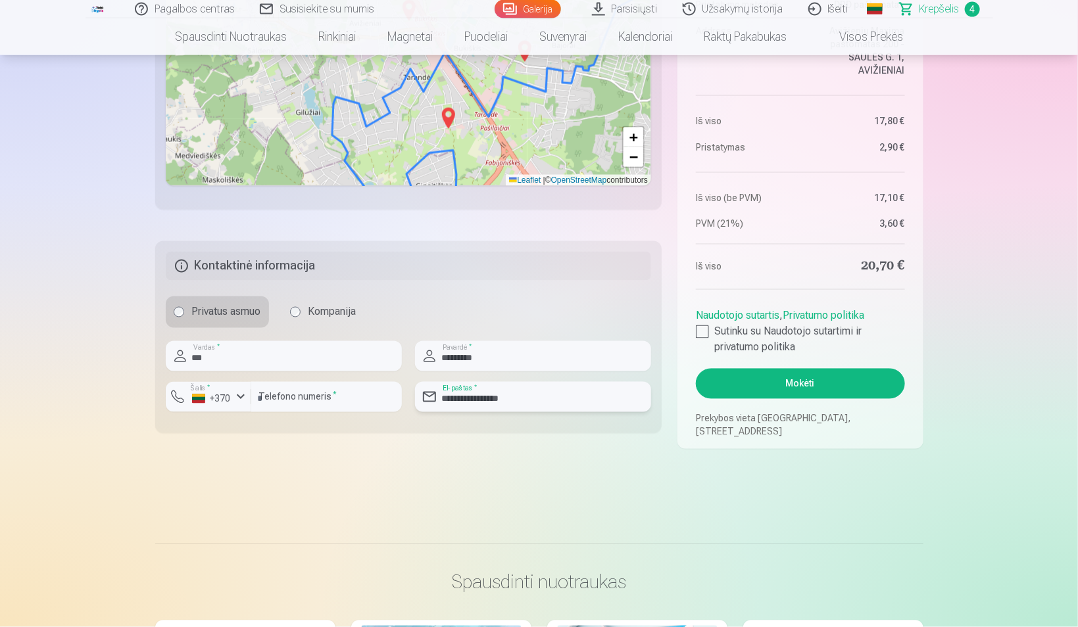
type input "**********"
click at [270, 402] on input "number" at bounding box center [326, 397] width 151 height 30
click at [270, 402] on input "********" at bounding box center [326, 397] width 151 height 30
type input "********"
click at [700, 337] on div at bounding box center [702, 332] width 13 height 13
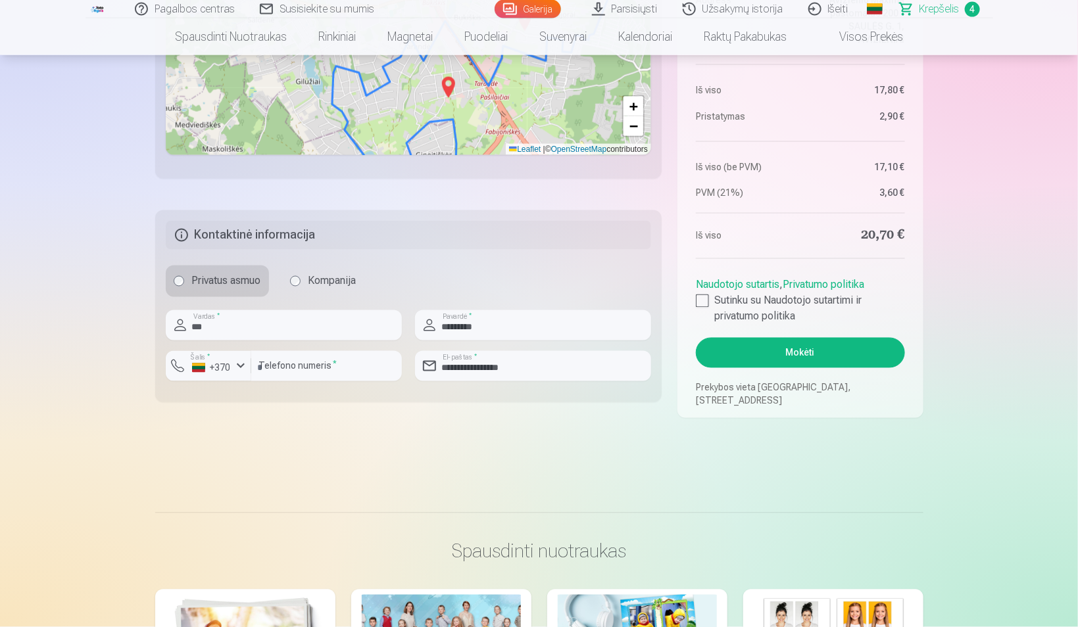
scroll to position [959, 0]
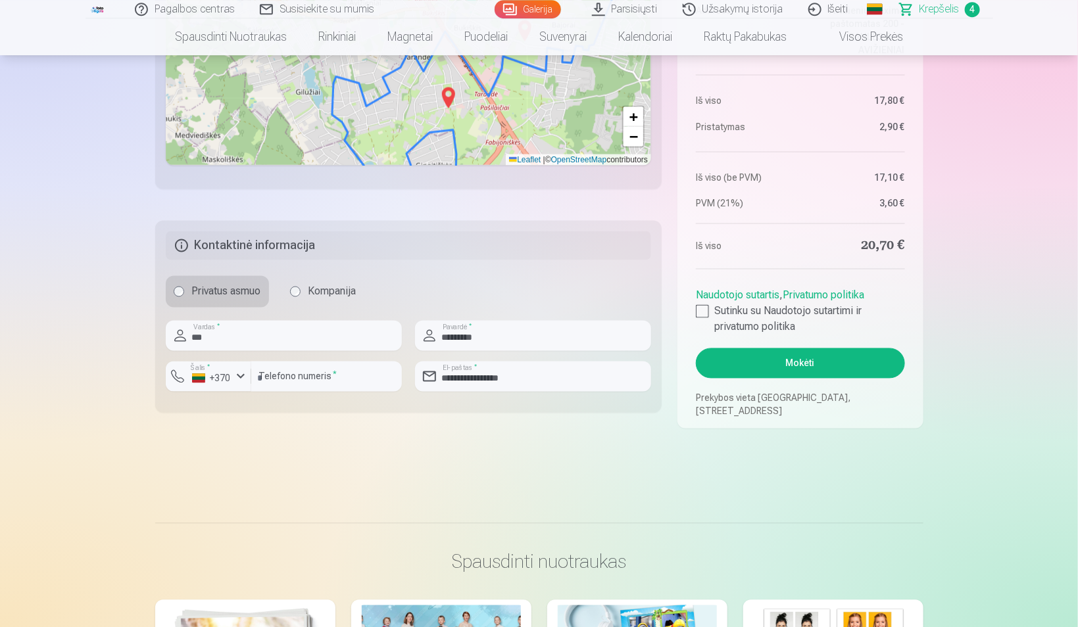
click at [814, 364] on button "Mokėti" at bounding box center [800, 363] width 208 height 30
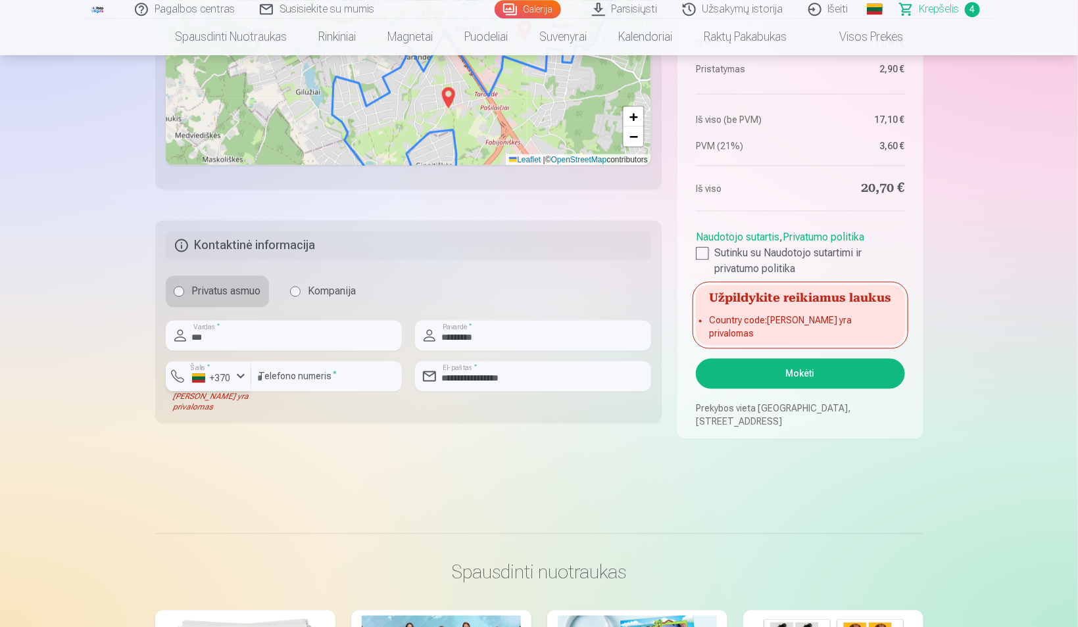
click at [237, 377] on div "button" at bounding box center [241, 376] width 16 height 16
click at [254, 406] on li "+370 Lietuva" at bounding box center [236, 407] width 120 height 26
click at [758, 372] on button "Mokėti" at bounding box center [800, 373] width 208 height 30
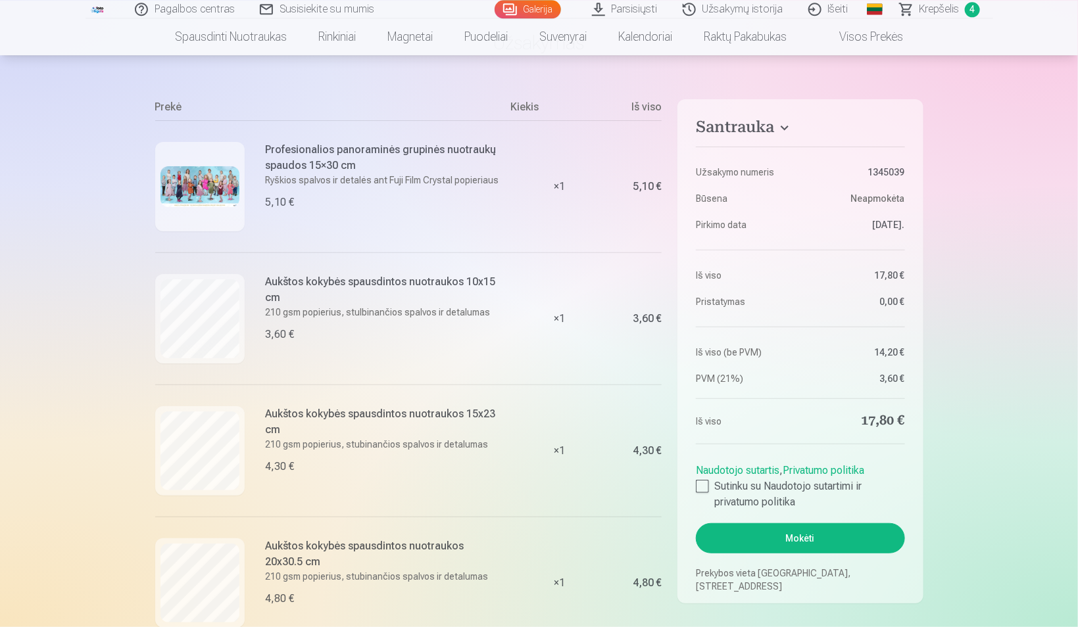
scroll to position [180, 0]
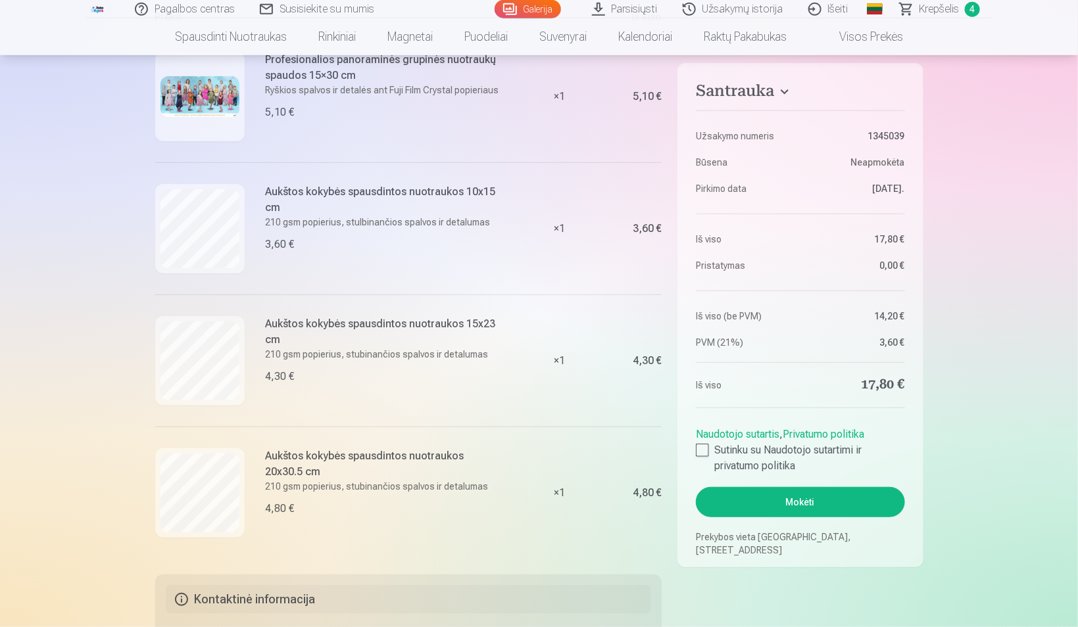
click at [539, 12] on link "Galerija" at bounding box center [527, 9] width 66 height 18
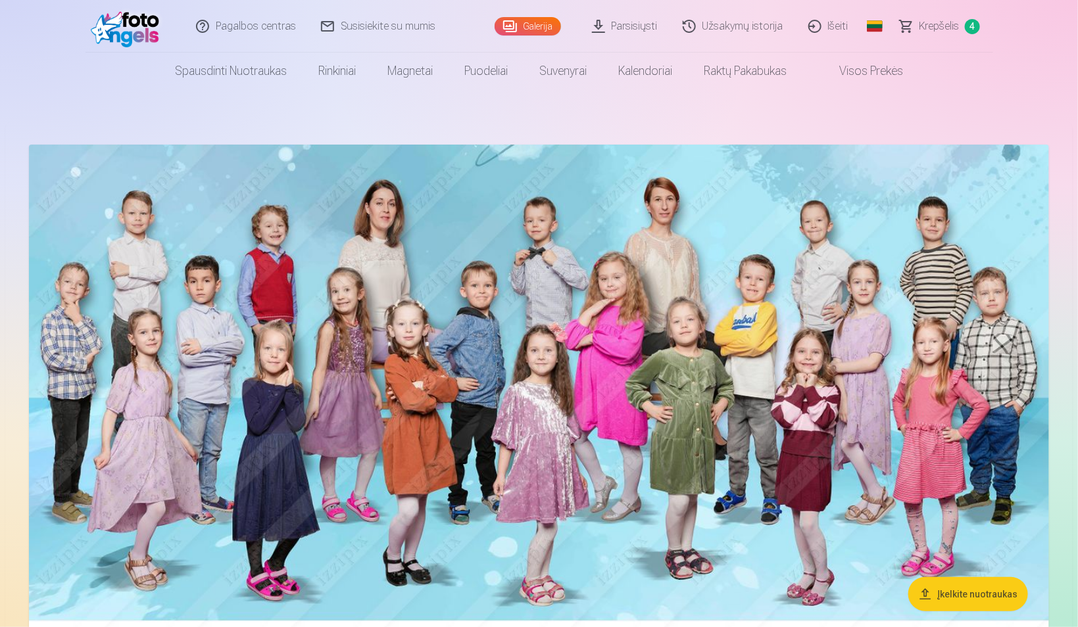
click at [934, 19] on span "Krepšelis" at bounding box center [939, 26] width 40 height 16
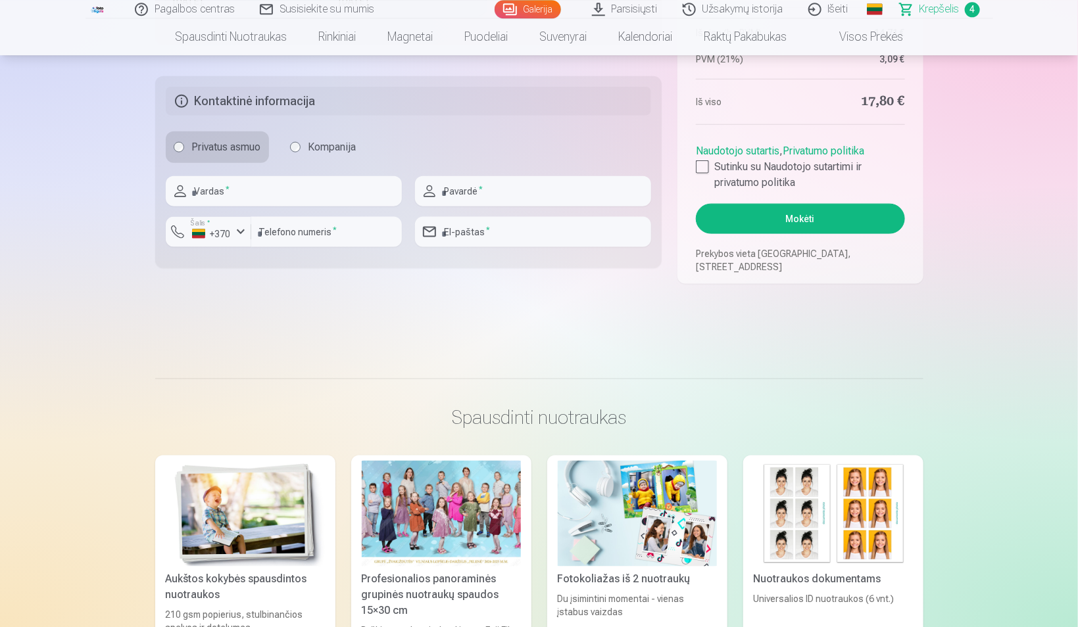
scroll to position [640, 0]
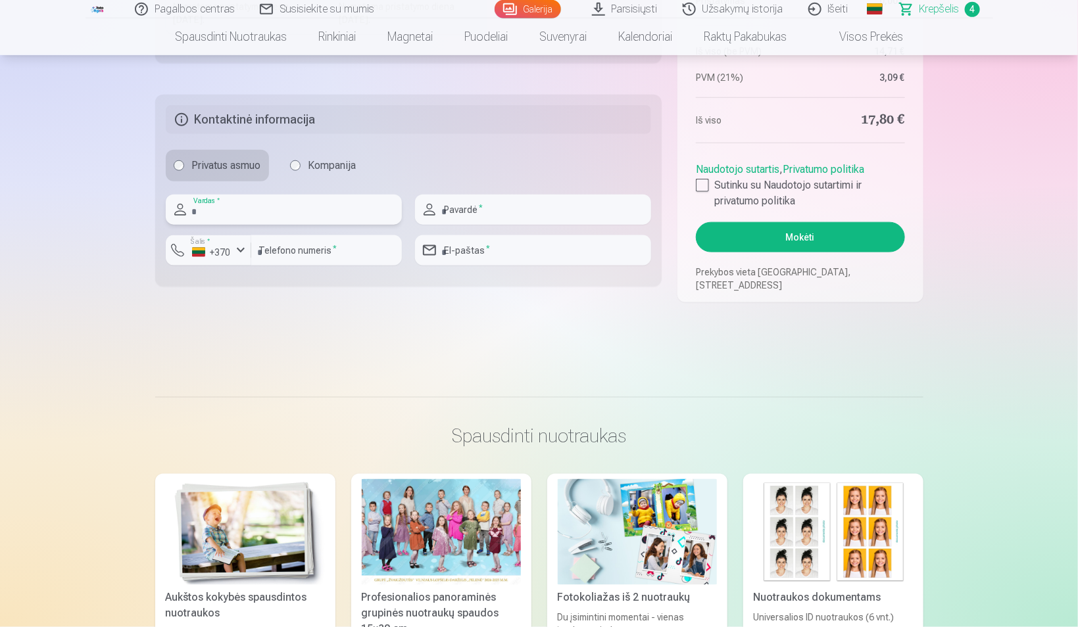
click at [310, 216] on input "text" at bounding box center [284, 210] width 236 height 30
type input "***"
click at [451, 211] on input "text" at bounding box center [533, 210] width 236 height 30
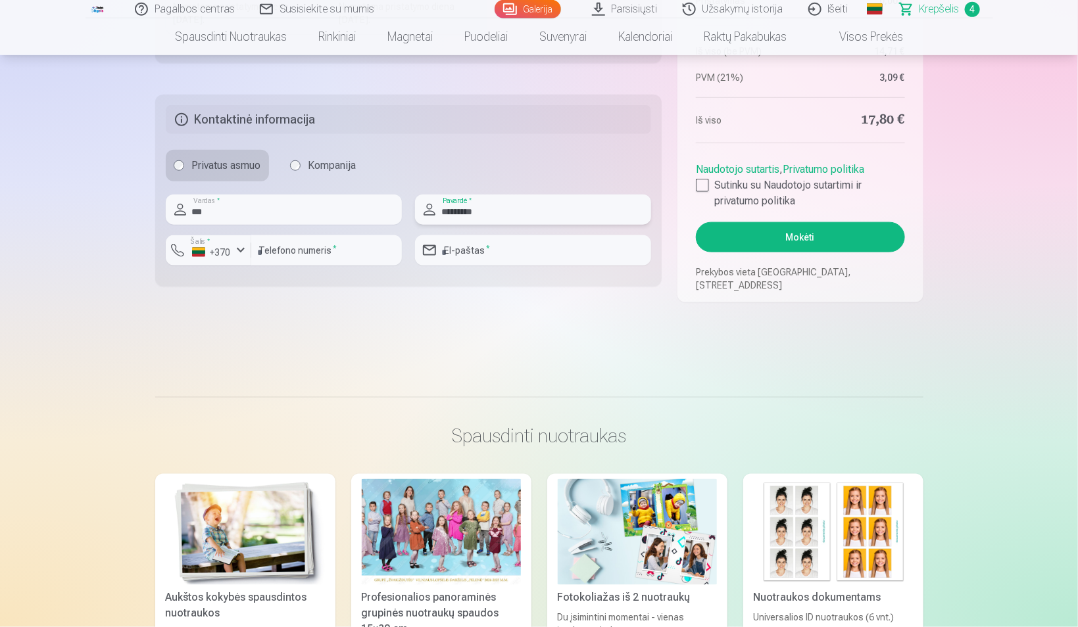
type input "*********"
click at [456, 247] on input "email" at bounding box center [533, 250] width 236 height 30
type input "**********"
click at [352, 253] on input "number" at bounding box center [326, 250] width 151 height 30
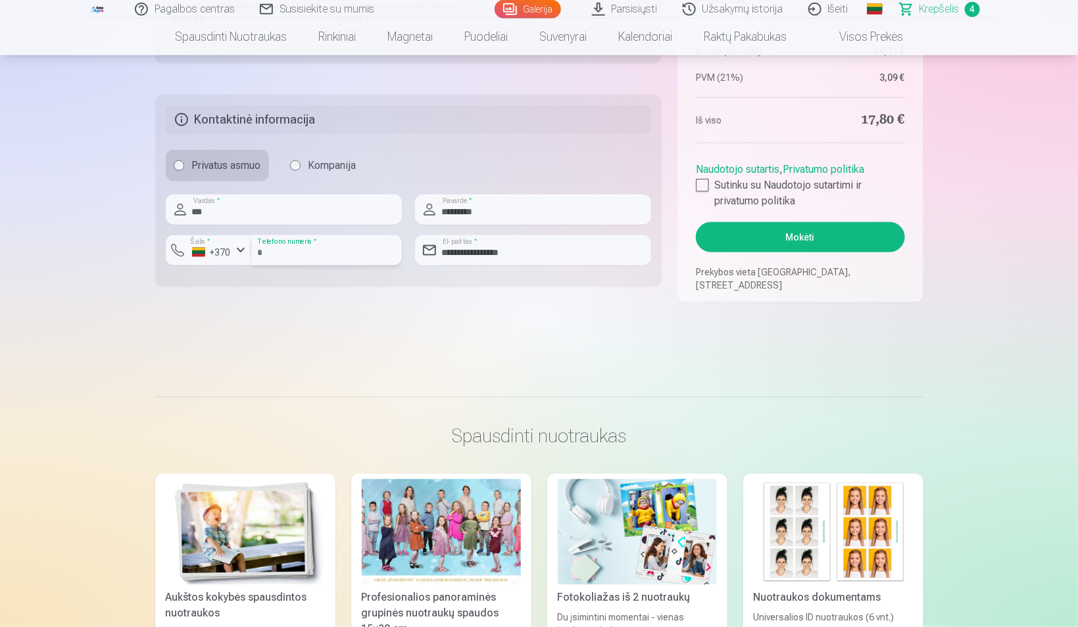
click at [352, 253] on input "number" at bounding box center [326, 250] width 151 height 30
click at [301, 253] on input "number" at bounding box center [326, 250] width 151 height 30
click at [236, 256] on div "button" at bounding box center [241, 251] width 16 height 16
click at [229, 284] on li "+370 Lietuva" at bounding box center [236, 281] width 120 height 26
click at [279, 251] on input "number" at bounding box center [326, 250] width 151 height 30
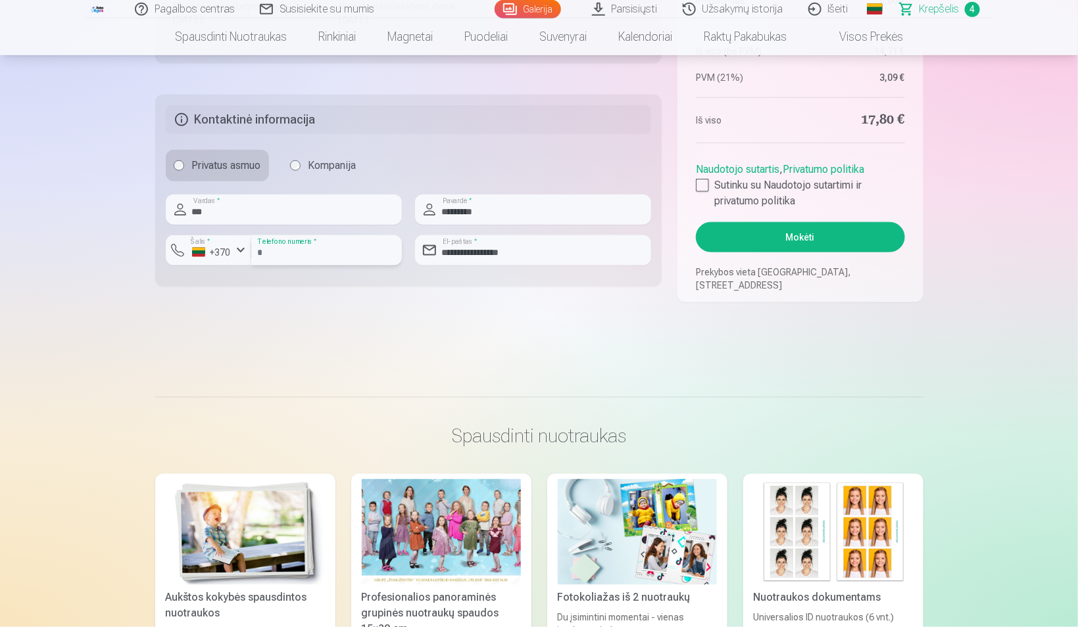
click at [279, 251] on input "number" at bounding box center [326, 250] width 151 height 30
type input "********"
click at [706, 185] on div at bounding box center [702, 185] width 13 height 13
click at [752, 232] on button "Mokėti" at bounding box center [800, 237] width 208 height 30
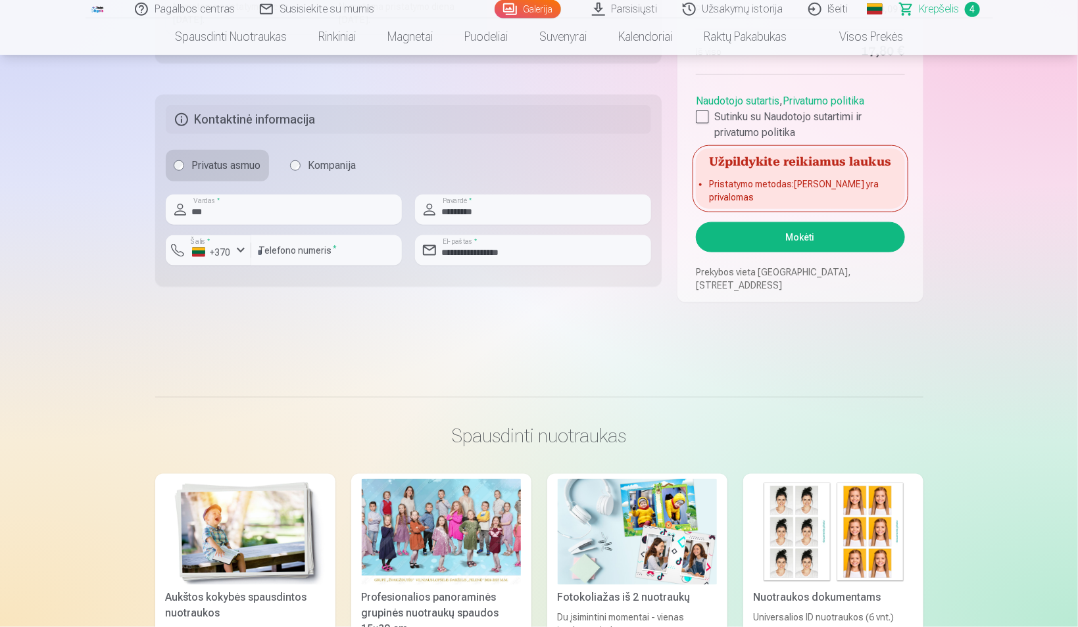
click at [774, 238] on button "Mokėti" at bounding box center [800, 237] width 208 height 30
click at [237, 251] on div "button" at bounding box center [241, 251] width 16 height 16
click at [232, 281] on li "+370 Lietuva" at bounding box center [236, 281] width 120 height 26
click at [790, 235] on button "Mokėti" at bounding box center [800, 237] width 208 height 30
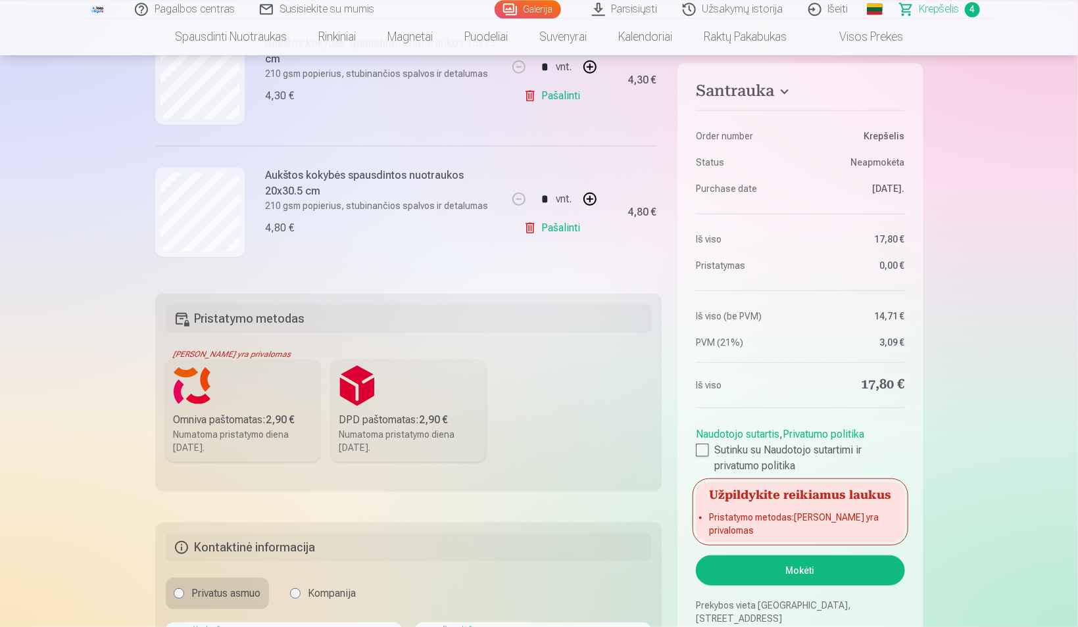
scroll to position [207, 0]
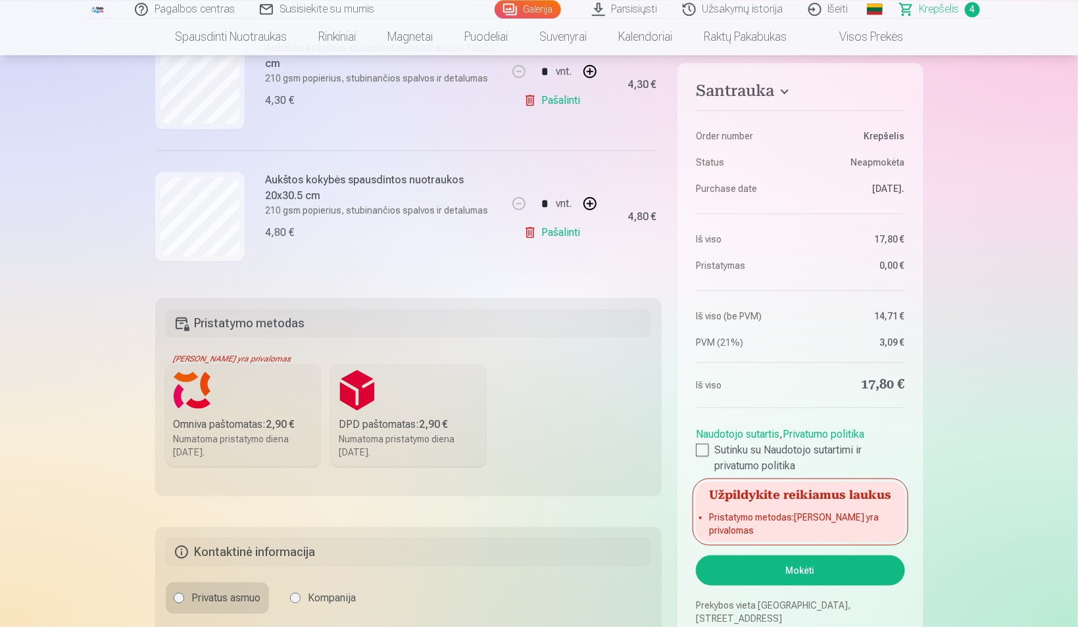
click at [366, 403] on label "DPD paštomatas : 2,90 € Numatoma pristatymo diena 27.09.2025." at bounding box center [408, 415] width 155 height 103
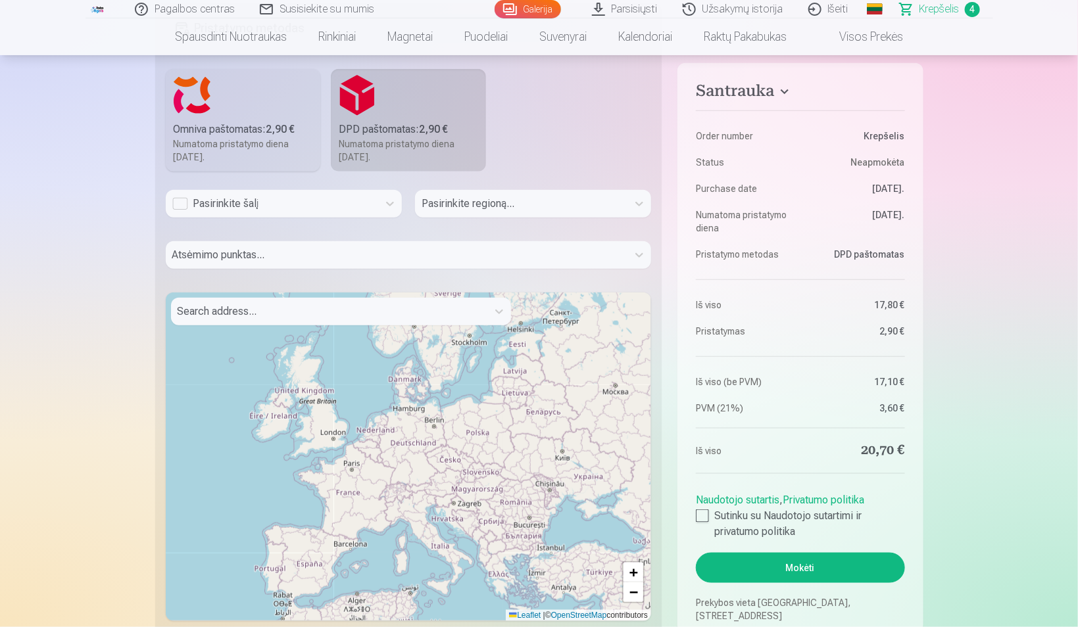
scroll to position [527, 0]
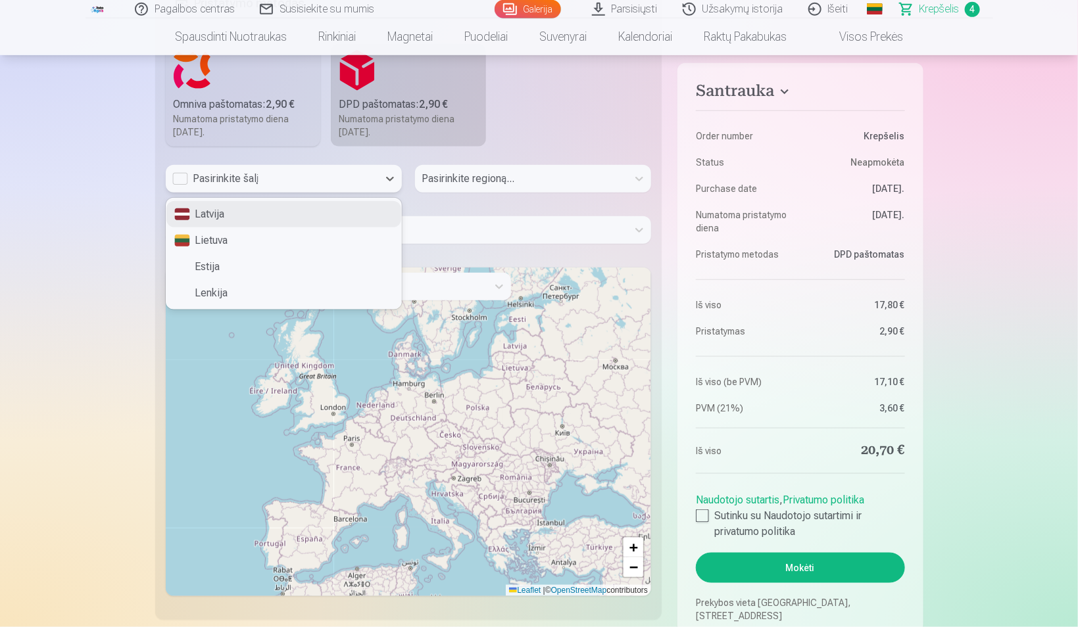
click at [180, 182] on div "Pasirinkite šalį" at bounding box center [271, 179] width 199 height 16
click at [205, 238] on div "Lietuva" at bounding box center [283, 241] width 235 height 26
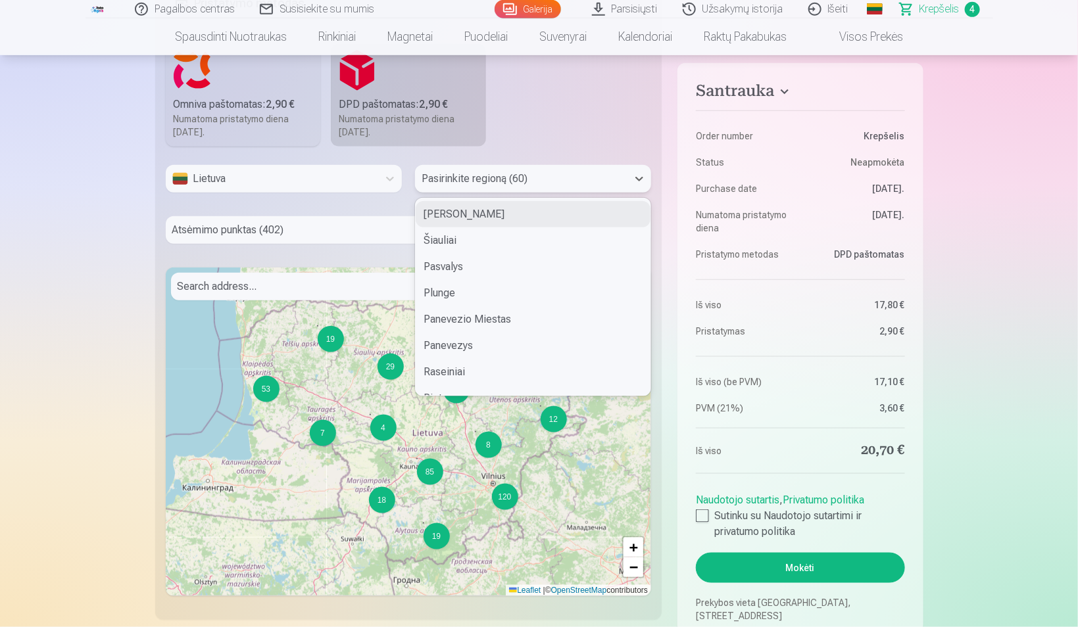
click at [447, 173] on div at bounding box center [521, 179] width 199 height 18
type input "***"
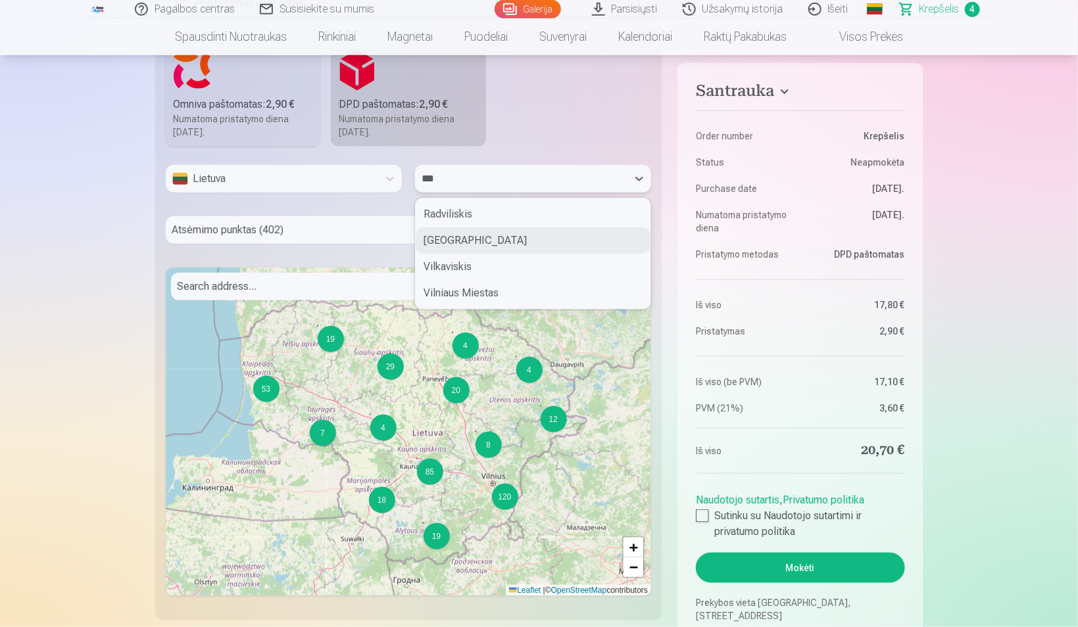
click at [471, 238] on div "Vilnius" at bounding box center [533, 241] width 235 height 26
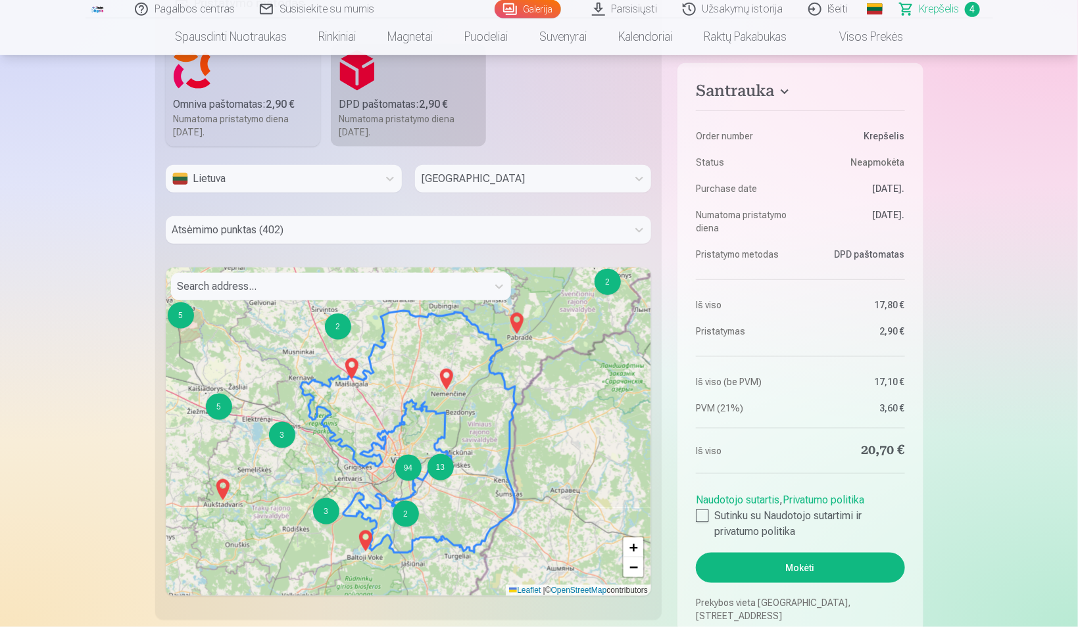
click at [351, 371] on img at bounding box center [351, 369] width 21 height 32
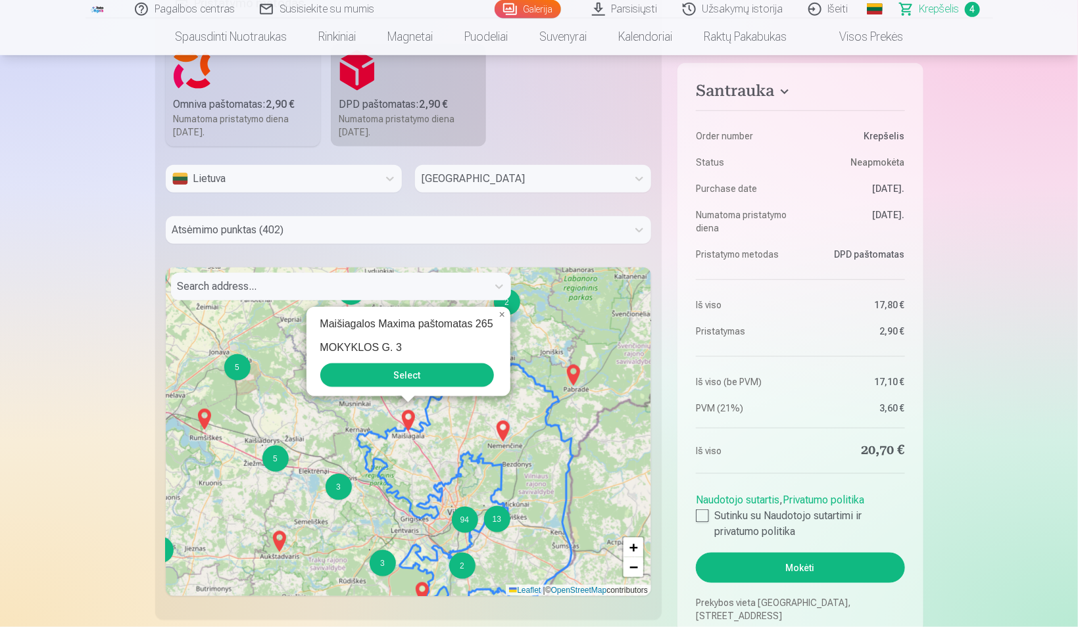
click at [462, 427] on div "4 2 2 2 4 3 2 2 2 8 2 2 4 2 2 2 13 2 3 16 4 3 8 2 5 5 5 3 64 3 3 2 13 94 2 4 3 …" at bounding box center [409, 432] width 486 height 329
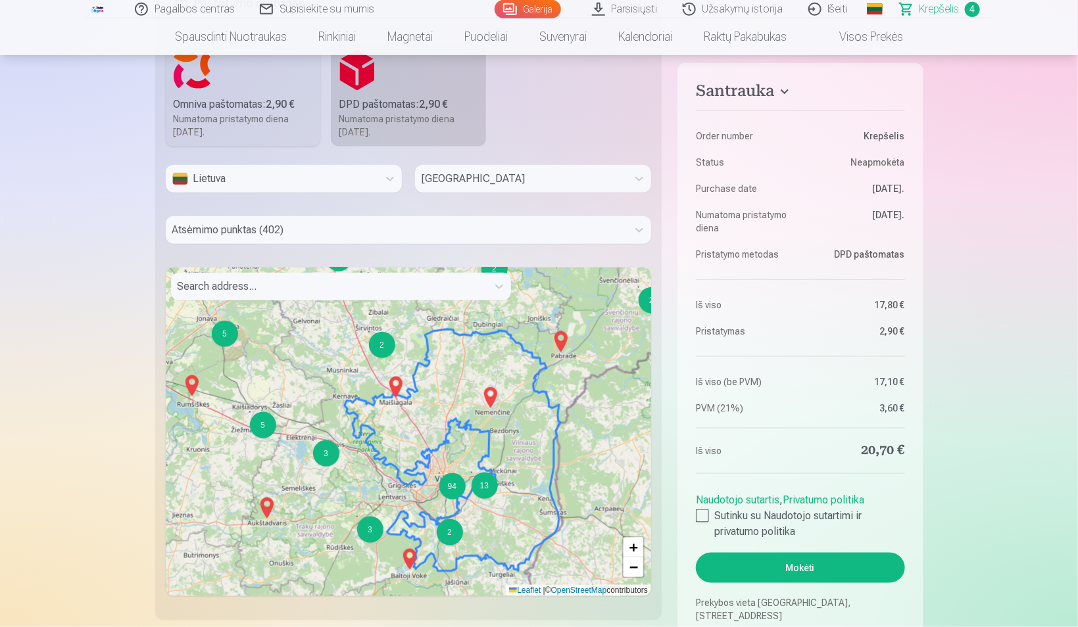
drag, startPoint x: 436, startPoint y: 485, endPoint x: 423, endPoint y: 452, distance: 35.8
click at [423, 452] on icon at bounding box center [452, 450] width 216 height 242
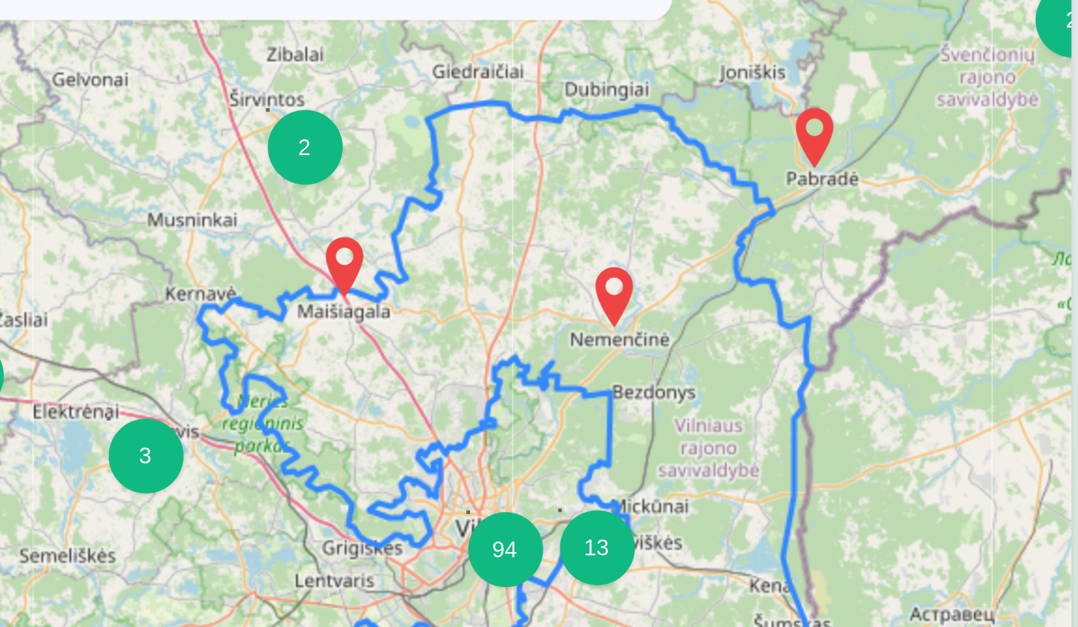
scroll to position [528, 0]
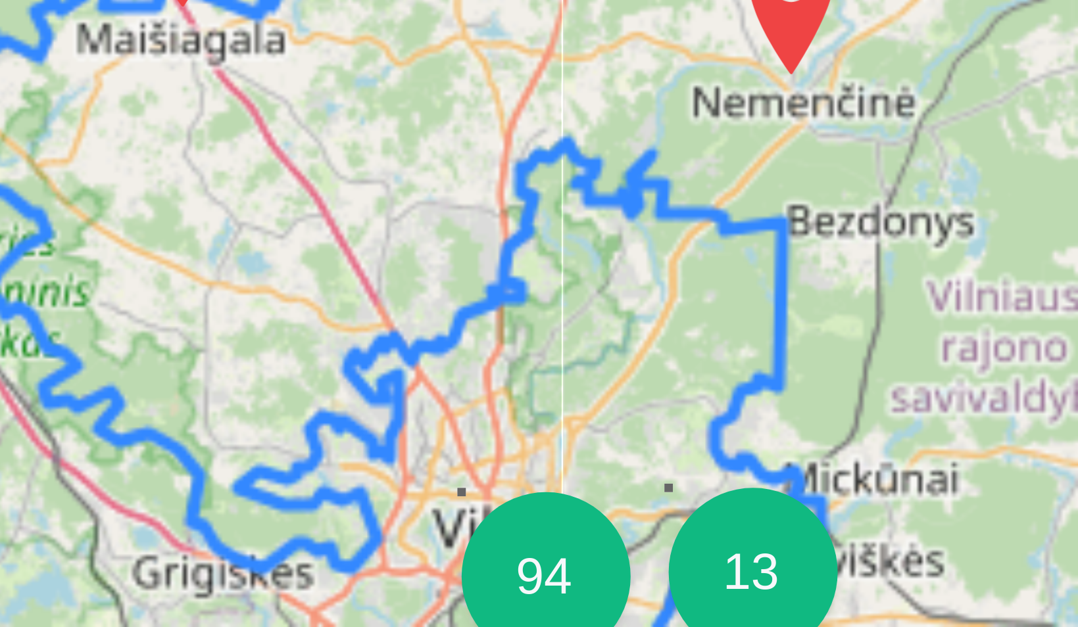
drag, startPoint x: 438, startPoint y: 452, endPoint x: 428, endPoint y: 437, distance: 18.1
click at [428, 437] on div "4 2 2 2 4 3 2 2 2 8 2 2 4 2 2 2 13 2 3 16 4 3 8 2 5 5 5 3 64 3 3 2 13 94 2 4 3 …" at bounding box center [409, 431] width 486 height 329
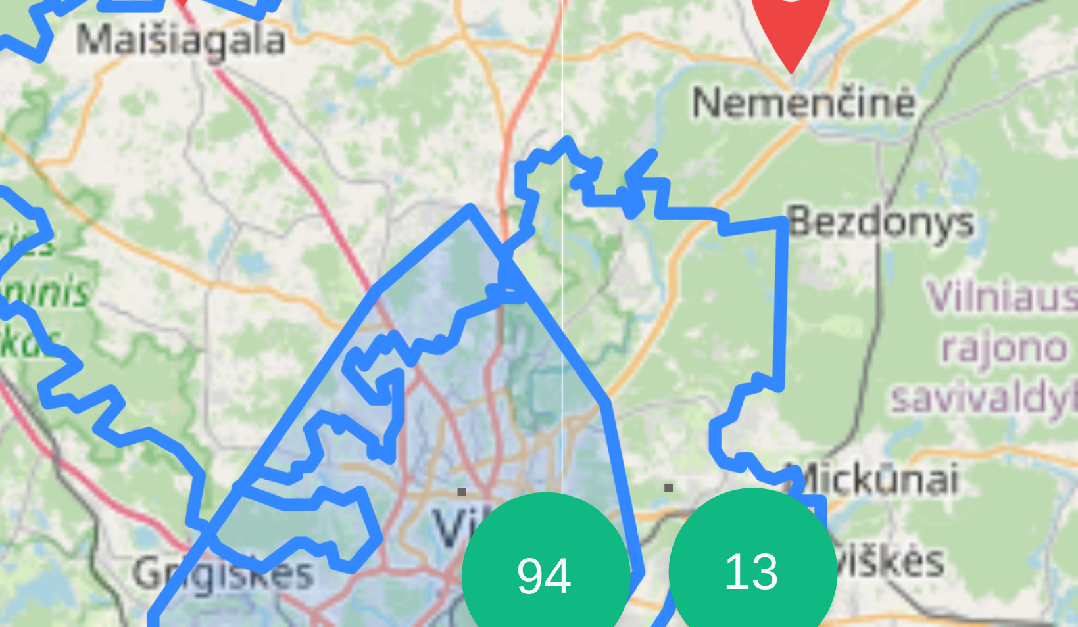
click at [437, 466] on div "94" at bounding box center [442, 471] width 26 height 26
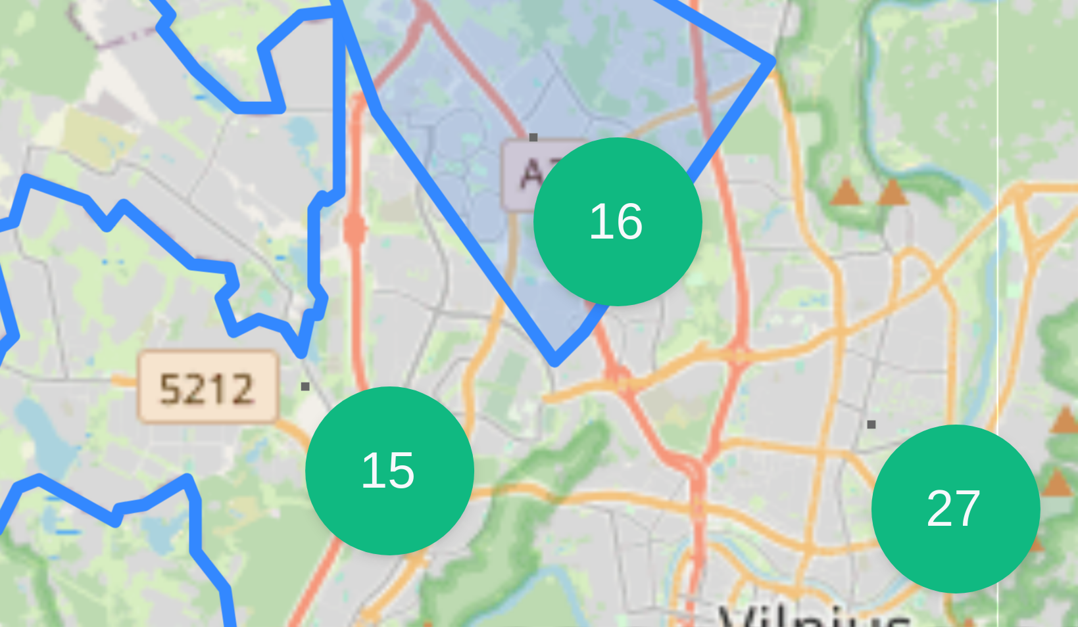
click at [448, 416] on div "16" at bounding box center [453, 415] width 26 height 26
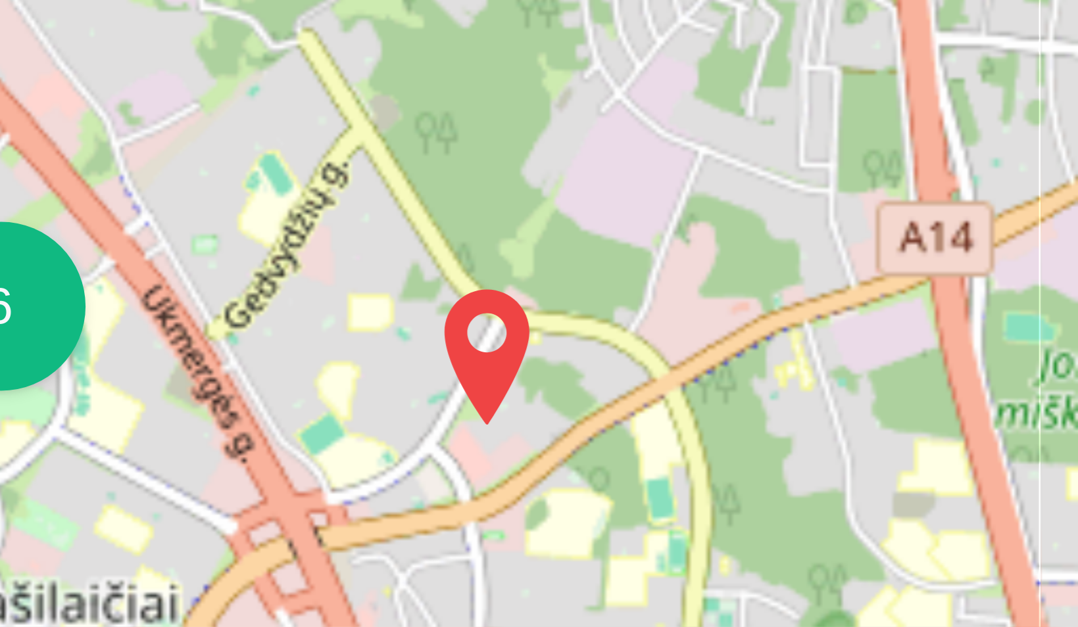
scroll to position [550, 0]
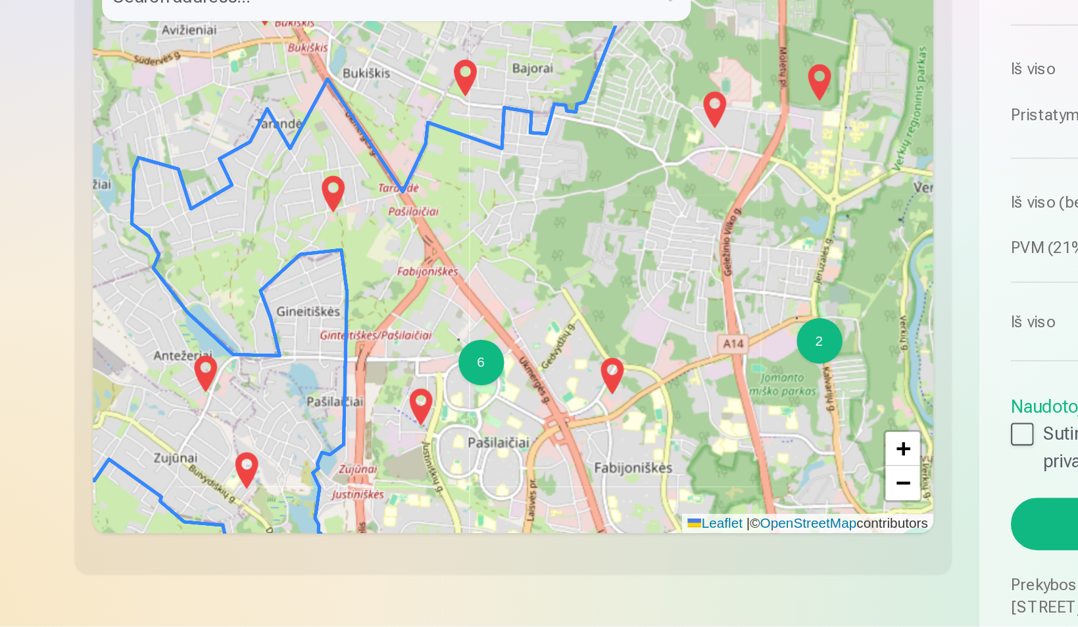
drag, startPoint x: 334, startPoint y: 343, endPoint x: 366, endPoint y: 411, distance: 75.6
click at [366, 411] on div "2 2 2 4 3 4 2 3 4 3 2 4 2 3 4 3 2 5 6 + − Leaflet | © OpenStreetMap contributors" at bounding box center [409, 409] width 486 height 329
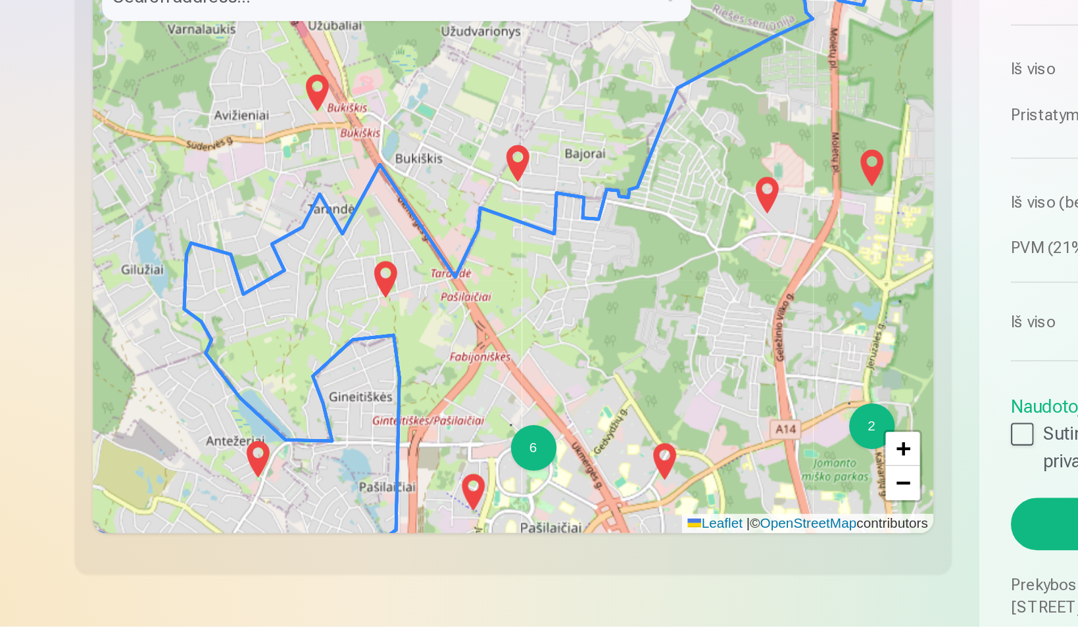
drag, startPoint x: 299, startPoint y: 342, endPoint x: 330, endPoint y: 393, distance: 60.2
click at [330, 393] on div "2 2 2 4 3 4 2 3 4 3 2 4 3 4 3 2 5 6 + − Leaflet | © OpenStreetMap contributors" at bounding box center [409, 409] width 486 height 329
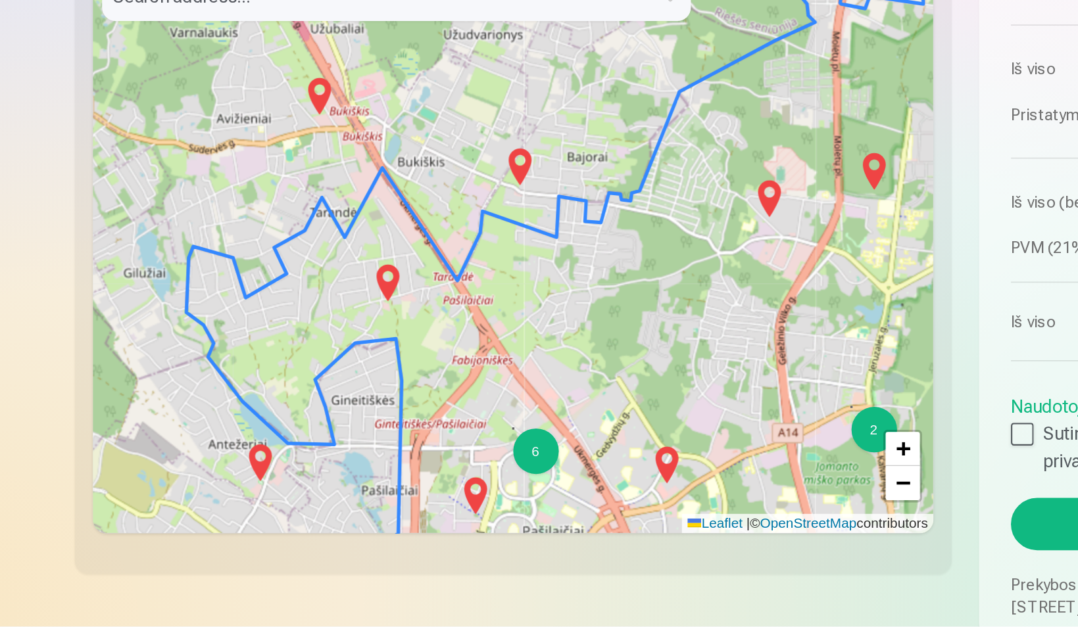
click at [299, 320] on img at bounding box center [296, 321] width 21 height 32
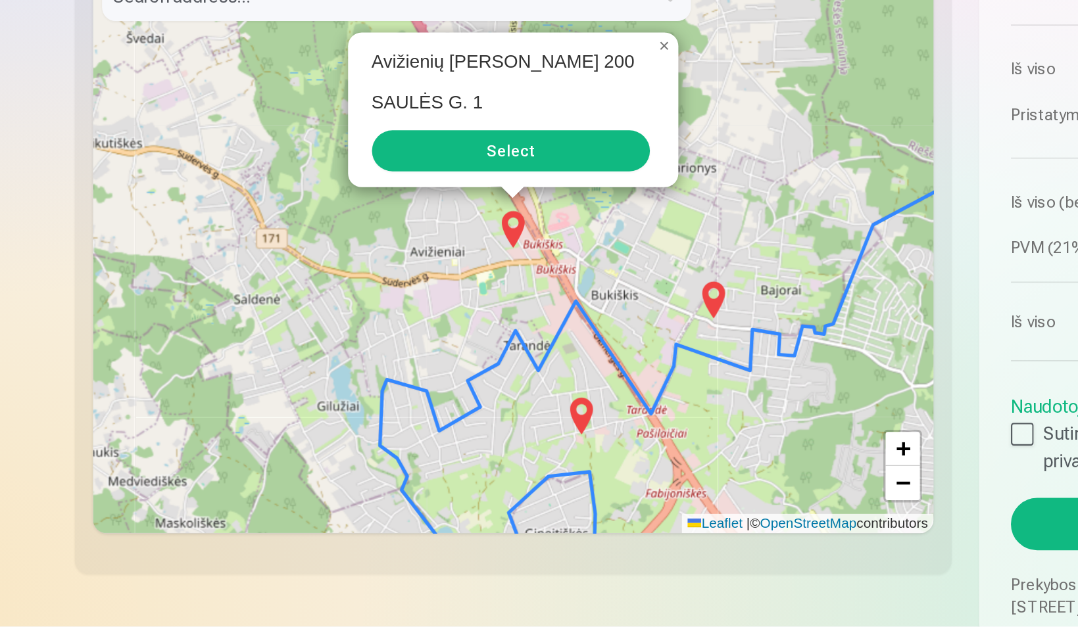
click at [386, 347] on button "Select" at bounding box center [407, 353] width 160 height 24
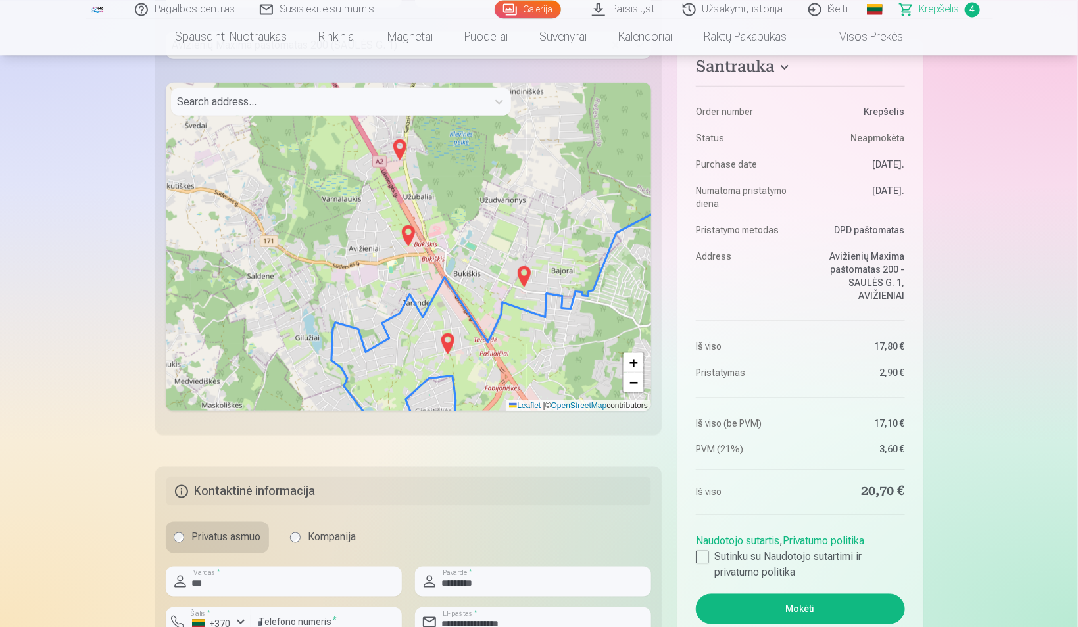
scroll to position [362, 0]
click at [688, 432] on aside "Santrauka Order number Krepšelis Status Neapmokėta Purchase date 10.09.2025. Nu…" at bounding box center [799, 356] width 245 height 636
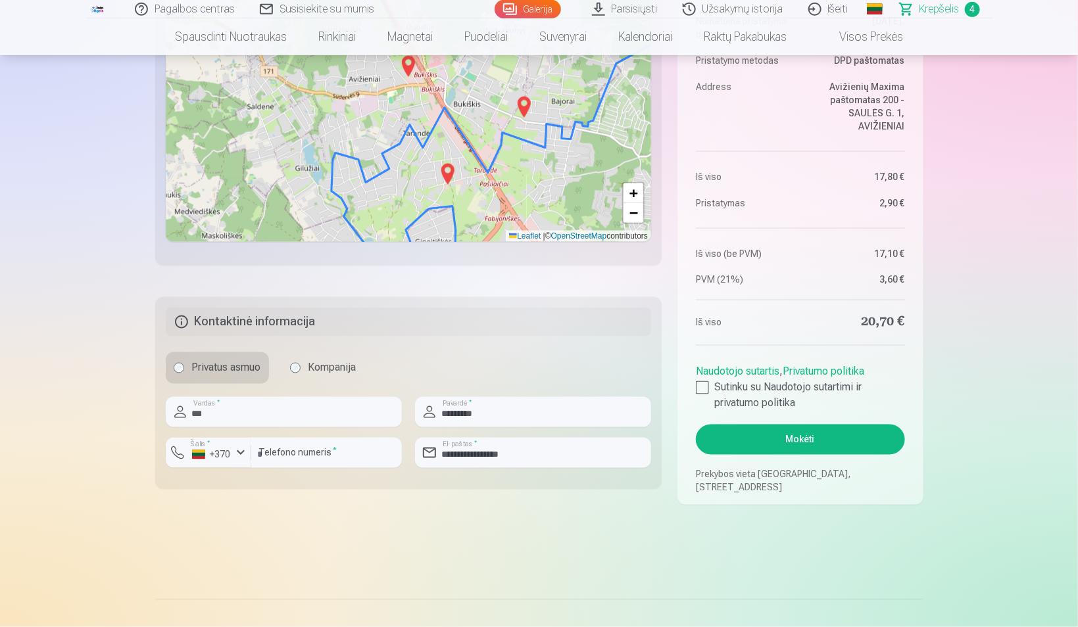
scroll to position [948, 0]
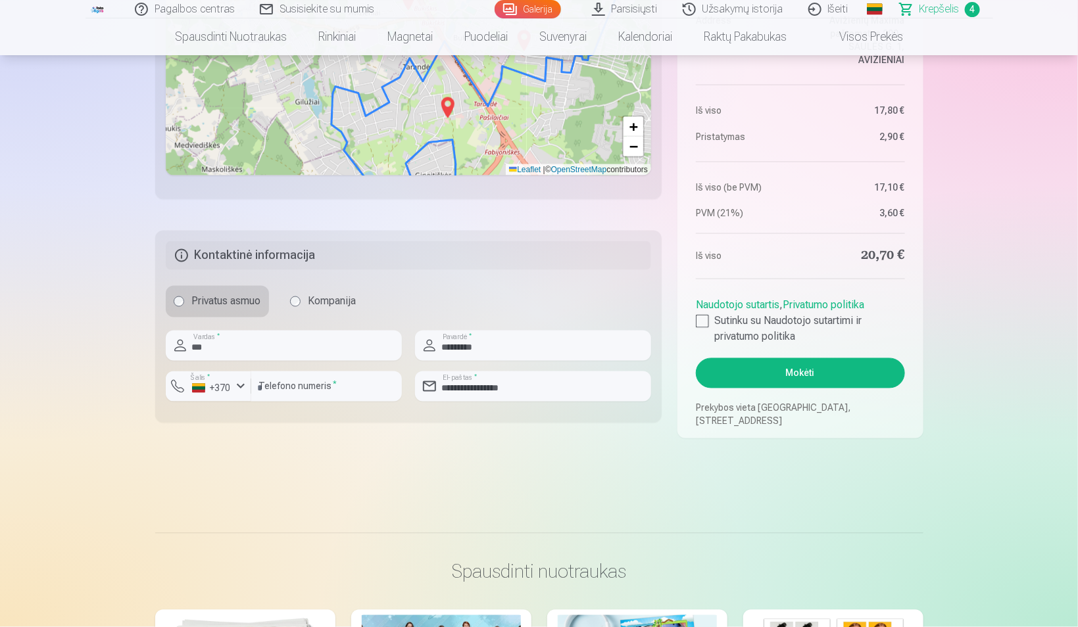
click at [763, 368] on button "Mokėti" at bounding box center [800, 373] width 208 height 30
